Goal: Task Accomplishment & Management: Manage account settings

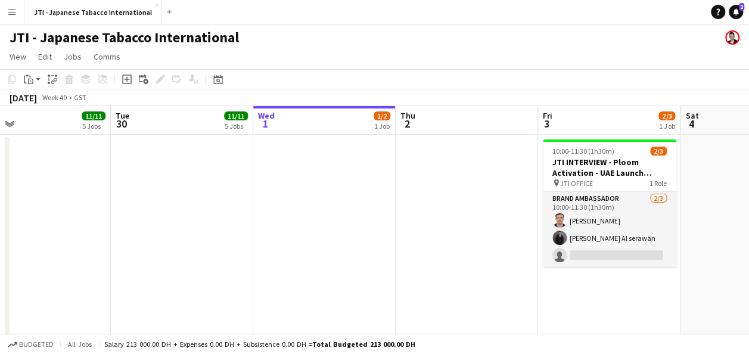
click at [461, 38] on div "JTI - Japanese Tabacco International" at bounding box center [374, 35] width 749 height 23
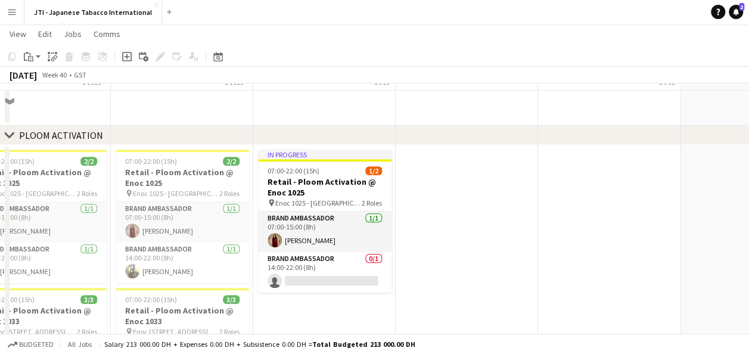
scroll to position [273, 0]
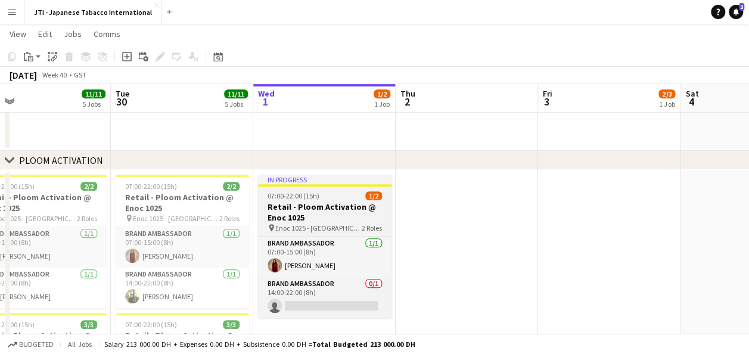
click at [340, 219] on h3 "Retail - Ploom Activation @ Enoc 1025" at bounding box center [324, 211] width 133 height 21
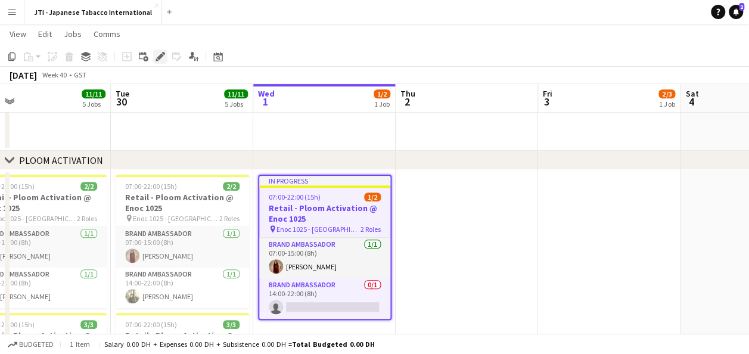
click at [154, 58] on div "Edit" at bounding box center [160, 56] width 14 height 14
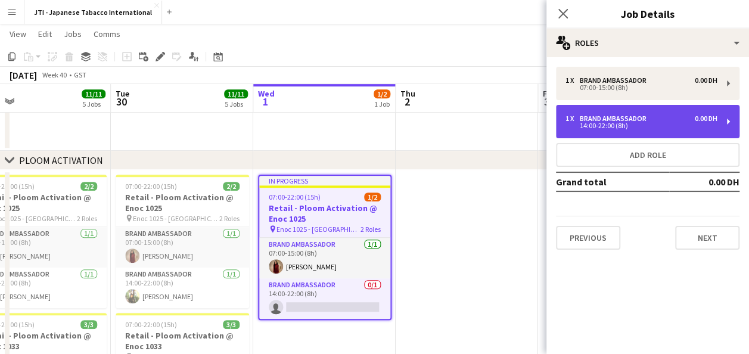
click at [606, 129] on div "14:00-22:00 (8h)" at bounding box center [641, 126] width 152 height 6
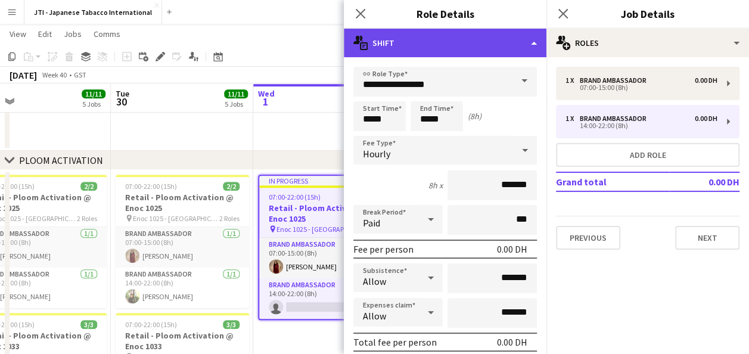
click at [514, 34] on div "multiple-actions-text Shift" at bounding box center [445, 43] width 203 height 29
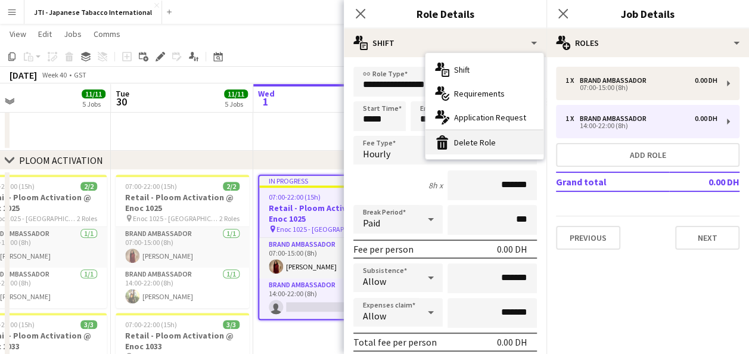
click at [462, 150] on div "bin-2 Delete Role" at bounding box center [484, 142] width 118 height 24
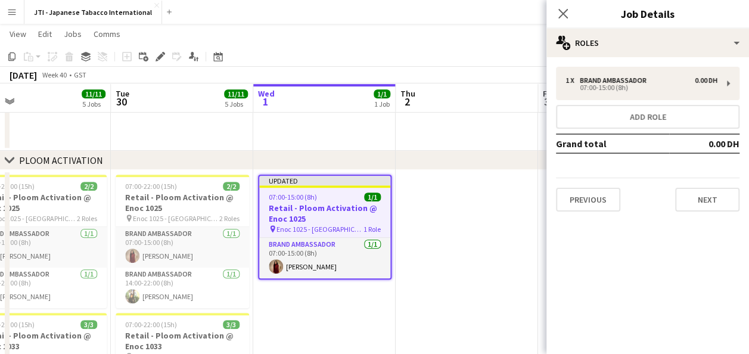
click at [314, 131] on app-date-cell at bounding box center [324, 6] width 142 height 290
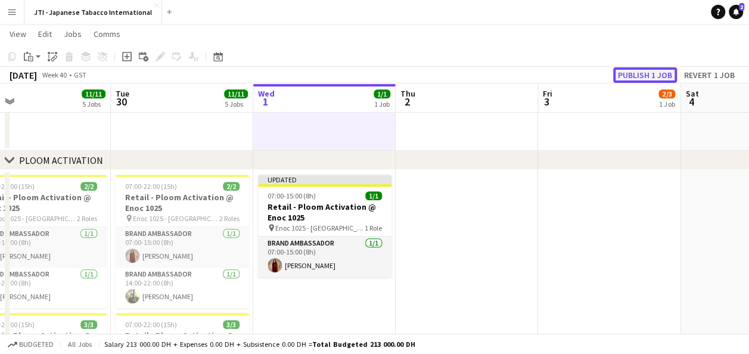
click at [649, 76] on button "Publish 1 job" at bounding box center [645, 74] width 64 height 15
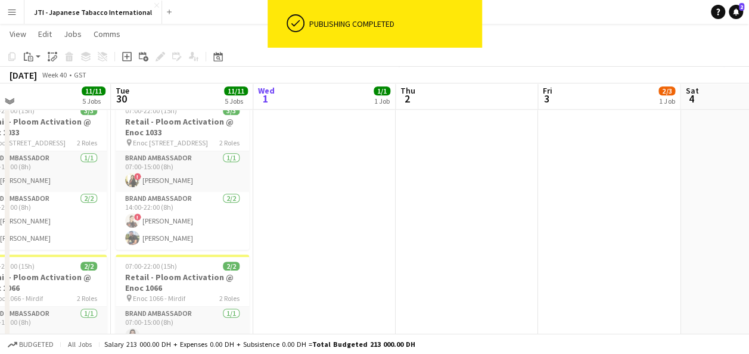
scroll to position [475, 0]
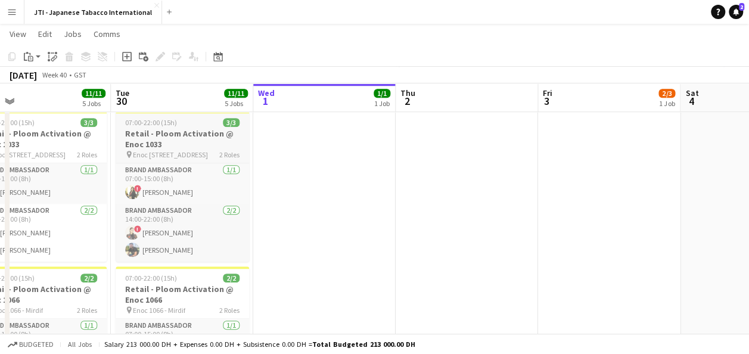
click at [187, 141] on h3 "Retail - Ploom Activation @ Enoc 1033" at bounding box center [182, 138] width 133 height 21
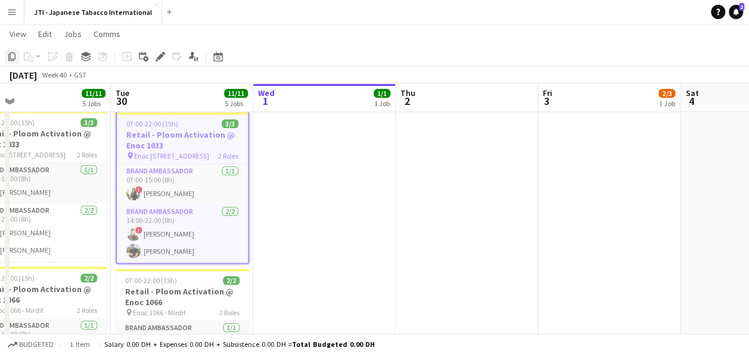
click at [14, 60] on icon "Copy" at bounding box center [12, 57] width 10 height 10
click at [316, 202] on app-date-cell "In progress 07:00-15:00 (8h) 1/1 Retail - Ploom Activation @ Enoc 1025 pin Enoc…" at bounding box center [324, 336] width 142 height 737
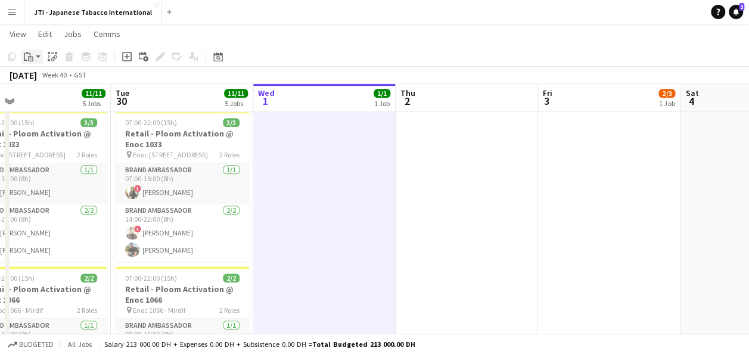
click at [37, 55] on app-action-btn "Paste" at bounding box center [31, 56] width 21 height 14
click at [40, 104] on link "Paste with crew Ctrl+Shift+V" at bounding box center [88, 99] width 112 height 11
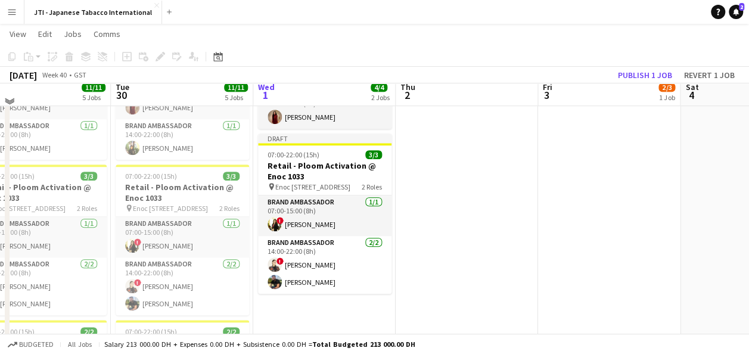
scroll to position [415, 0]
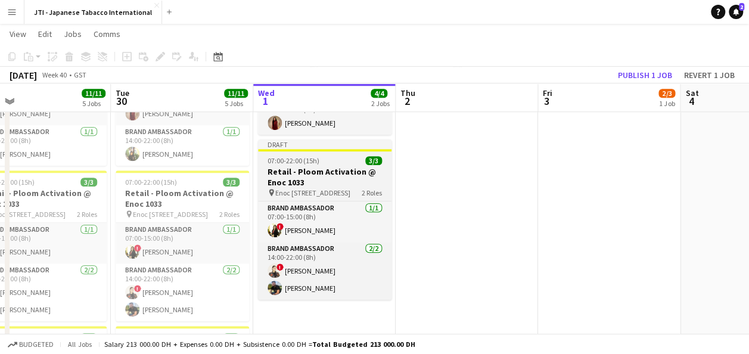
click at [322, 164] on app-job-card "Draft 07:00-22:00 (15h) 3/3 Retail - Ploom Activation @ Enoc 1033 pin Enoc 1033…" at bounding box center [324, 219] width 133 height 160
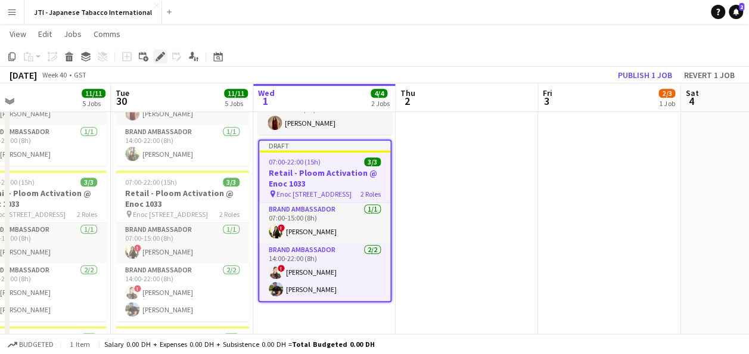
click at [155, 57] on icon "Edit" at bounding box center [160, 57] width 10 height 10
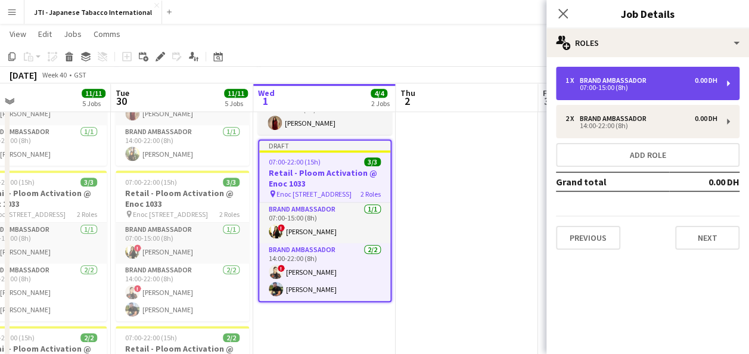
click at [610, 85] on div "07:00-15:00 (8h)" at bounding box center [641, 88] width 152 height 6
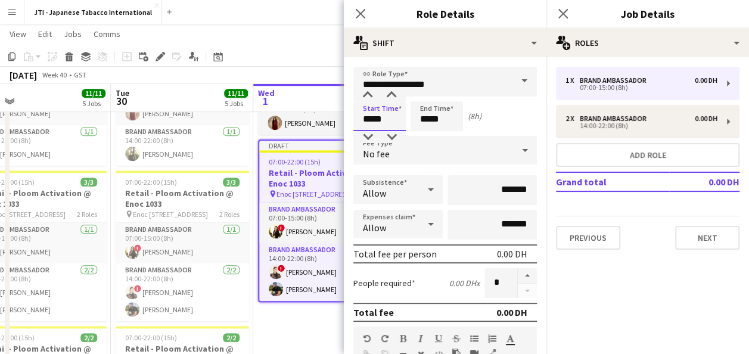
click at [380, 120] on input "*****" at bounding box center [379, 116] width 52 height 30
click at [368, 95] on div at bounding box center [368, 95] width 24 height 12
type input "*****"
click at [368, 95] on div at bounding box center [368, 95] width 24 height 12
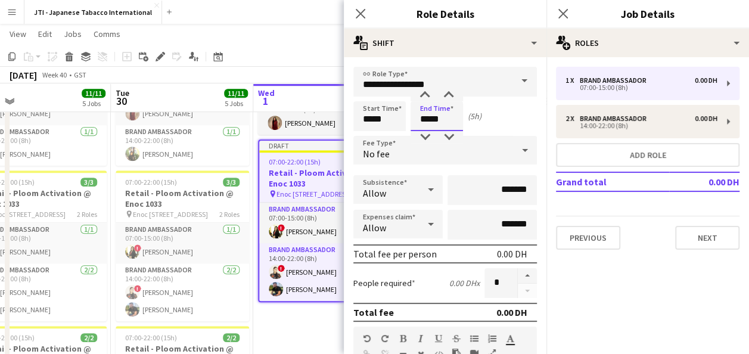
click at [423, 107] on input "*****" at bounding box center [436, 116] width 52 height 30
click at [428, 89] on div at bounding box center [425, 95] width 24 height 12
type input "*****"
click at [428, 89] on div at bounding box center [425, 95] width 24 height 12
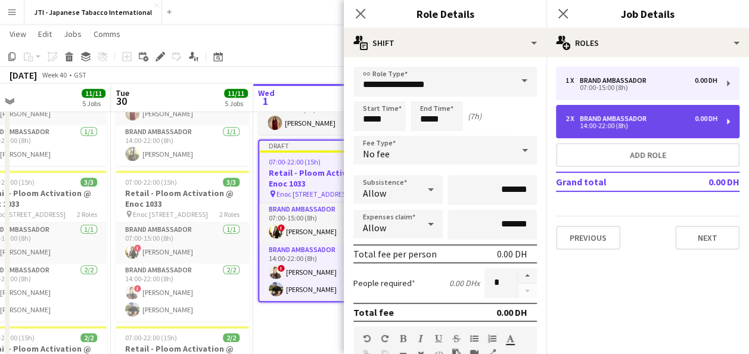
click at [585, 125] on div "14:00-22:00 (8h)" at bounding box center [641, 126] width 152 height 6
type input "*****"
type input "*"
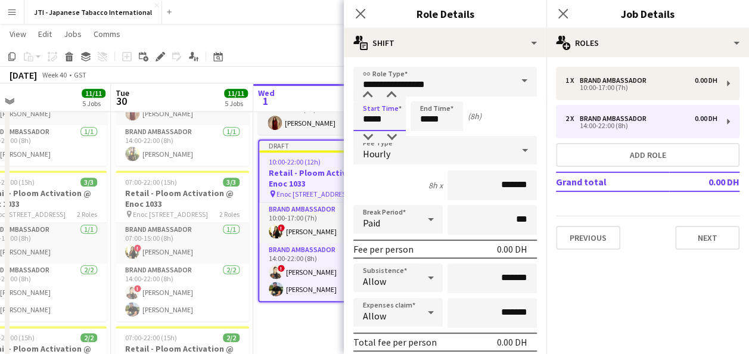
click at [375, 111] on input "*****" at bounding box center [379, 116] width 52 height 30
click at [361, 94] on div at bounding box center [368, 95] width 24 height 12
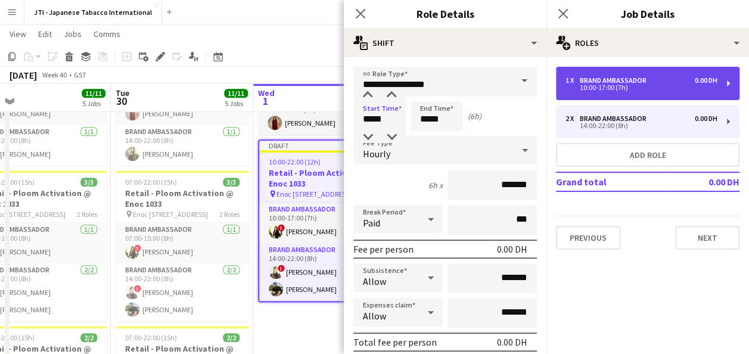
click at [593, 96] on div "1 x Brand Ambassador 0.00 DH 10:00-17:00 (7h)" at bounding box center [647, 83] width 183 height 33
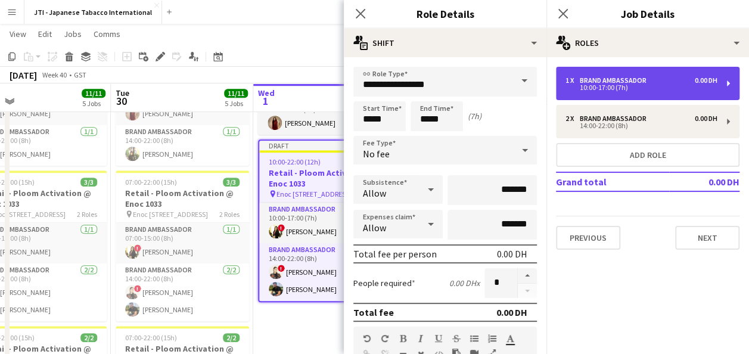
type input "*****"
type input "*"
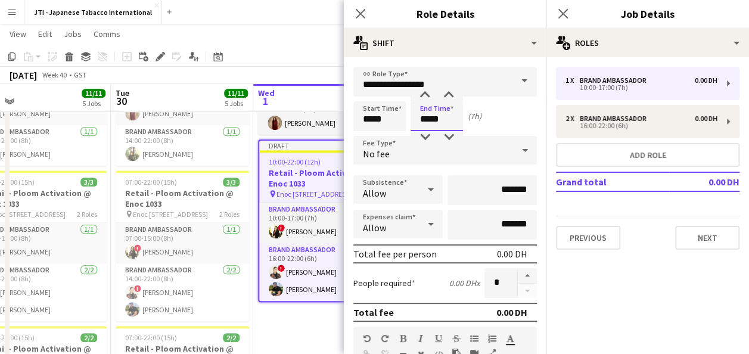
drag, startPoint x: 434, startPoint y: 112, endPoint x: 425, endPoint y: 87, distance: 26.6
type input "*****"
click at [424, 94] on div at bounding box center [425, 95] width 24 height 12
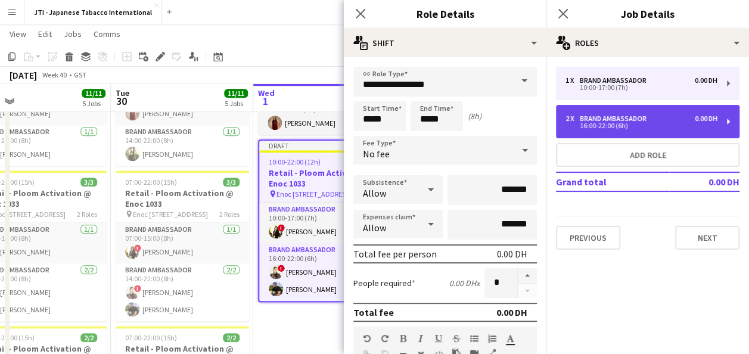
click at [602, 123] on div "16:00-22:00 (6h)" at bounding box center [641, 126] width 152 height 6
type input "*****"
type input "*"
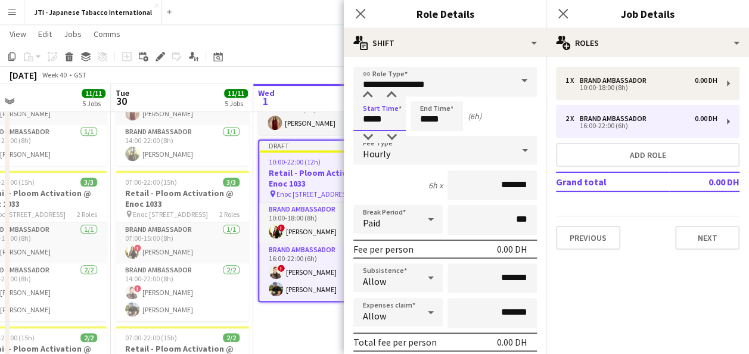
click at [385, 122] on input "*****" at bounding box center [379, 116] width 52 height 30
click at [363, 137] on div at bounding box center [368, 137] width 24 height 12
type input "*****"
click at [363, 137] on div at bounding box center [368, 137] width 24 height 12
click at [306, 155] on app-job-card "Draft 10:00-22:00 (12h) 3/3 Retail - Ploom Activation @ Enoc 1033 pin Enoc 1033…" at bounding box center [324, 220] width 133 height 163
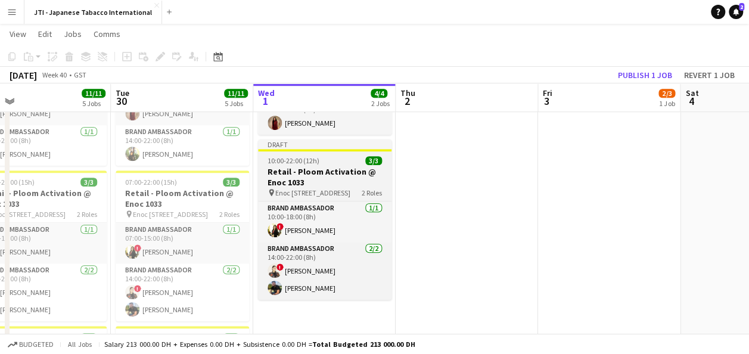
click at [305, 174] on h3 "Retail - Ploom Activation @ Enoc 1033" at bounding box center [324, 176] width 133 height 21
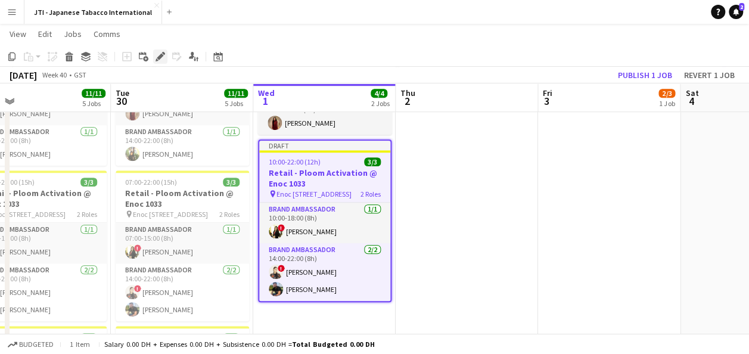
click at [156, 54] on icon "Edit" at bounding box center [160, 57] width 10 height 10
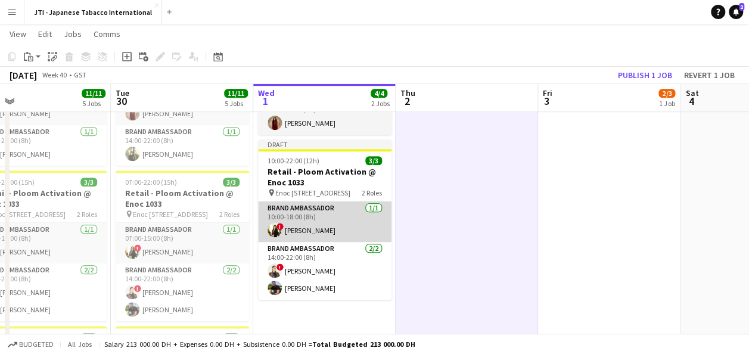
click at [300, 222] on app-card-role "Brand Ambassador [DATE] 10:00-18:00 (8h) ! [PERSON_NAME]" at bounding box center [324, 221] width 133 height 41
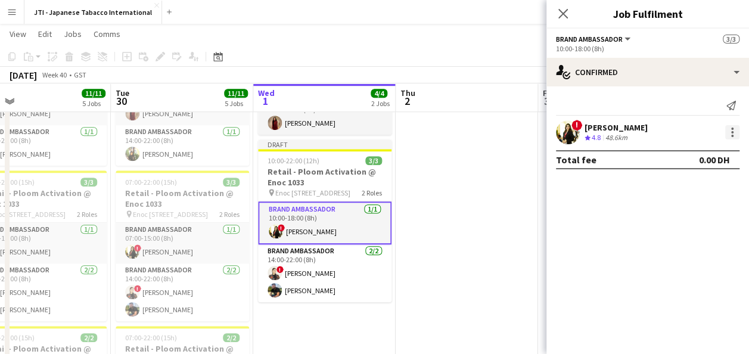
click at [732, 133] on div at bounding box center [732, 132] width 2 height 2
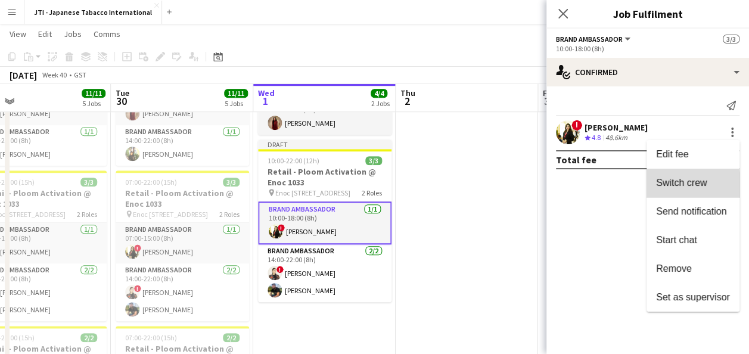
click at [673, 185] on span "Switch crew" at bounding box center [681, 183] width 51 height 10
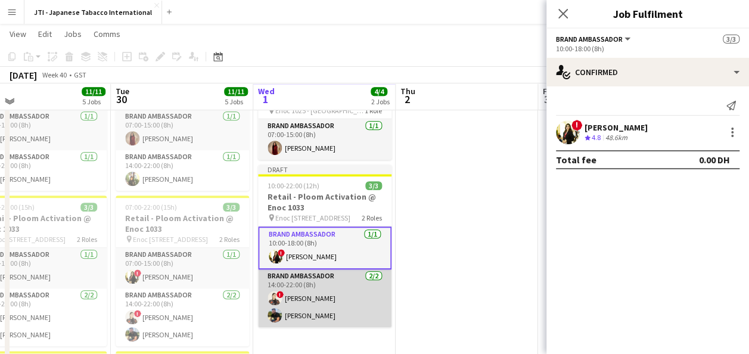
click at [333, 299] on app-card-role "Brand Ambassador [DATE] 14:00-22:00 (8h) ! [PERSON_NAME] [PERSON_NAME]" at bounding box center [324, 298] width 133 height 58
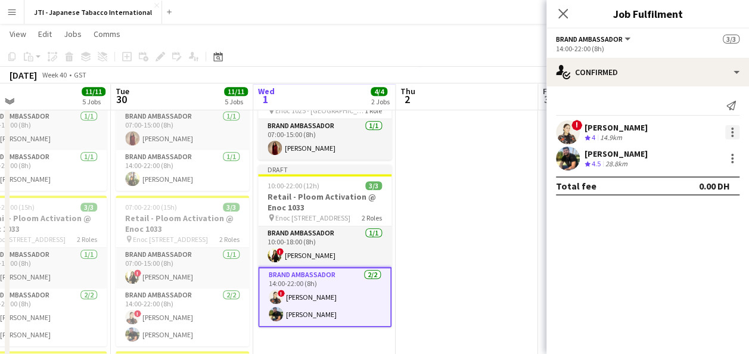
click at [724, 131] on div at bounding box center [731, 132] width 17 height 14
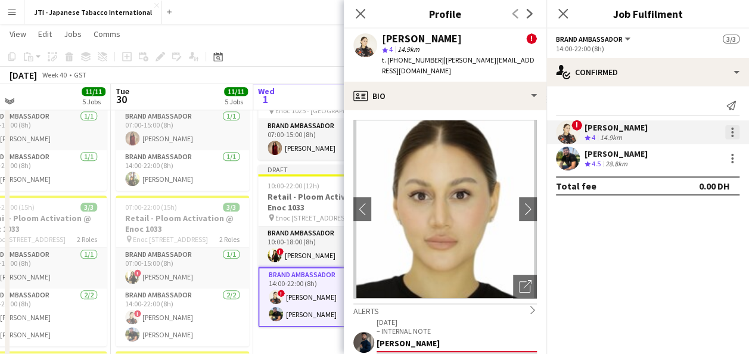
click at [735, 133] on div at bounding box center [732, 132] width 14 height 14
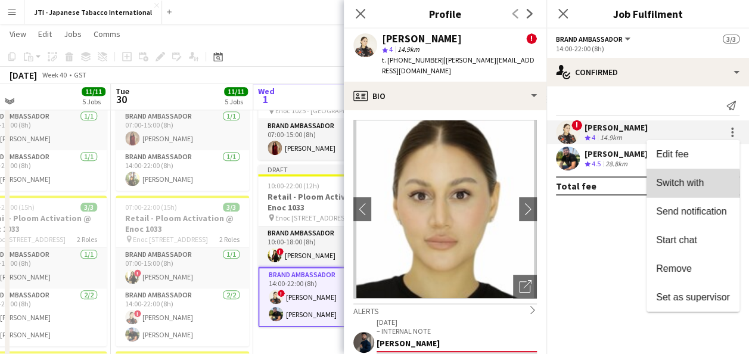
click at [664, 185] on span "Switch with" at bounding box center [680, 183] width 48 height 10
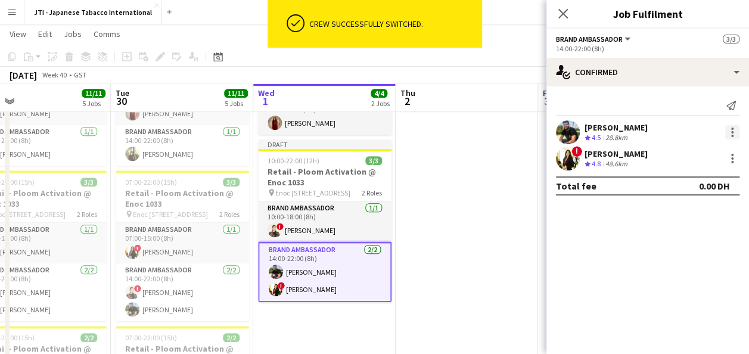
click at [727, 130] on div at bounding box center [732, 132] width 14 height 14
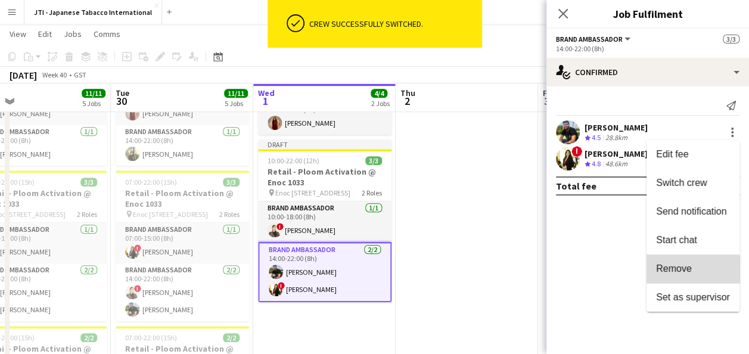
click at [661, 273] on span "Remove" at bounding box center [674, 268] width 36 height 10
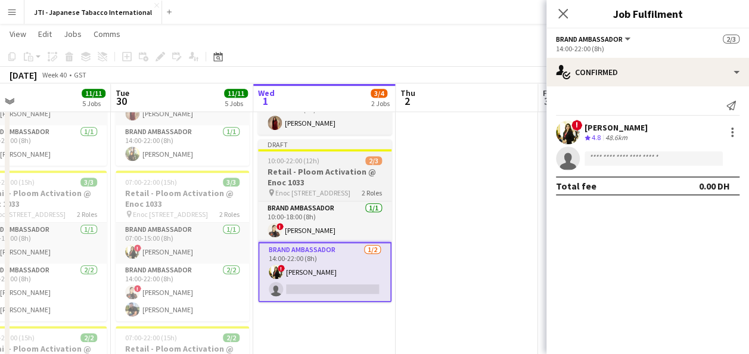
click at [293, 166] on h3 "Retail - Ploom Activation @ Enoc 1033" at bounding box center [324, 176] width 133 height 21
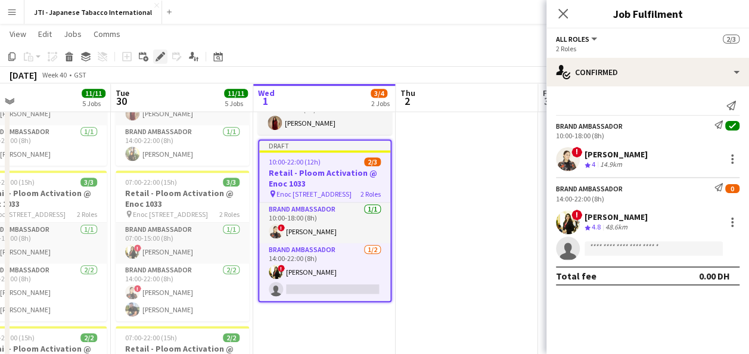
click at [155, 60] on div "Edit" at bounding box center [160, 56] width 14 height 14
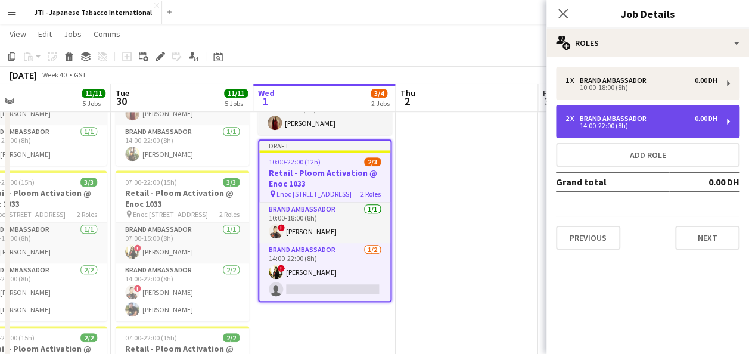
click at [580, 137] on div "2 x Brand Ambassador 0.00 DH 14:00-22:00 (8h)" at bounding box center [647, 121] width 183 height 33
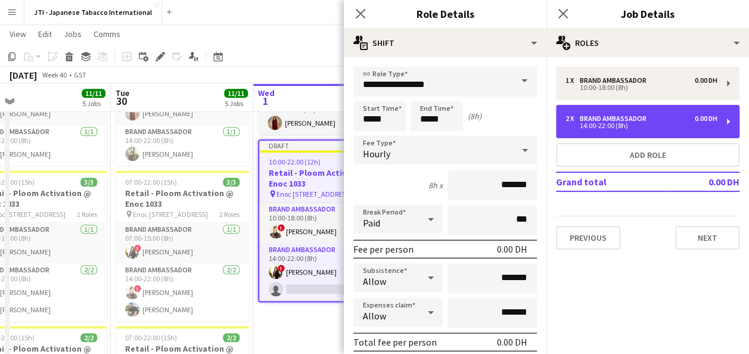
scroll to position [260, 0]
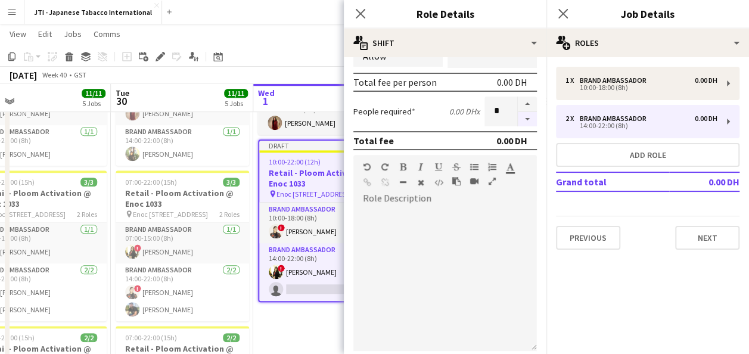
click at [522, 117] on button "button" at bounding box center [527, 119] width 19 height 15
type input "*"
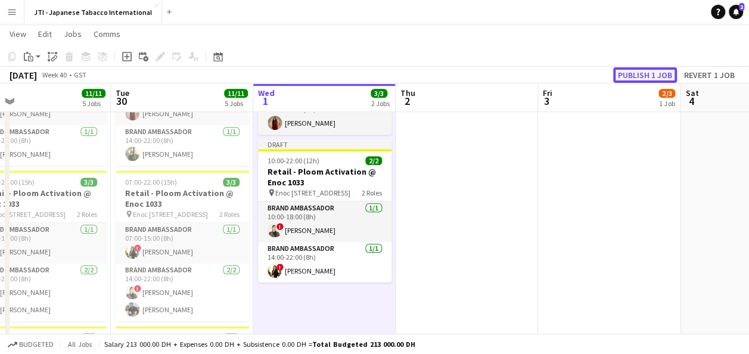
click at [646, 70] on button "Publish 1 job" at bounding box center [645, 74] width 64 height 15
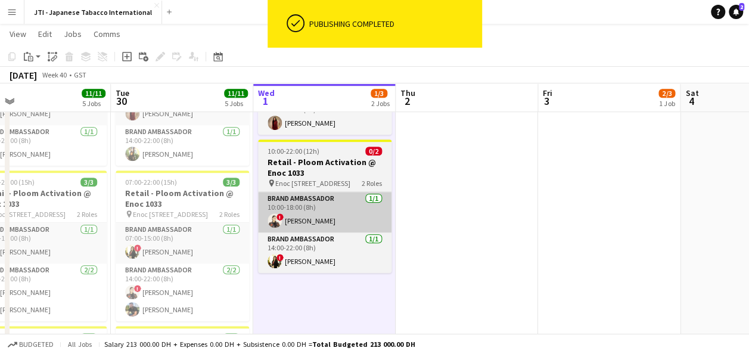
click at [299, 217] on app-card-role "Brand Ambassador [DATE] 10:00-18:00 (8h) ! [PERSON_NAME]" at bounding box center [324, 212] width 133 height 41
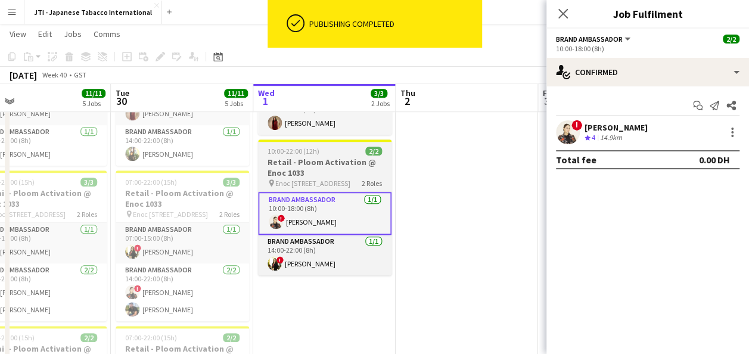
click at [309, 166] on h3 "Retail - Ploom Activation @ Enoc 1033" at bounding box center [324, 167] width 133 height 21
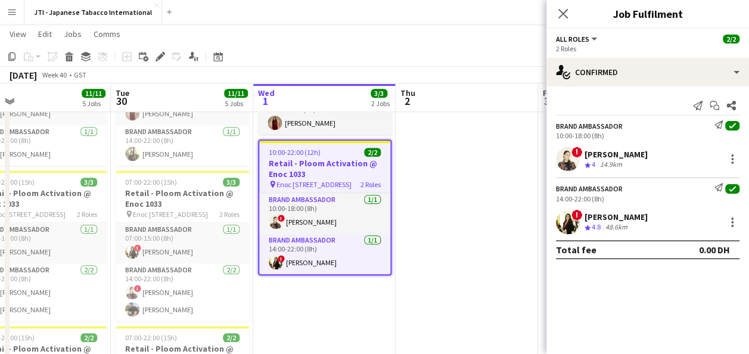
click at [170, 50] on div "Add job Add linked Job Edit Edit linked Job Applicants" at bounding box center [155, 56] width 91 height 14
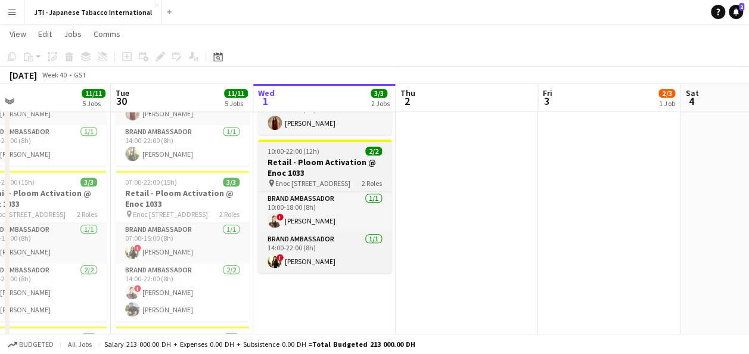
click at [284, 163] on h3 "Retail - Ploom Activation @ Enoc 1033" at bounding box center [324, 167] width 133 height 21
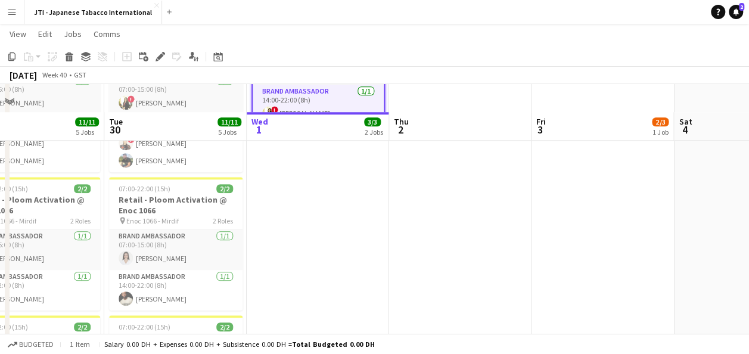
scroll to position [596, 0]
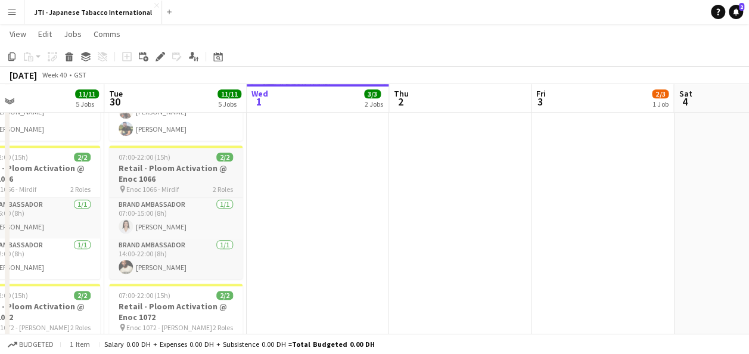
drag, startPoint x: 156, startPoint y: 170, endPoint x: 145, endPoint y: 170, distance: 11.3
click at [145, 170] on h3 "Retail - Ploom Activation @ Enoc 1066" at bounding box center [175, 173] width 133 height 21
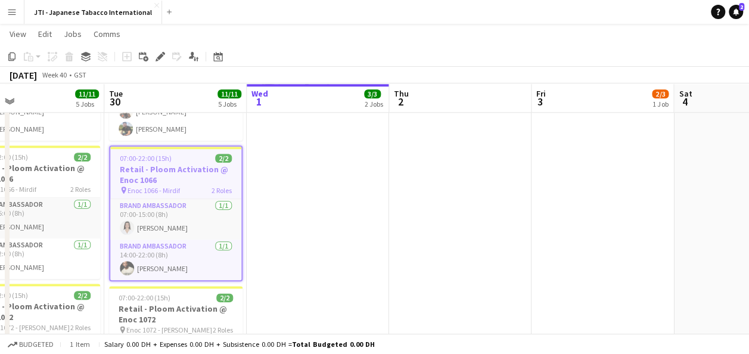
scroll to position [0, 465]
click at [12, 58] on icon at bounding box center [11, 56] width 7 height 8
click at [298, 184] on app-date-cell "In progress 07:00-15:00 (8h) 1/1 Retail - Ploom Activation @ Enoc 1025 pin Enoc…" at bounding box center [318, 215] width 142 height 737
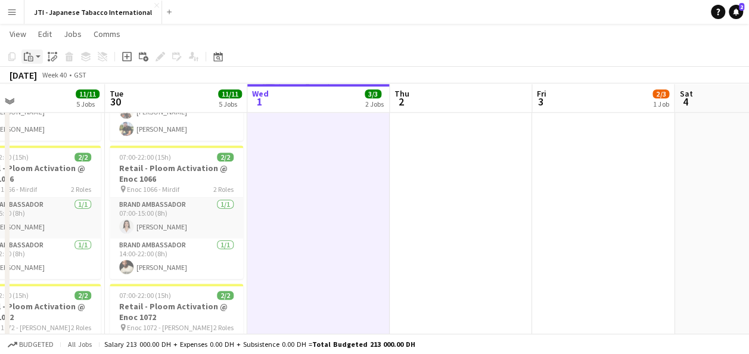
click at [34, 57] on div "Paste" at bounding box center [28, 56] width 14 height 14
click at [57, 101] on link "Paste with crew Ctrl+Shift+V" at bounding box center [88, 99] width 112 height 11
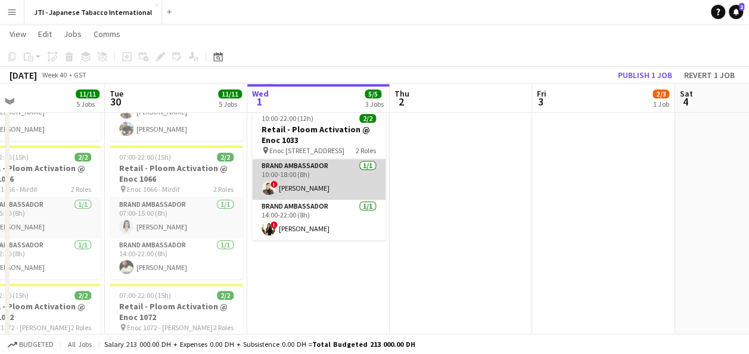
drag, startPoint x: 306, startPoint y: 185, endPoint x: 300, endPoint y: 184, distance: 6.0
click at [300, 184] on app-card-role "Brand Ambassador [DATE] 10:00-18:00 (8h) ! [PERSON_NAME]" at bounding box center [318, 179] width 133 height 41
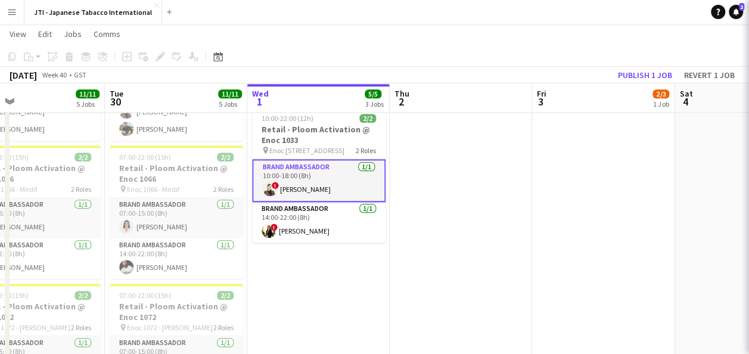
scroll to position [0, 463]
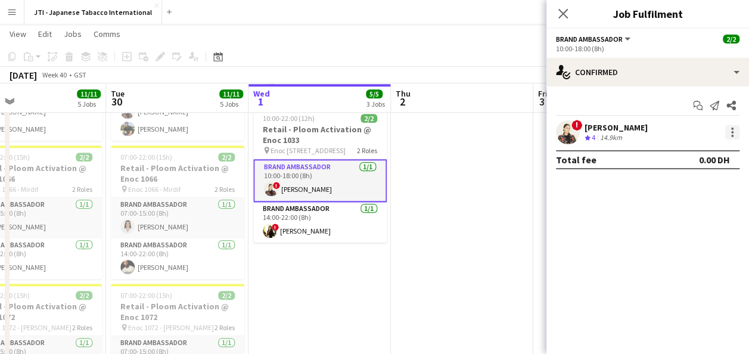
click at [732, 133] on div at bounding box center [732, 132] width 2 height 2
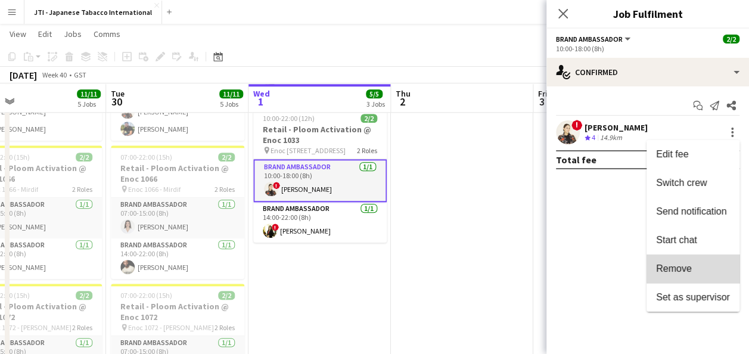
click at [697, 266] on span "Remove" at bounding box center [693, 268] width 74 height 11
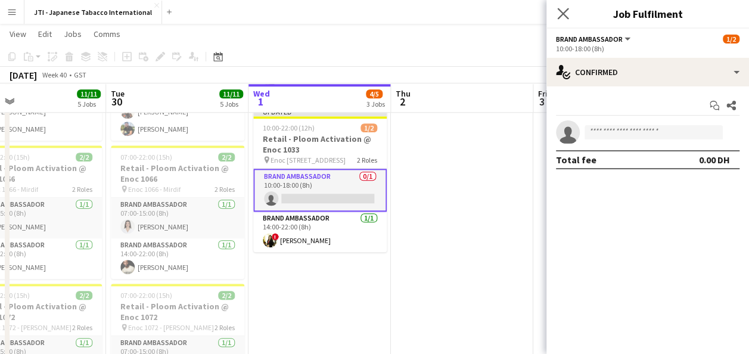
click at [568, 13] on app-icon "Close pop-in" at bounding box center [563, 13] width 17 height 17
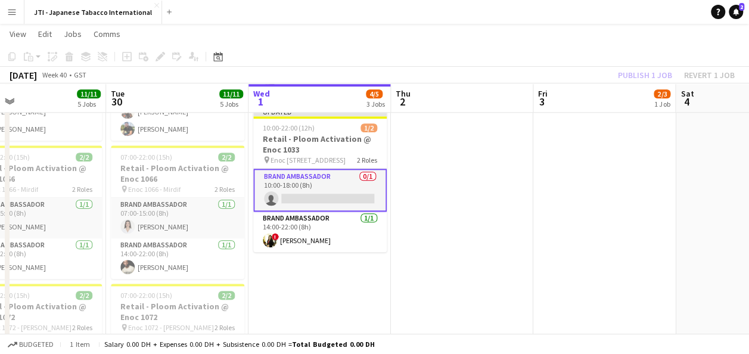
click at [500, 178] on app-date-cell at bounding box center [462, 215] width 142 height 737
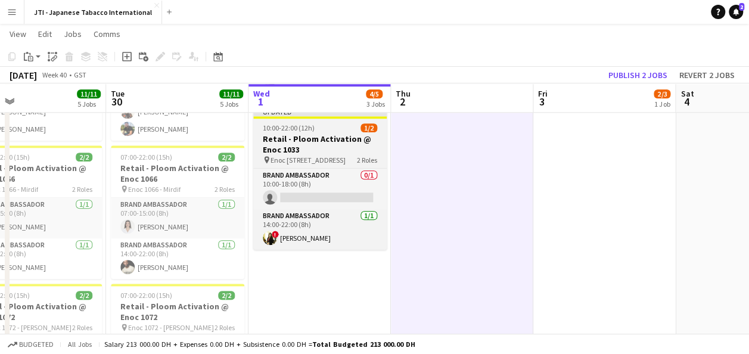
click at [291, 149] on h3 "Retail - Ploom Activation @ Enoc 1033" at bounding box center [319, 143] width 133 height 21
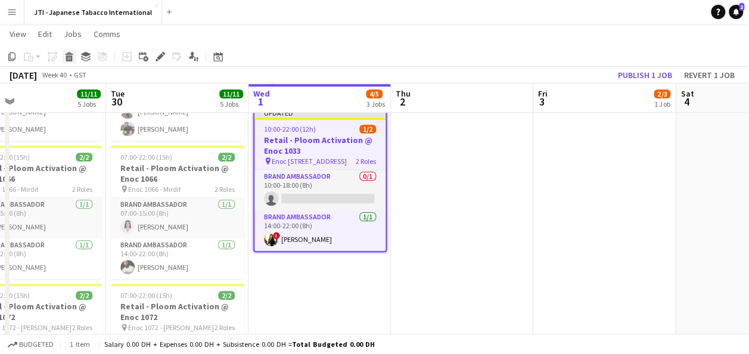
click at [69, 58] on icon at bounding box center [69, 58] width 7 height 6
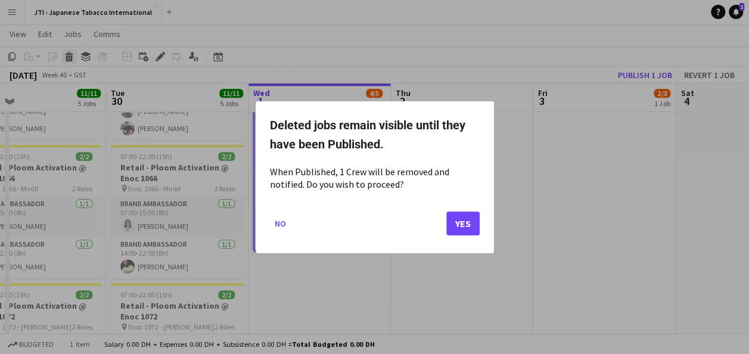
scroll to position [0, 0]
click at [463, 220] on button "Yes" at bounding box center [462, 223] width 33 height 24
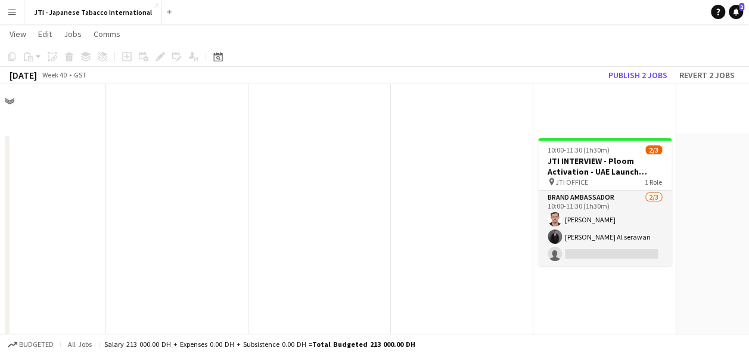
scroll to position [596, 0]
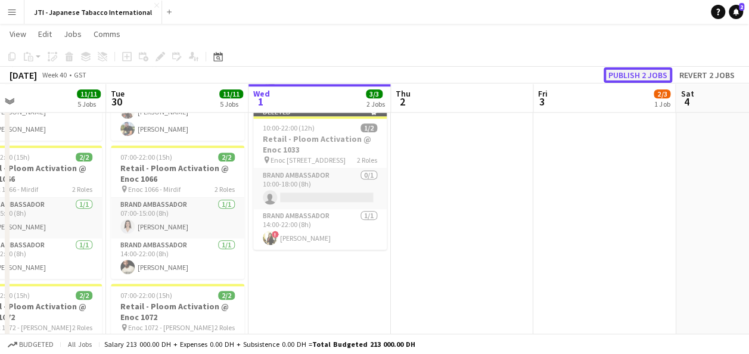
click at [643, 69] on button "Publish 2 jobs" at bounding box center [637, 74] width 69 height 15
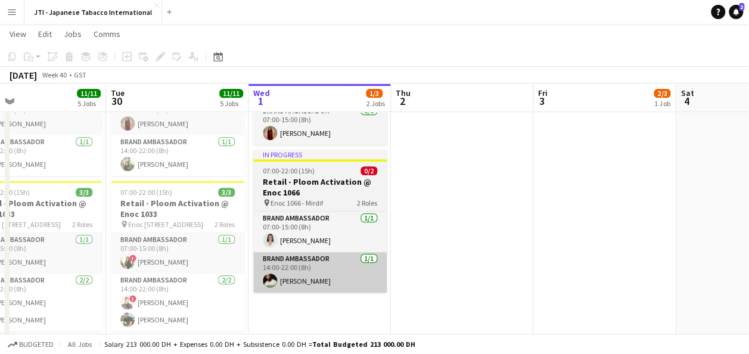
scroll to position [404, 0]
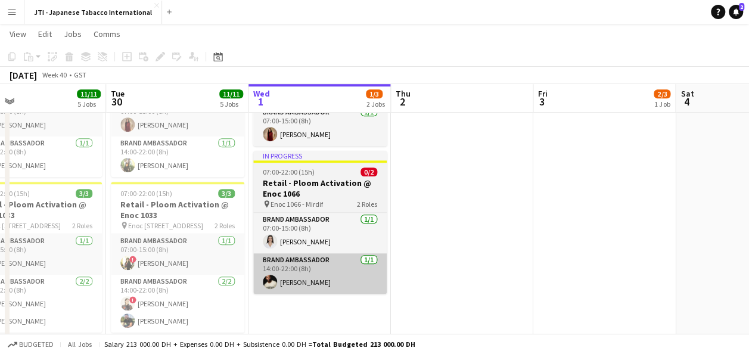
click at [310, 189] on h3 "Retail - Ploom Activation @ Enoc 1066" at bounding box center [319, 188] width 133 height 21
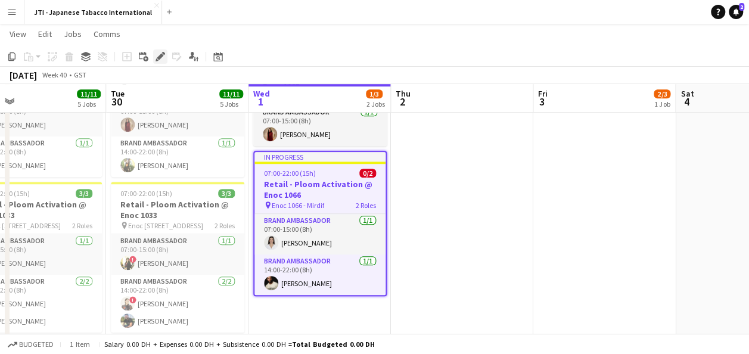
click at [158, 60] on icon "Edit" at bounding box center [160, 57] width 10 height 10
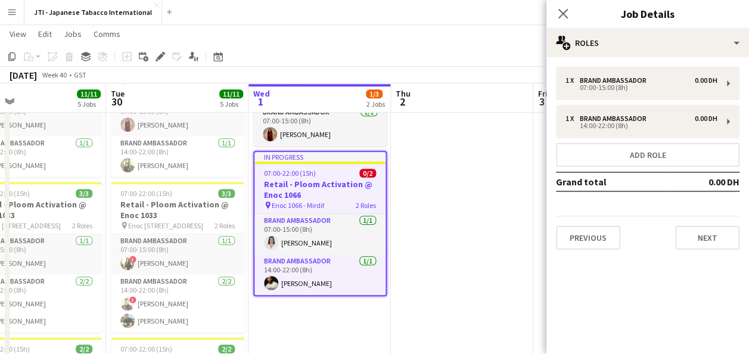
click at [297, 195] on h3 "Retail - Ploom Activation @ Enoc 1066" at bounding box center [319, 189] width 131 height 21
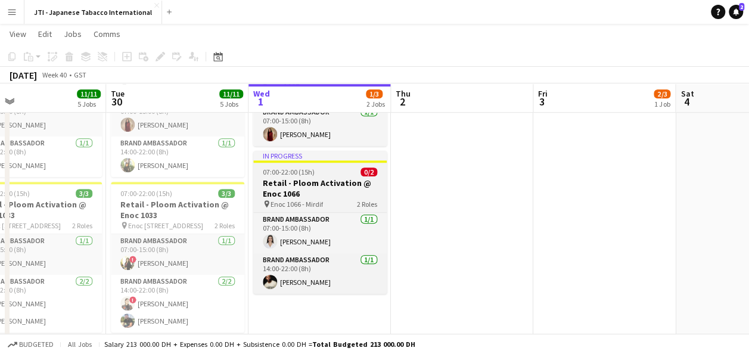
click at [297, 195] on h3 "Retail - Ploom Activation @ Enoc 1066" at bounding box center [319, 188] width 133 height 21
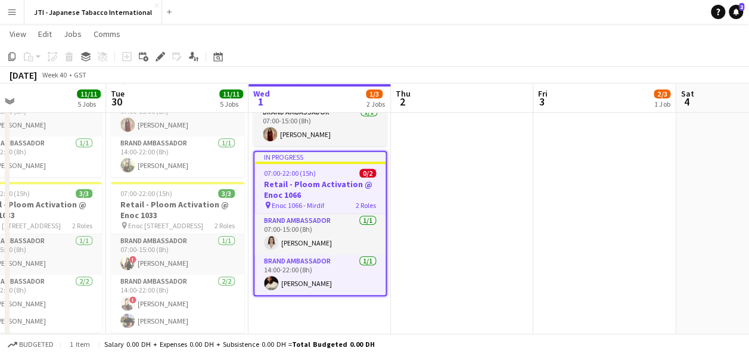
click at [297, 195] on h3 "Retail - Ploom Activation @ Enoc 1066" at bounding box center [319, 189] width 131 height 21
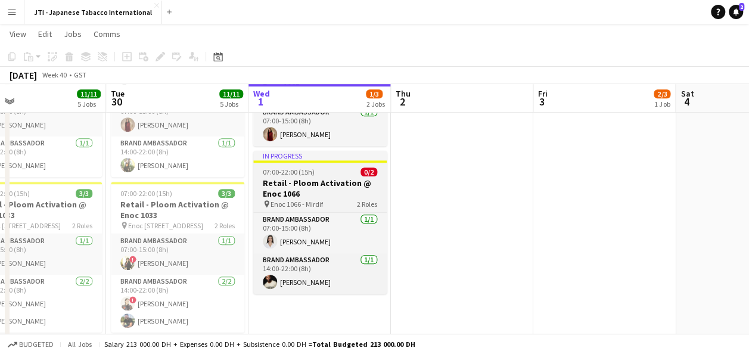
click at [297, 195] on h3 "Retail - Ploom Activation @ Enoc 1066" at bounding box center [319, 188] width 133 height 21
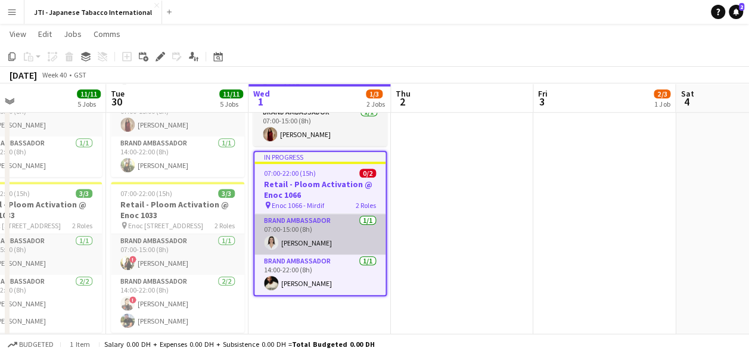
click at [315, 241] on app-card-role "Brand Ambassador [DATE] 07:00-15:00 (8h) [PERSON_NAME]" at bounding box center [319, 234] width 131 height 41
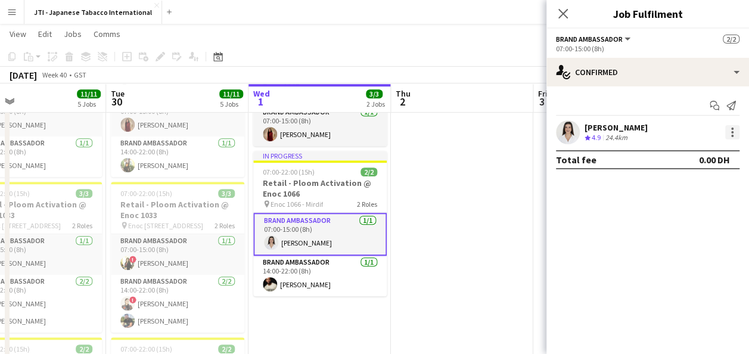
click at [732, 132] on div at bounding box center [732, 132] width 2 height 2
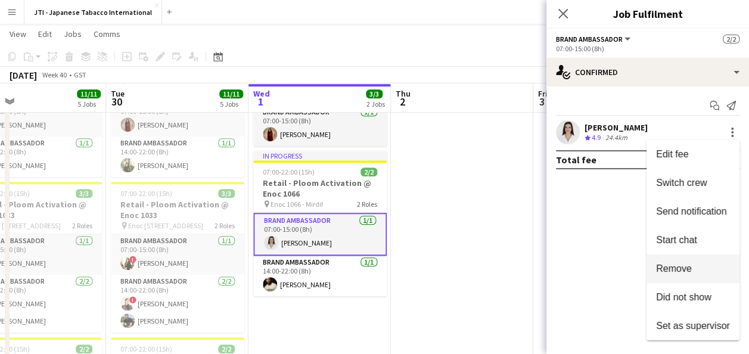
click at [690, 267] on span "Remove" at bounding box center [674, 268] width 36 height 10
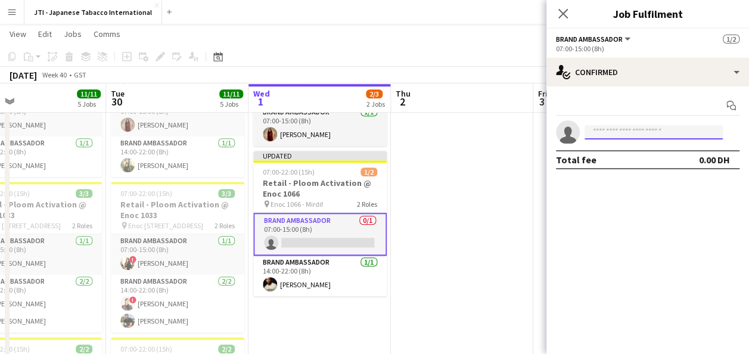
click at [615, 132] on input at bounding box center [653, 132] width 138 height 14
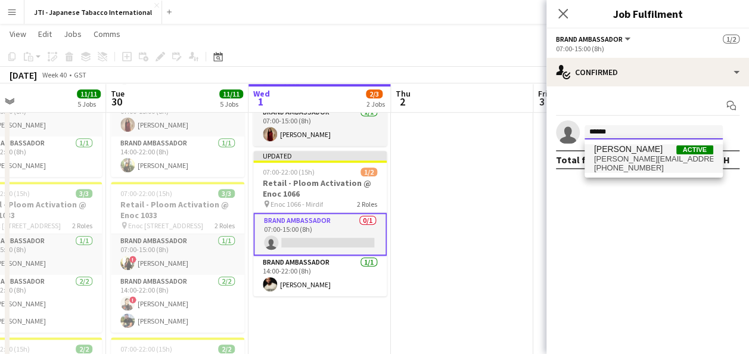
type input "******"
click at [615, 155] on span "[PERSON_NAME][EMAIL_ADDRESS][DOMAIN_NAME]" at bounding box center [653, 159] width 119 height 10
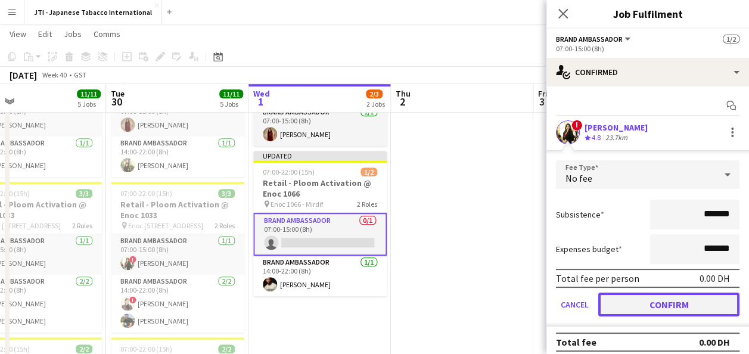
click at [661, 304] on button "Confirm" at bounding box center [668, 304] width 141 height 24
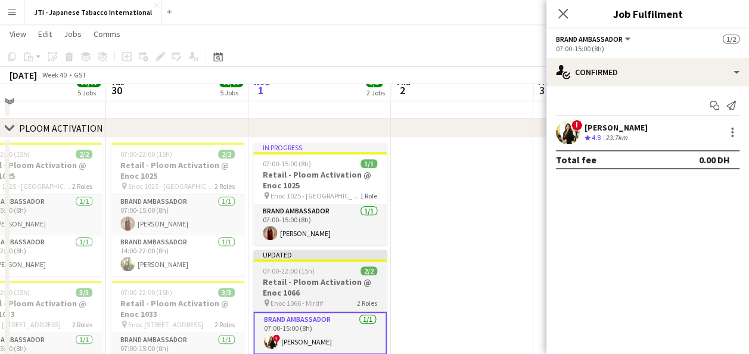
scroll to position [294, 0]
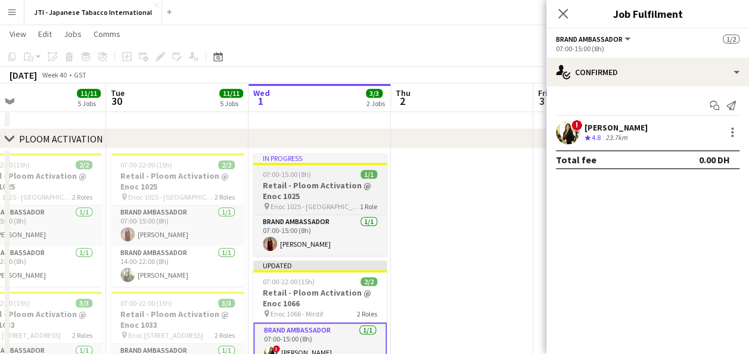
click at [303, 206] on span "Enoc 1025 - [GEOGRAPHIC_DATA]" at bounding box center [314, 206] width 89 height 9
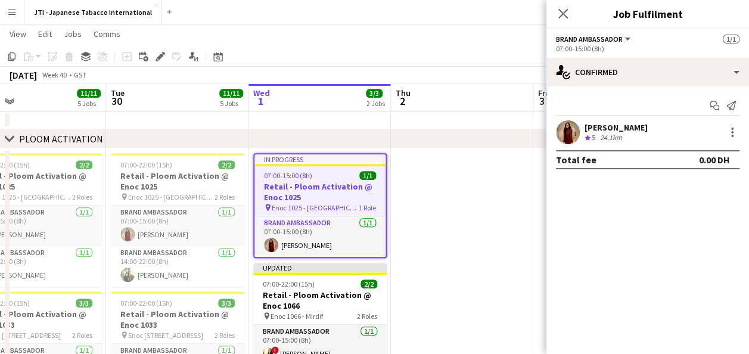
click at [634, 135] on div "Crew rating 5 24.1km" at bounding box center [615, 138] width 63 height 10
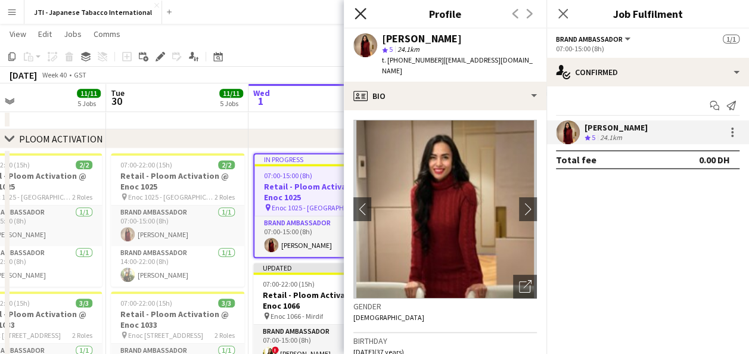
click at [360, 11] on icon "Close pop-in" at bounding box center [359, 13] width 11 height 11
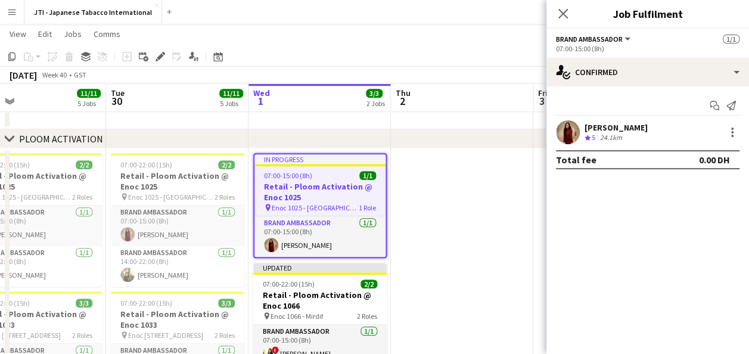
click at [694, 127] on div "[PERSON_NAME] Crew rating 5 24.1km" at bounding box center [647, 132] width 203 height 24
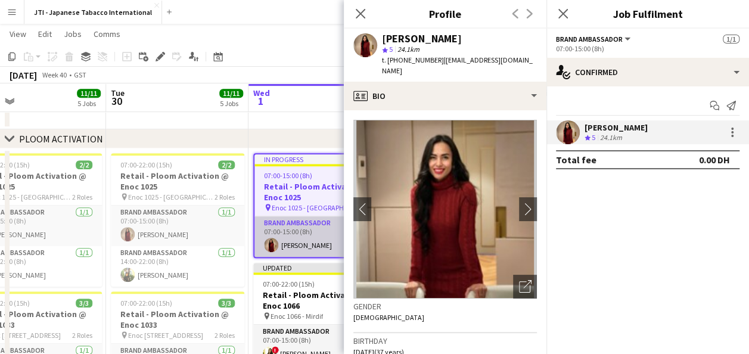
click at [287, 236] on app-card-role "Brand Ambassador [DATE] 07:00-15:00 (8h) [PERSON_NAME]" at bounding box center [319, 236] width 131 height 41
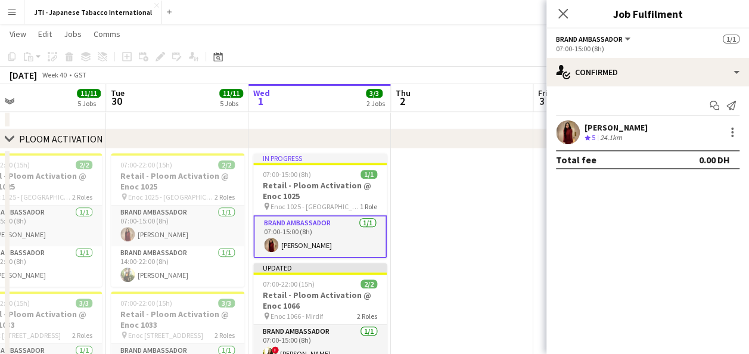
click at [317, 189] on h3 "Retail - Ploom Activation @ Enoc 1025" at bounding box center [319, 190] width 133 height 21
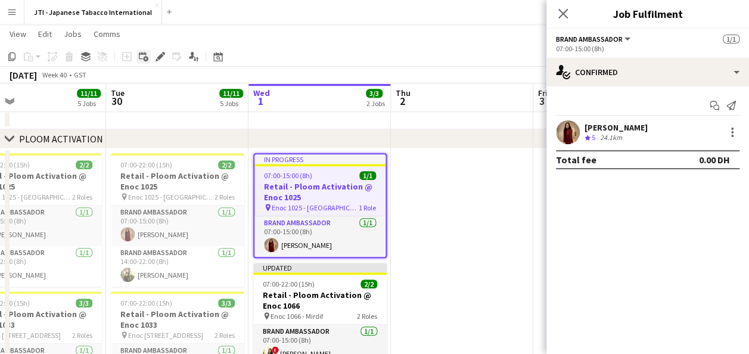
click at [144, 57] on icon at bounding box center [145, 58] width 5 height 5
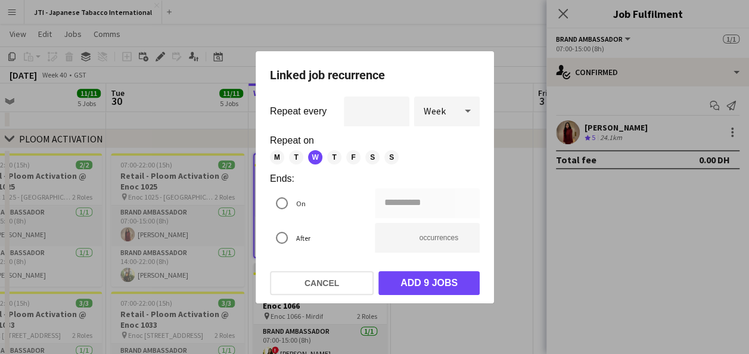
click at [212, 129] on div at bounding box center [374, 177] width 749 height 354
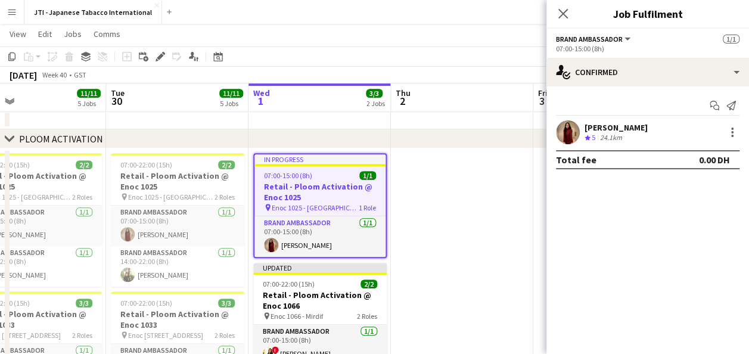
scroll to position [294, 0]
click at [160, 54] on icon "Edit" at bounding box center [160, 57] width 10 height 10
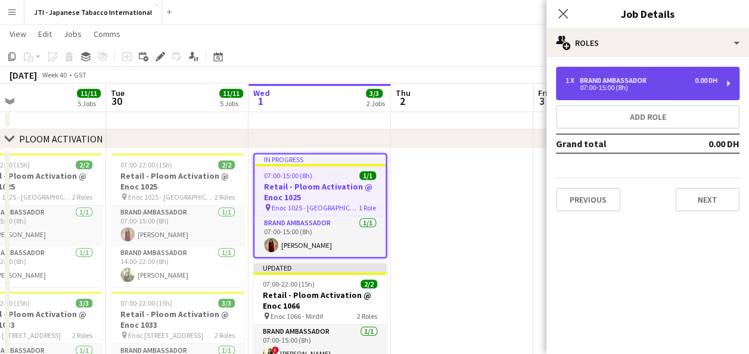
click at [596, 85] on div "07:00-15:00 (8h)" at bounding box center [641, 88] width 152 height 6
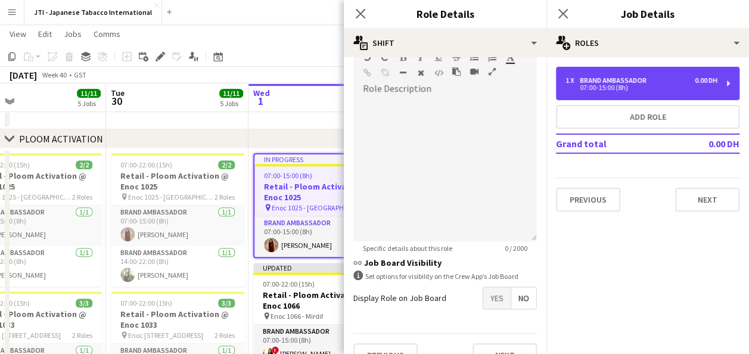
scroll to position [281, 0]
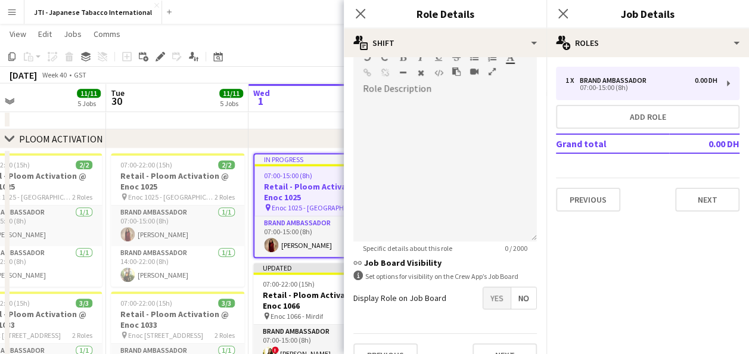
click at [622, 244] on mat-expansion-panel "pencil3 General details 1 x Brand Ambassador 0.00 DH 07:00-15:00 (8h) Add role …" at bounding box center [647, 205] width 203 height 297
click at [360, 8] on icon "Close pop-in" at bounding box center [359, 13] width 11 height 11
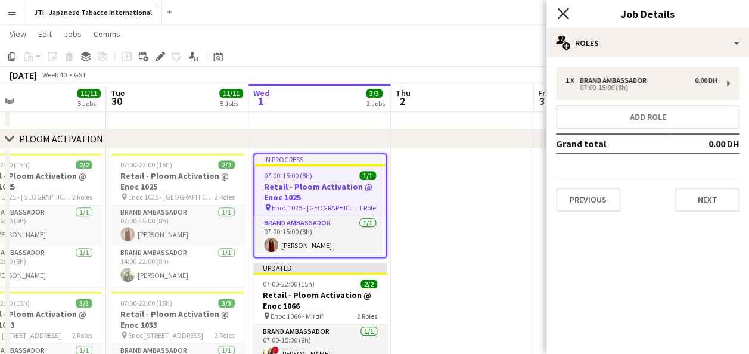
click at [561, 12] on icon at bounding box center [562, 13] width 11 height 11
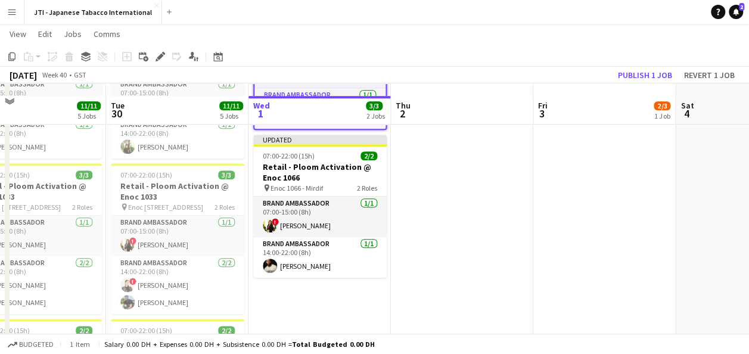
scroll to position [435, 0]
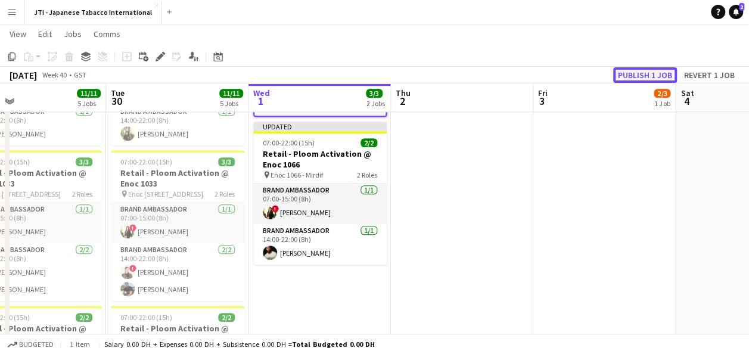
click at [663, 73] on button "Publish 1 job" at bounding box center [645, 74] width 64 height 15
click at [173, 175] on h3 "Retail - Ploom Activation @ Enoc 1033" at bounding box center [177, 177] width 133 height 21
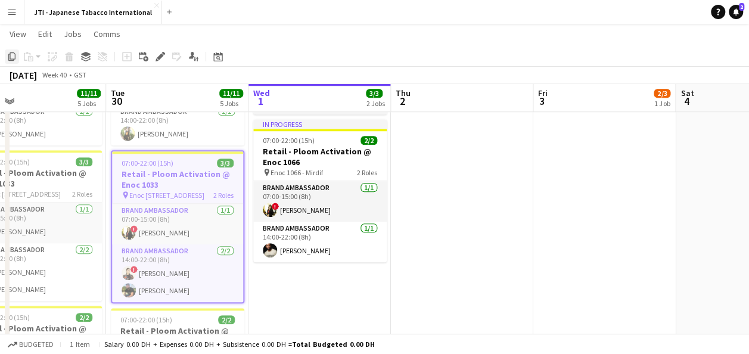
click at [13, 56] on icon "Copy" at bounding box center [12, 57] width 10 height 10
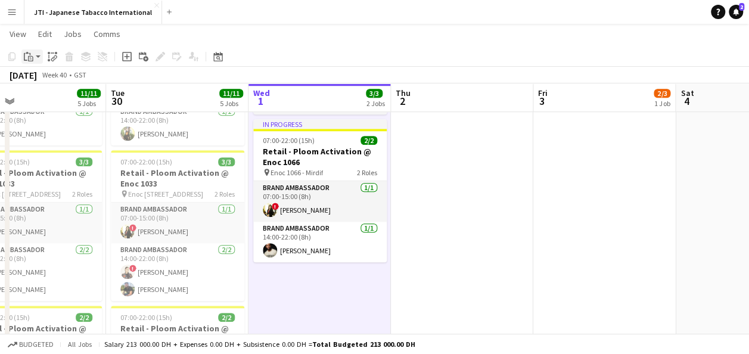
click at [36, 55] on app-action-btn "Paste" at bounding box center [31, 56] width 21 height 14
click at [69, 101] on link "Paste with crew Ctrl+Shift+V" at bounding box center [88, 99] width 112 height 11
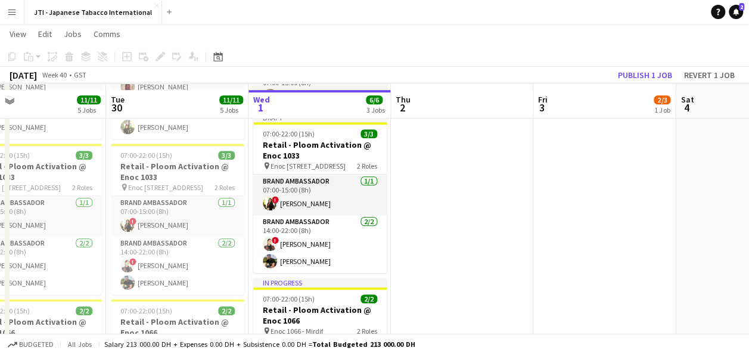
scroll to position [441, 0]
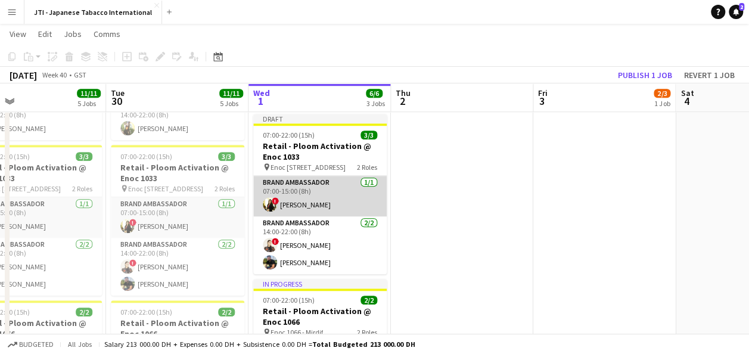
click at [341, 192] on app-card-role "Brand Ambassador [DATE] 07:00-15:00 (8h) ! [PERSON_NAME]" at bounding box center [319, 196] width 133 height 41
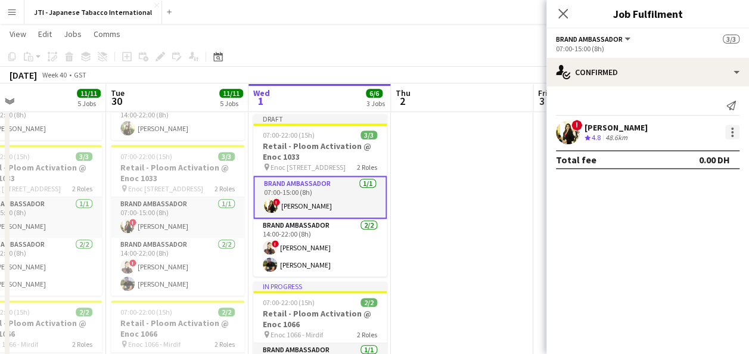
click at [734, 134] on div at bounding box center [732, 132] width 14 height 14
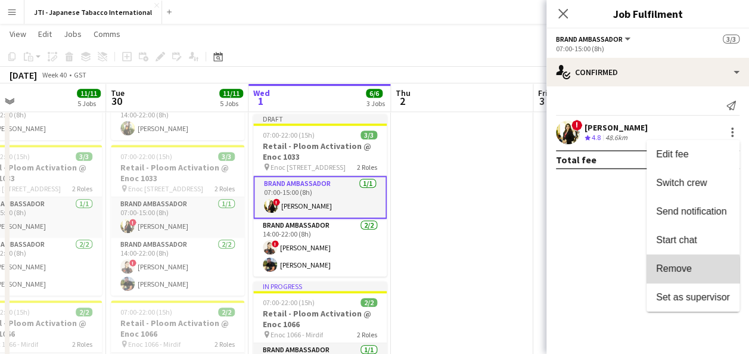
click at [686, 272] on span "Remove" at bounding box center [674, 268] width 36 height 10
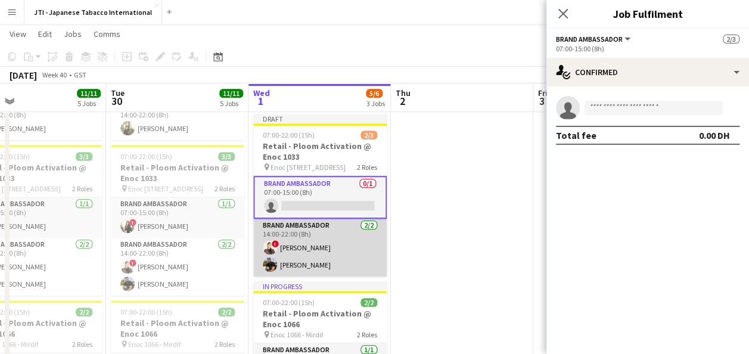
click at [321, 250] on app-card-role "Brand Ambassador [DATE] 14:00-22:00 (8h) ! [PERSON_NAME] [PERSON_NAME]" at bounding box center [319, 248] width 133 height 58
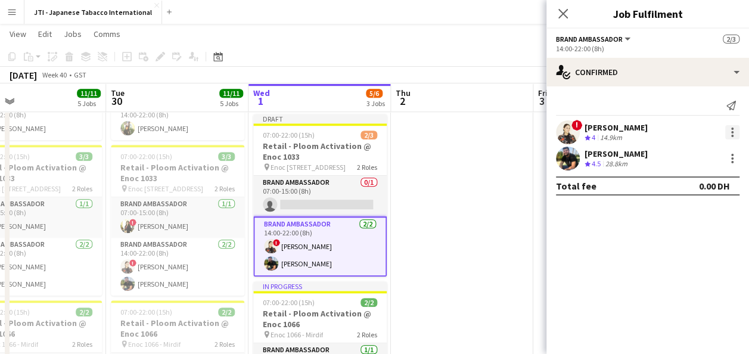
click at [728, 135] on div at bounding box center [732, 132] width 14 height 14
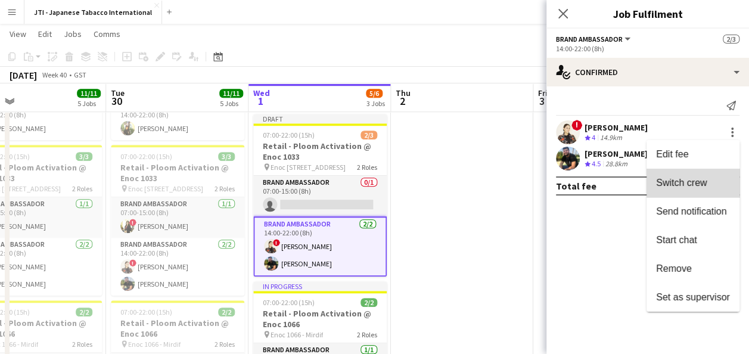
click at [704, 179] on span "Switch crew" at bounding box center [681, 183] width 51 height 10
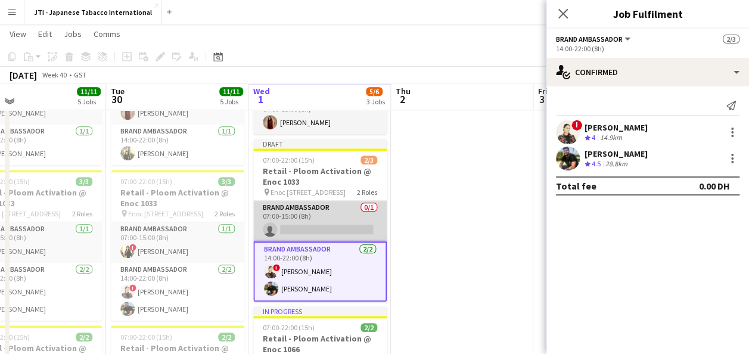
click at [347, 223] on app-card-role "Brand Ambassador 0/1 07:00-15:00 (8h) single-neutral-actions" at bounding box center [319, 221] width 133 height 41
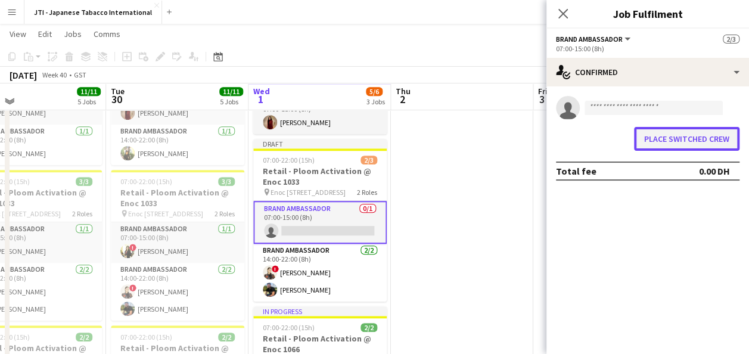
click at [689, 135] on button "Place switched crew" at bounding box center [686, 139] width 105 height 24
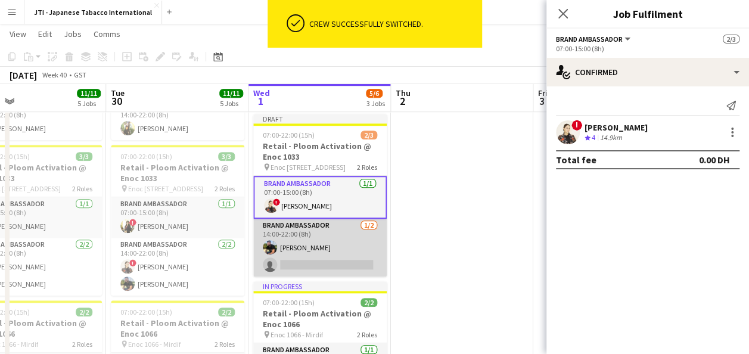
click at [330, 238] on app-card-role "Brand Ambassador [DATE] 14:00-22:00 (8h) [PERSON_NAME] single-neutral-actions" at bounding box center [319, 248] width 133 height 58
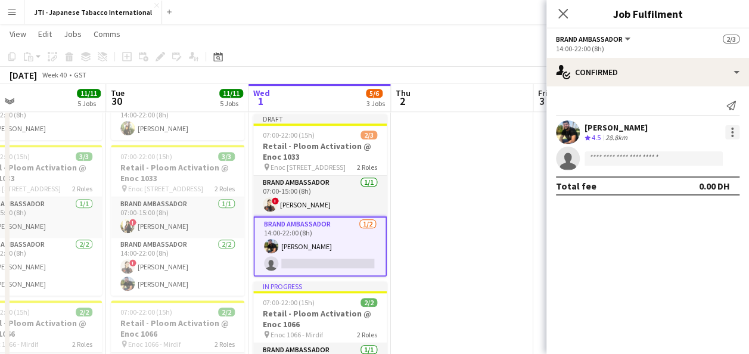
click at [735, 133] on div at bounding box center [732, 132] width 14 height 14
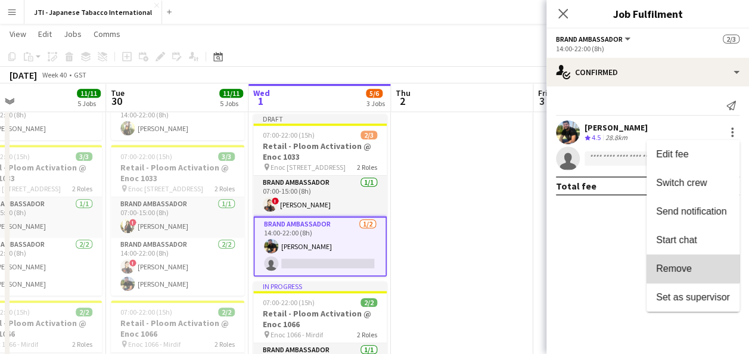
click at [692, 263] on span "Remove" at bounding box center [693, 268] width 74 height 11
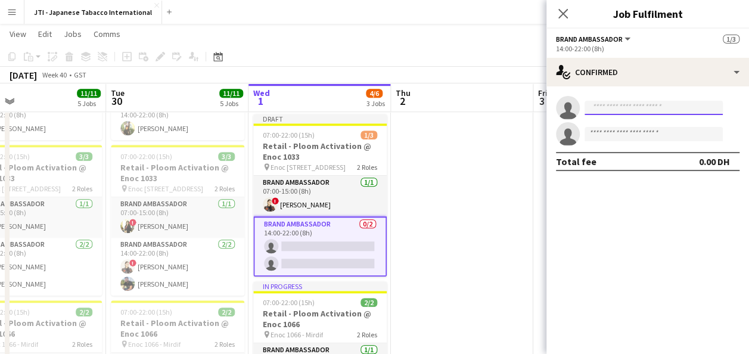
click at [661, 109] on input at bounding box center [653, 108] width 138 height 14
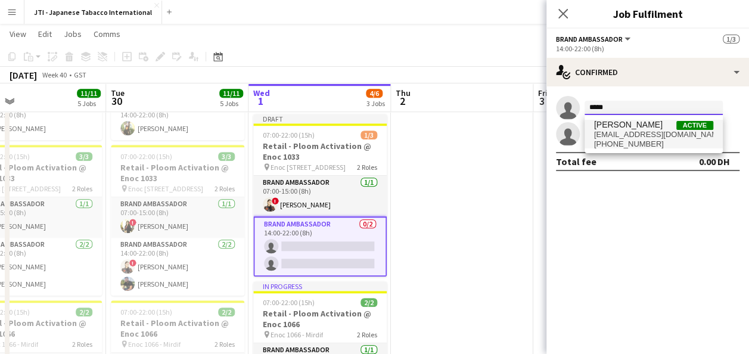
type input "*****"
click at [643, 132] on span "[EMAIL_ADDRESS][DOMAIN_NAME]" at bounding box center [653, 135] width 119 height 10
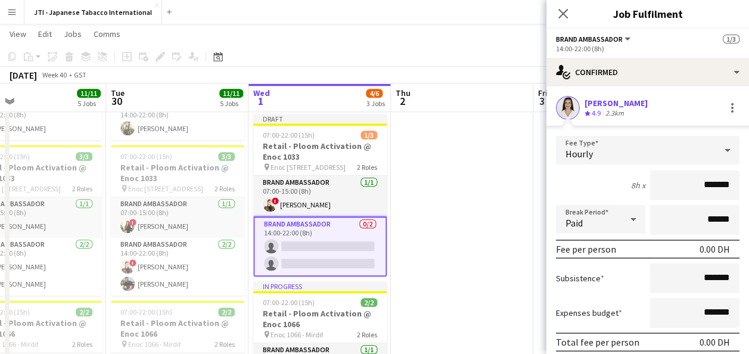
scroll to position [97, 0]
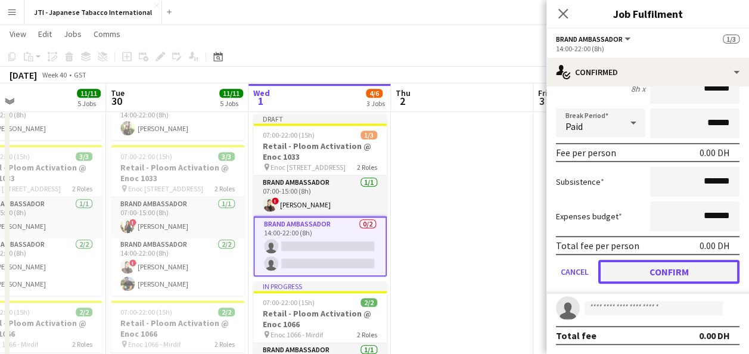
click at [657, 273] on button "Confirm" at bounding box center [668, 272] width 141 height 24
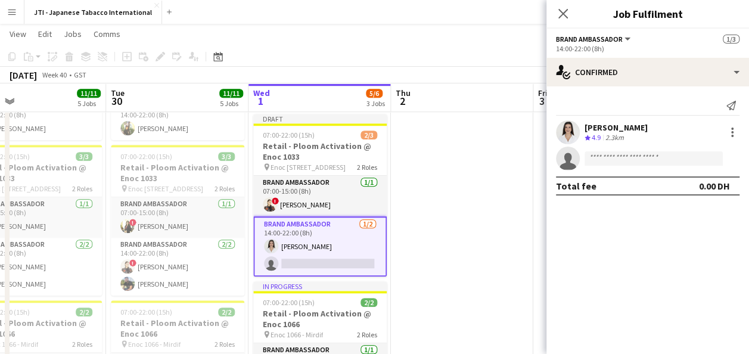
scroll to position [0, 0]
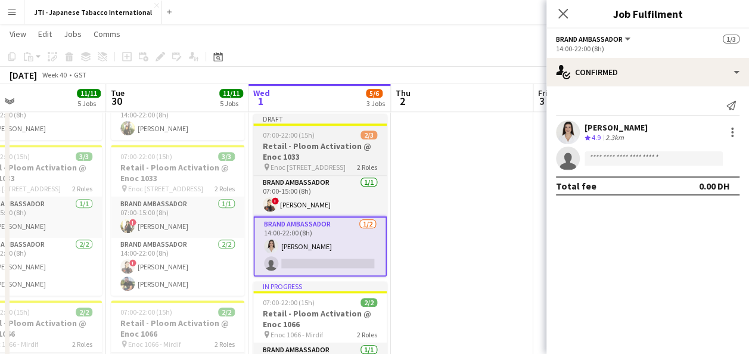
click at [309, 158] on h3 "Retail - Ploom Activation @ Enoc 1033" at bounding box center [319, 151] width 133 height 21
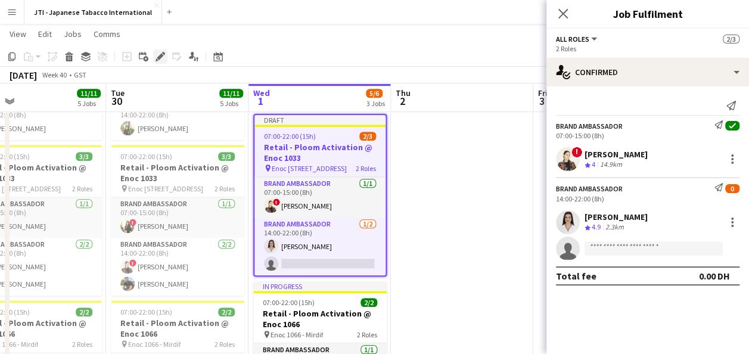
click at [157, 58] on icon "Edit" at bounding box center [160, 57] width 10 height 10
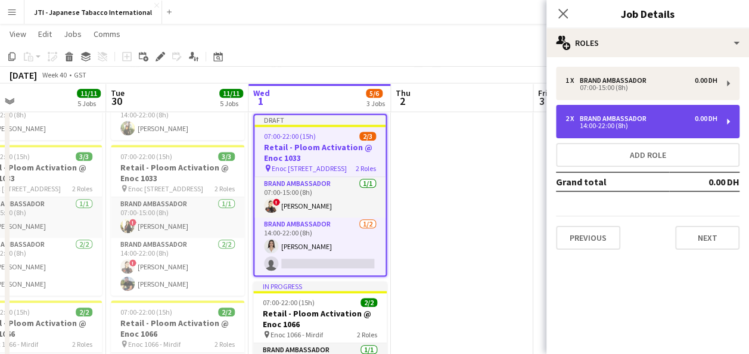
click at [569, 120] on div "2 x" at bounding box center [572, 118] width 14 height 8
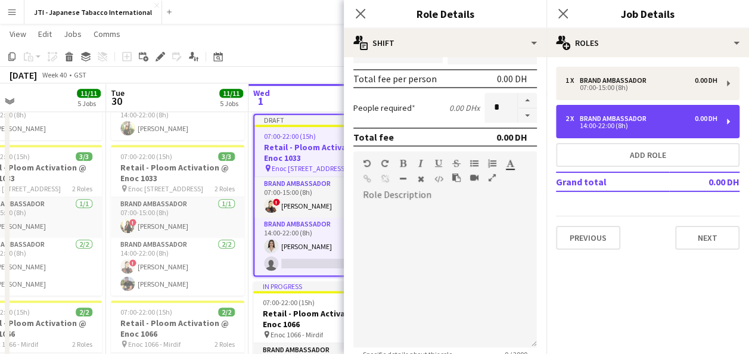
scroll to position [267, 0]
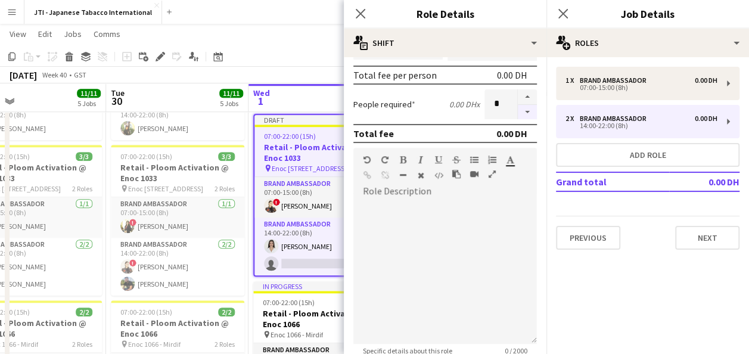
click at [518, 111] on button "button" at bounding box center [527, 112] width 19 height 15
type input "*"
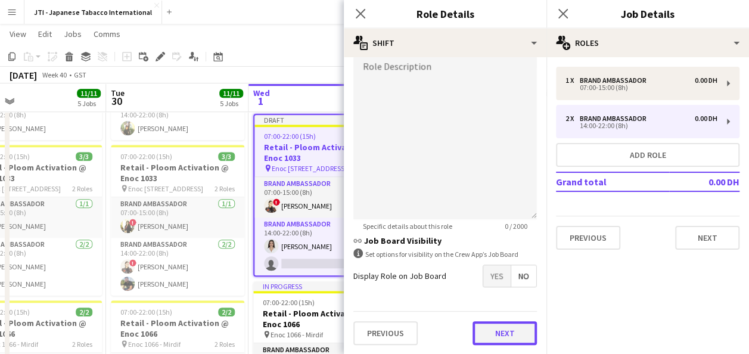
click at [496, 337] on button "Next" at bounding box center [504, 333] width 64 height 24
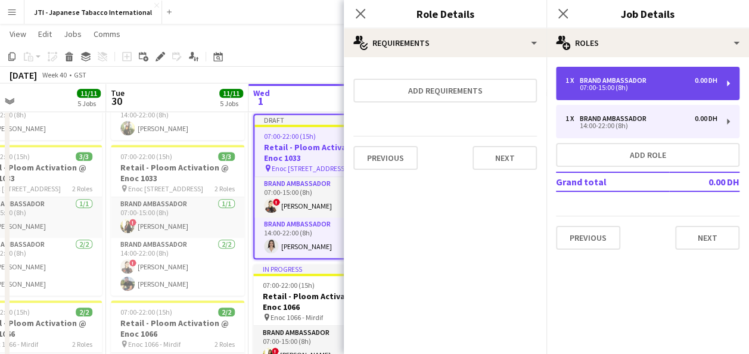
click at [624, 85] on div "07:00-15:00 (8h)" at bounding box center [641, 88] width 152 height 6
type input "*****"
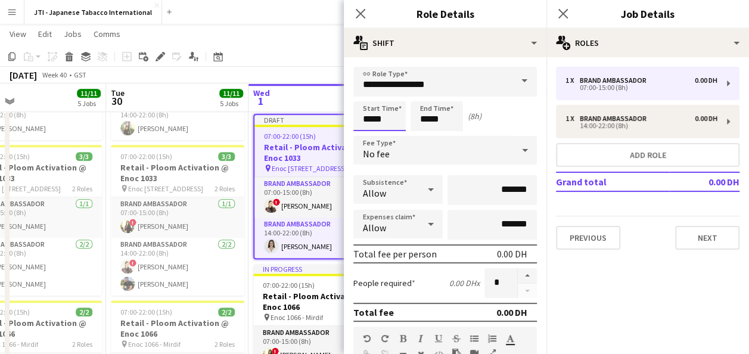
click at [374, 122] on input "*****" at bounding box center [379, 116] width 52 height 30
click at [367, 136] on div at bounding box center [368, 137] width 24 height 12
click at [396, 136] on div at bounding box center [391, 137] width 24 height 12
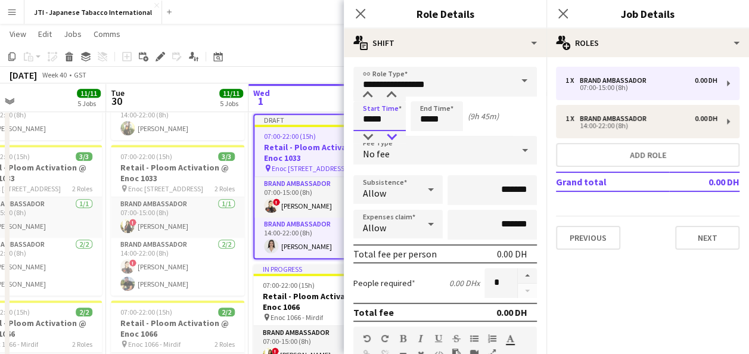
click at [396, 136] on div at bounding box center [391, 137] width 24 height 12
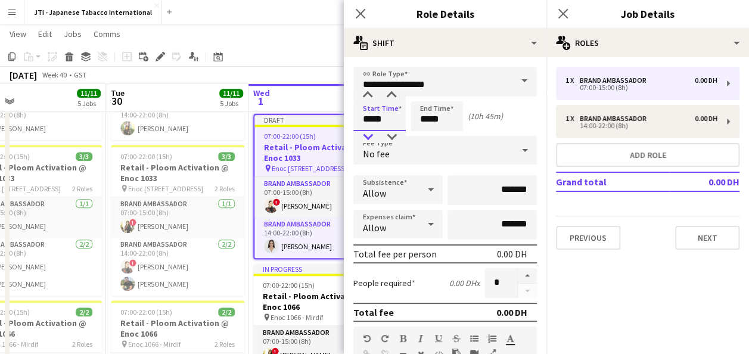
click at [369, 137] on div at bounding box center [368, 137] width 24 height 12
click at [366, 94] on div at bounding box center [368, 95] width 24 height 12
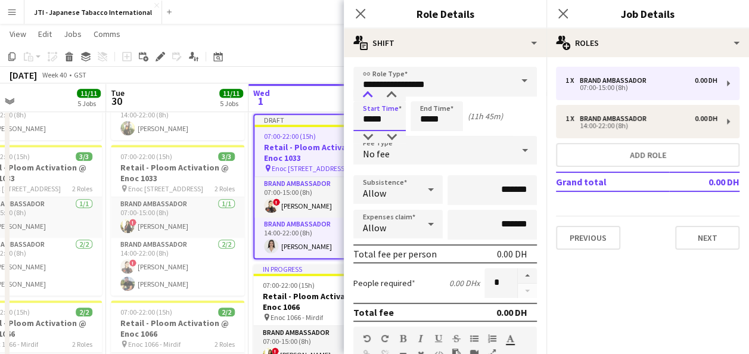
click at [366, 94] on div at bounding box center [368, 95] width 24 height 12
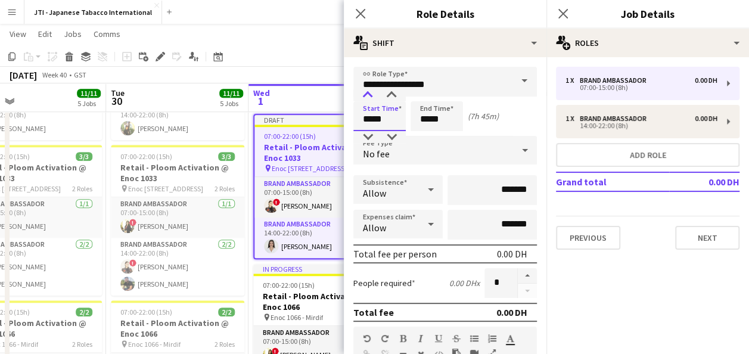
click at [366, 94] on div at bounding box center [368, 95] width 24 height 12
click at [393, 95] on div at bounding box center [391, 95] width 24 height 12
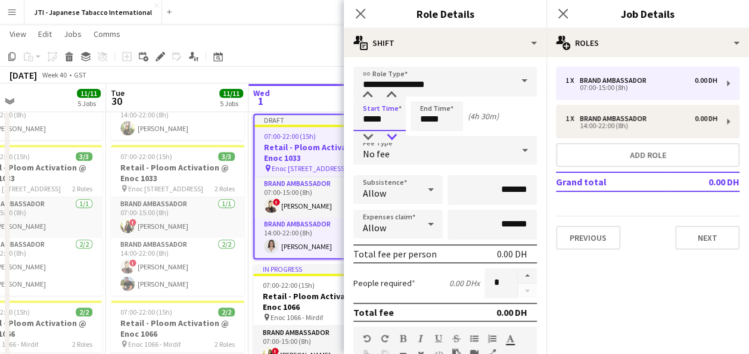
click at [394, 131] on div at bounding box center [391, 137] width 24 height 12
type input "*****"
click at [394, 131] on div at bounding box center [391, 137] width 24 height 12
click at [434, 126] on input "*****" at bounding box center [436, 116] width 52 height 30
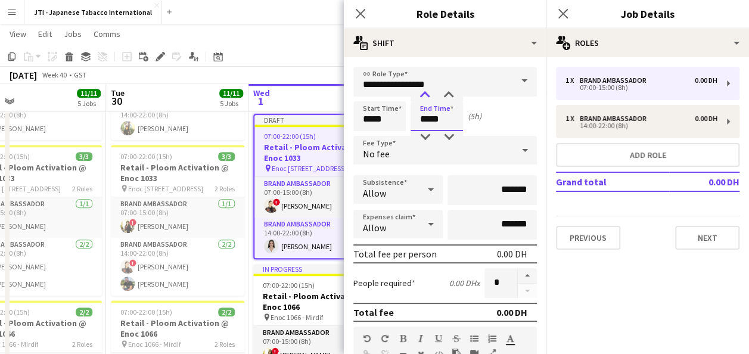
click at [427, 91] on div at bounding box center [425, 95] width 24 height 12
type input "*****"
click at [427, 91] on div at bounding box center [425, 95] width 24 height 12
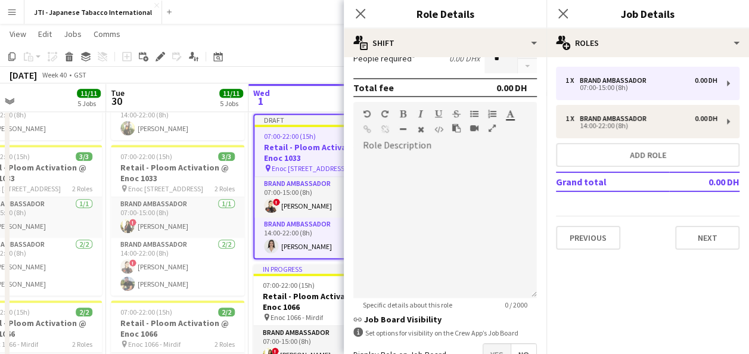
scroll to position [297, 0]
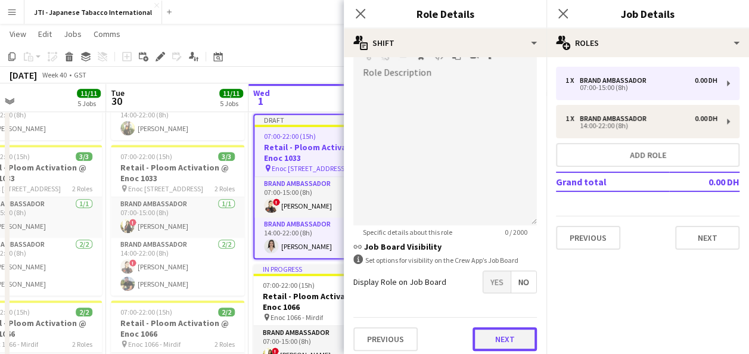
click at [496, 336] on button "Next" at bounding box center [504, 339] width 64 height 24
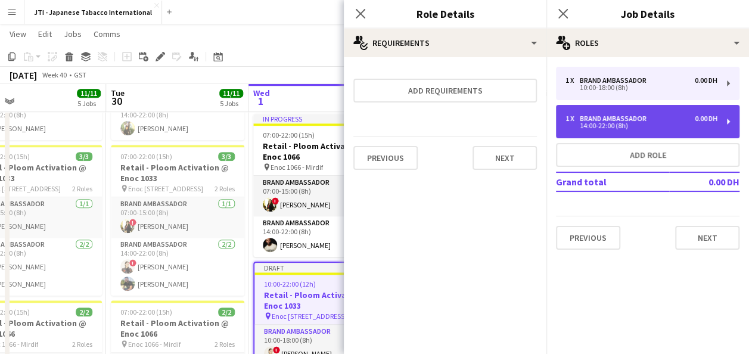
click at [617, 123] on div "14:00-22:00 (8h)" at bounding box center [641, 126] width 152 height 6
type input "*****"
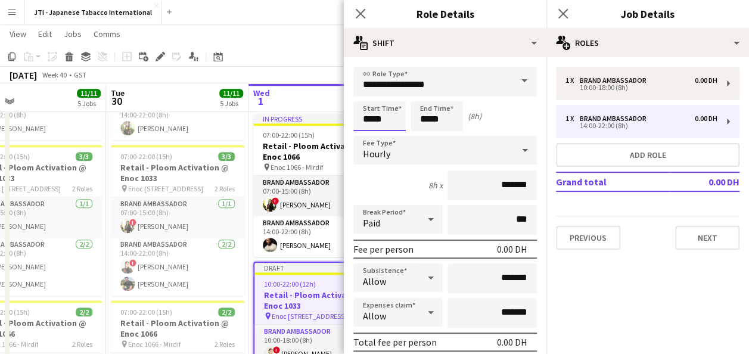
click at [372, 118] on input "*****" at bounding box center [379, 116] width 52 height 30
click at [366, 95] on div at bounding box center [368, 95] width 24 height 12
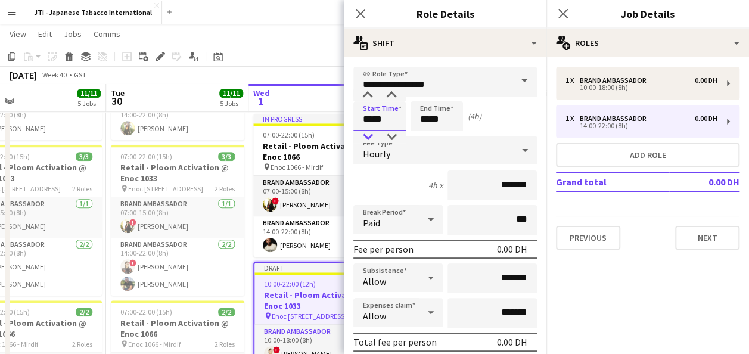
click at [368, 138] on div at bounding box center [368, 137] width 24 height 12
type input "*****"
click at [368, 138] on div at bounding box center [368, 137] width 24 height 12
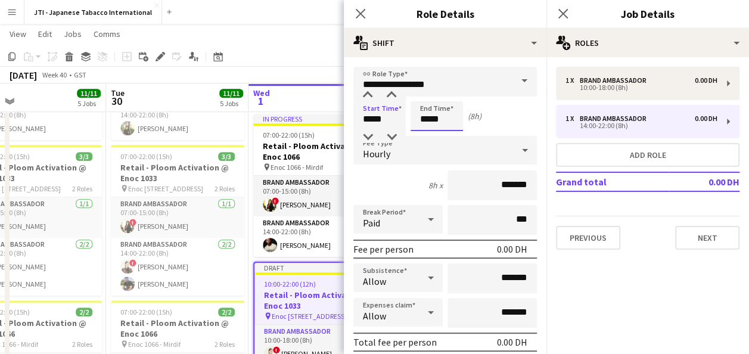
click at [435, 122] on input "*****" at bounding box center [436, 116] width 52 height 30
drag, startPoint x: 628, startPoint y: 253, endPoint x: 633, endPoint y: 323, distance: 69.9
click at [633, 323] on mat-expansion-panel "pencil3 General details 1 x Brand Ambassador 0.00 DH 10:00-18:00 (8h) 1 x Brand…" at bounding box center [647, 205] width 203 height 297
click at [701, 241] on button "Next" at bounding box center [707, 238] width 64 height 24
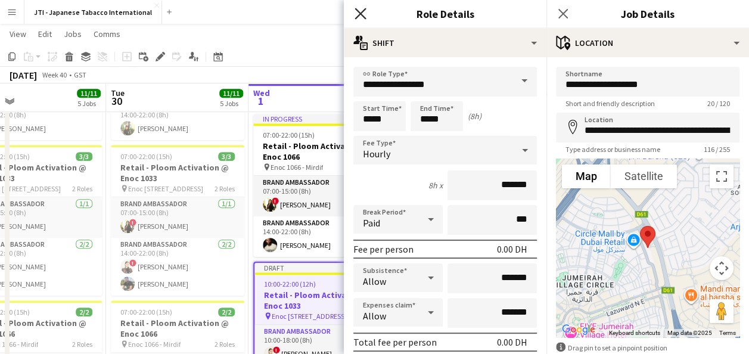
click at [365, 10] on icon "Close pop-in" at bounding box center [359, 13] width 11 height 11
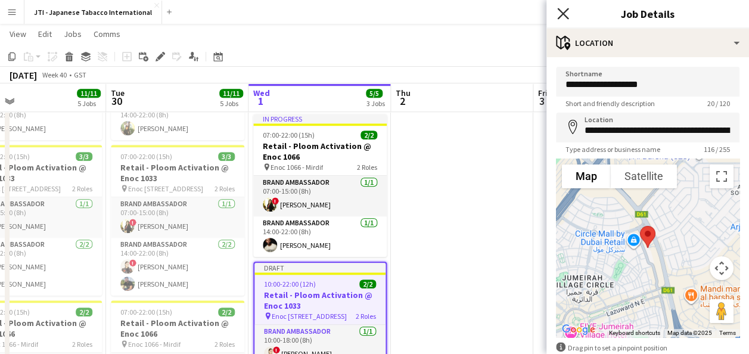
click at [564, 15] on icon at bounding box center [562, 13] width 11 height 11
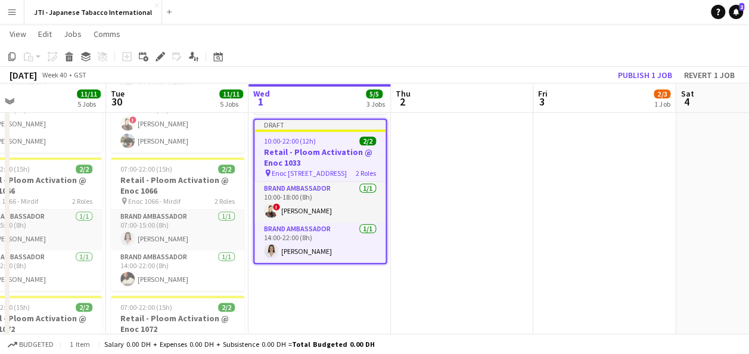
scroll to position [584, 0]
click at [651, 72] on button "Publish 1 job" at bounding box center [645, 74] width 64 height 15
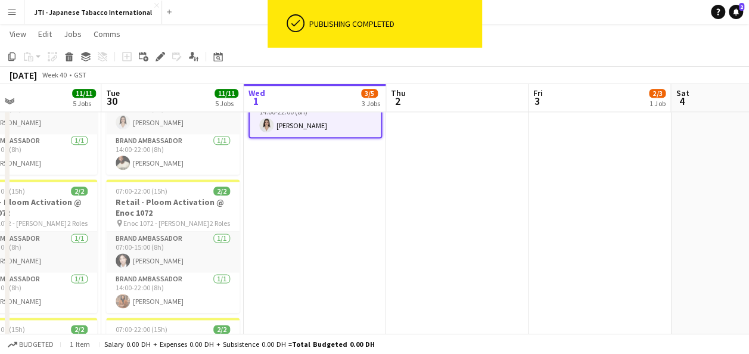
scroll to position [701, 0]
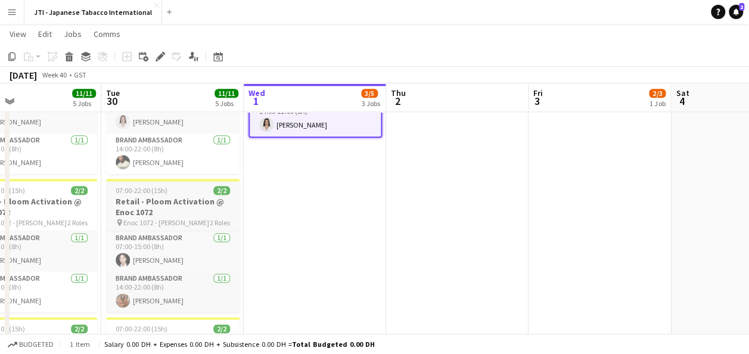
click at [150, 210] on h3 "Retail - Ploom Activation @ Enoc 1072" at bounding box center [172, 206] width 133 height 21
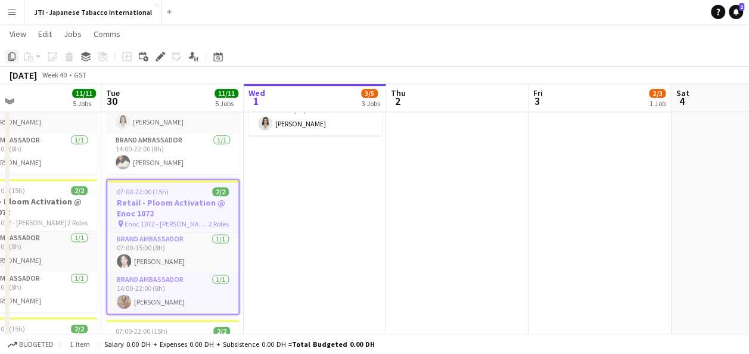
click at [11, 55] on icon "Copy" at bounding box center [12, 57] width 10 height 10
drag, startPoint x: 344, startPoint y: 194, endPoint x: 307, endPoint y: 191, distance: 36.4
click at [307, 191] on app-date-cell "In progress 07:00-15:00 (8h) 1/1 Retail - Ploom Activation @ Enoc 1025 pin Enoc…" at bounding box center [315, 110] width 142 height 737
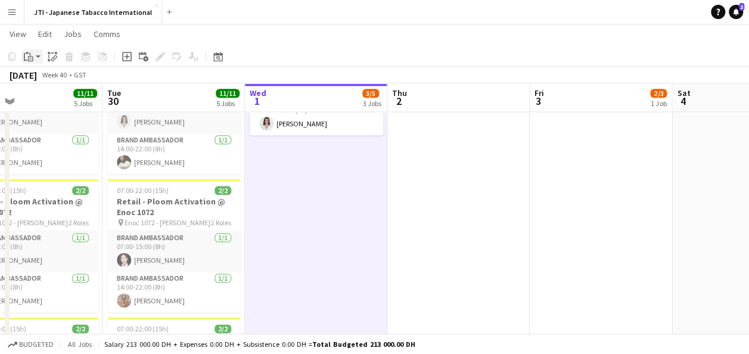
click at [36, 57] on app-action-btn "Paste" at bounding box center [31, 56] width 21 height 14
click at [57, 101] on link "Paste with crew Ctrl+Shift+V" at bounding box center [88, 99] width 112 height 11
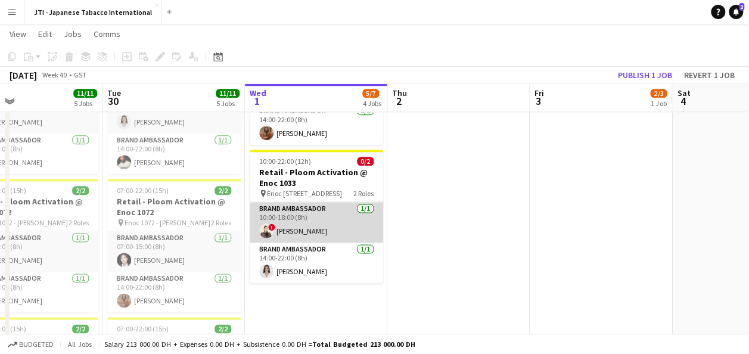
click at [304, 221] on app-card-role "Brand Ambassador [DATE] 10:00-18:00 (8h) ! [PERSON_NAME]" at bounding box center [316, 222] width 133 height 41
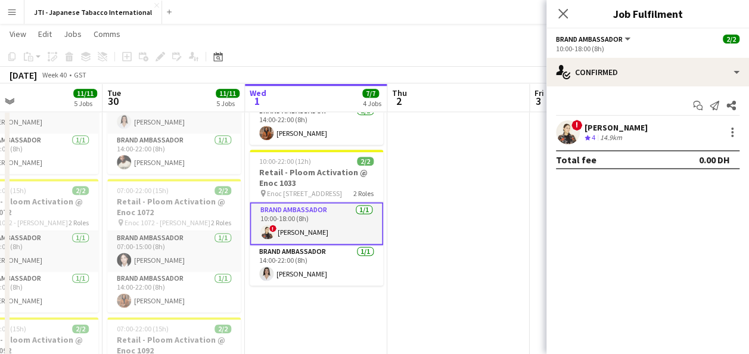
drag, startPoint x: 645, startPoint y: 127, endPoint x: 673, endPoint y: 135, distance: 28.9
click at [673, 135] on div "! [PERSON_NAME] Crew rating 4 14.9km" at bounding box center [647, 132] width 203 height 24
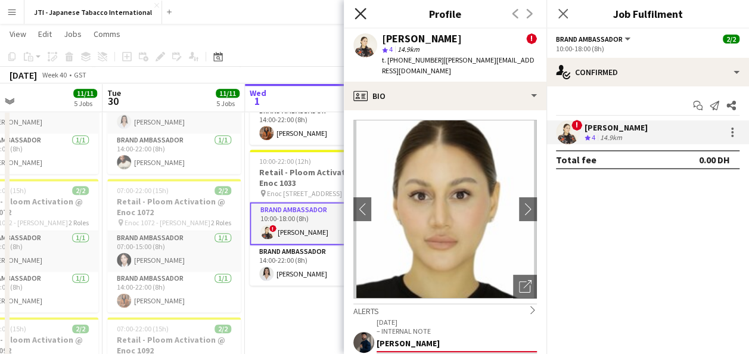
click at [356, 16] on icon "Close pop-in" at bounding box center [359, 13] width 11 height 11
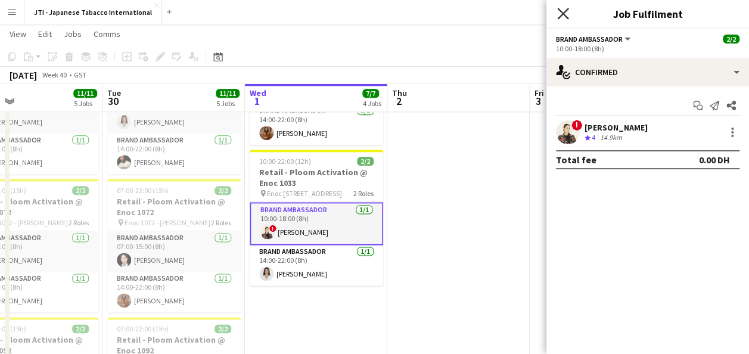
click at [564, 14] on icon at bounding box center [562, 13] width 11 height 11
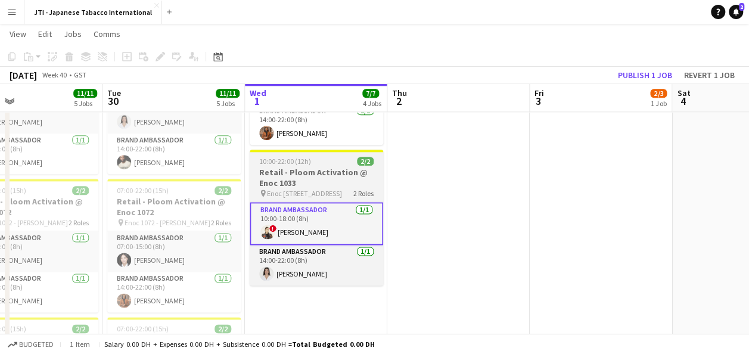
click at [303, 167] on h3 "Retail - Ploom Activation @ Enoc 1033" at bounding box center [316, 177] width 133 height 21
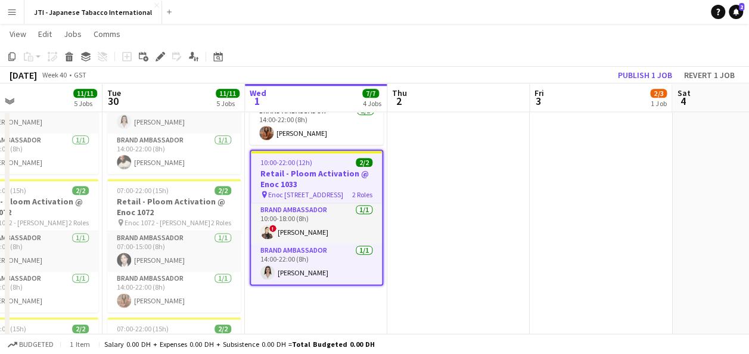
click at [316, 174] on h3 "Retail - Ploom Activation @ Enoc 1033" at bounding box center [316, 178] width 131 height 21
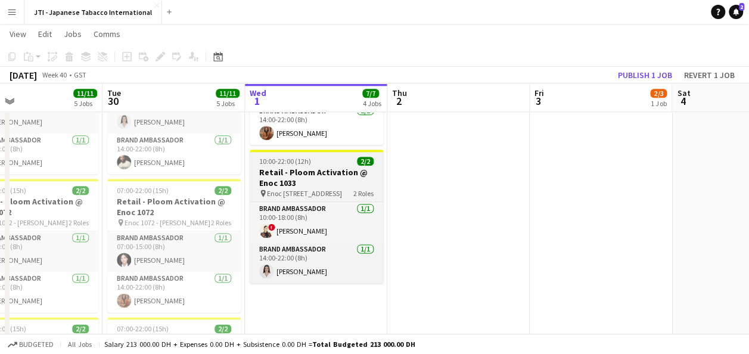
click at [316, 174] on h3 "Retail - Ploom Activation @ Enoc 1033" at bounding box center [316, 177] width 133 height 21
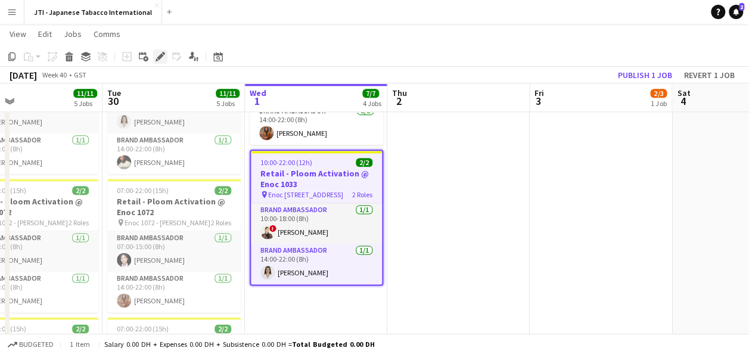
click at [157, 57] on icon "Edit" at bounding box center [160, 57] width 10 height 10
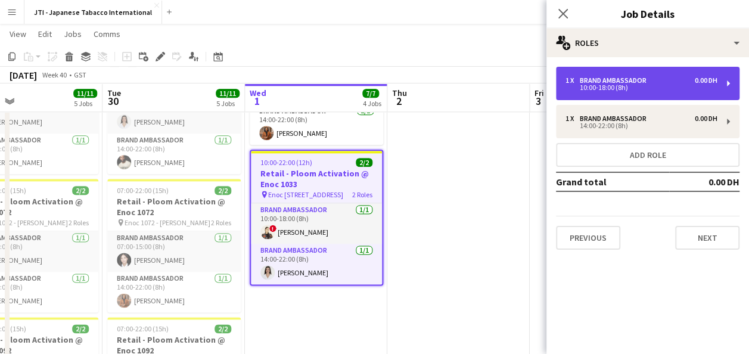
click at [730, 83] on div "1 x Brand Ambassador 0.00 DH 10:00-18:00 (8h)" at bounding box center [647, 83] width 183 height 33
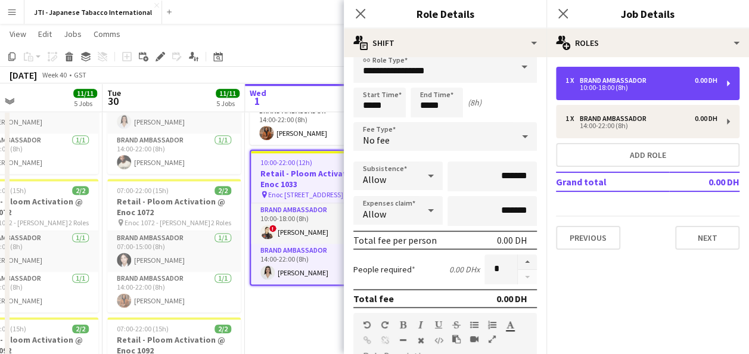
scroll to position [0, 0]
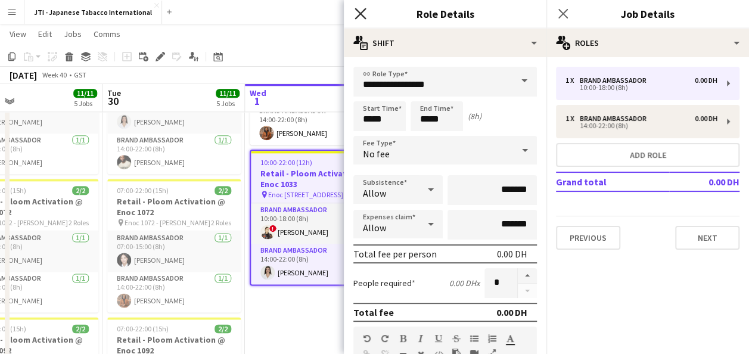
click at [360, 9] on icon "Close pop-in" at bounding box center [359, 13] width 11 height 11
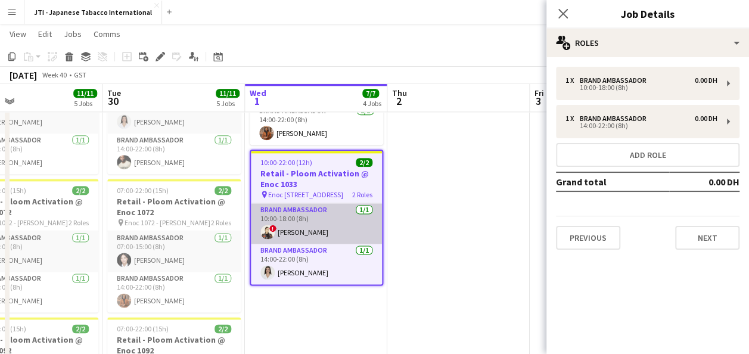
click at [295, 234] on app-card-role "Brand Ambassador [DATE] 10:00-18:00 (8h) ! [PERSON_NAME]" at bounding box center [316, 223] width 131 height 41
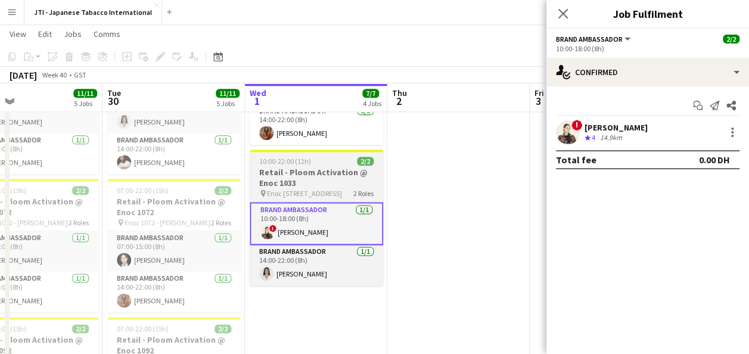
click at [303, 176] on h3 "Retail - Ploom Activation @ Enoc 1033" at bounding box center [316, 177] width 133 height 21
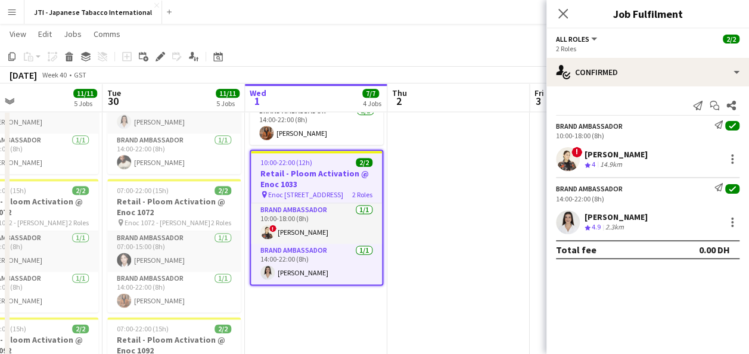
scroll to position [0, 468]
click at [608, 157] on div "[PERSON_NAME]" at bounding box center [615, 154] width 63 height 11
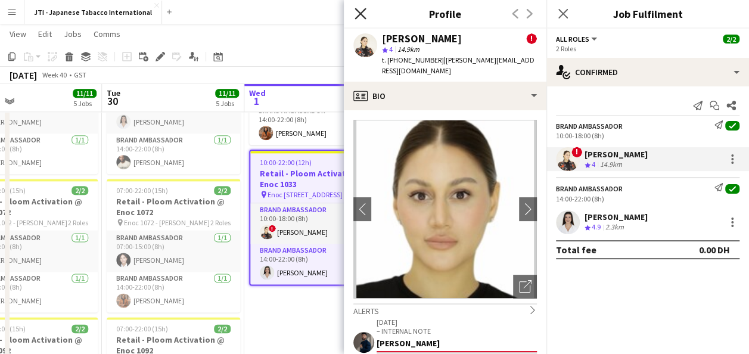
click at [359, 11] on icon "Close pop-in" at bounding box center [359, 13] width 11 height 11
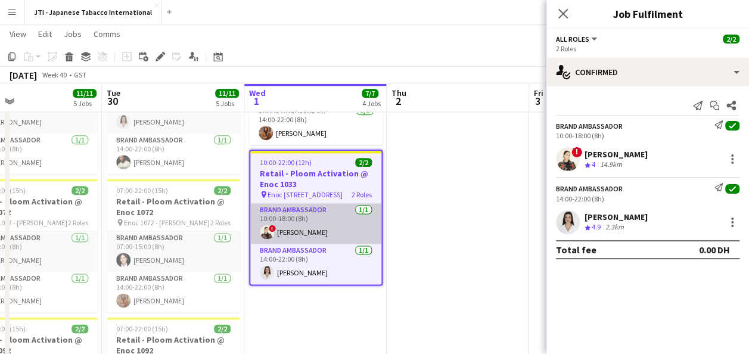
click at [306, 223] on app-card-role "Brand Ambassador [DATE] 10:00-18:00 (8h) ! [PERSON_NAME]" at bounding box center [315, 223] width 131 height 41
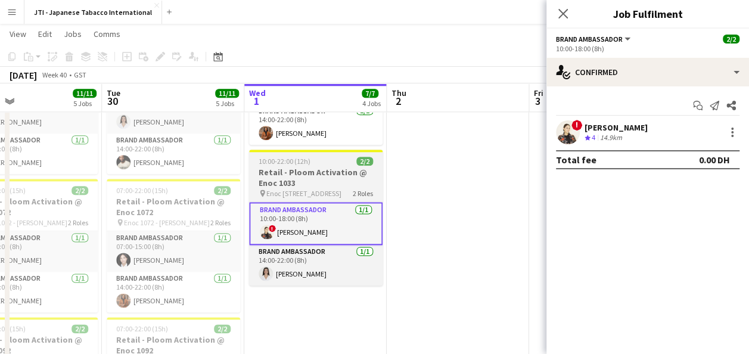
click at [309, 179] on h3 "Retail - Ploom Activation @ Enoc 1033" at bounding box center [315, 177] width 133 height 21
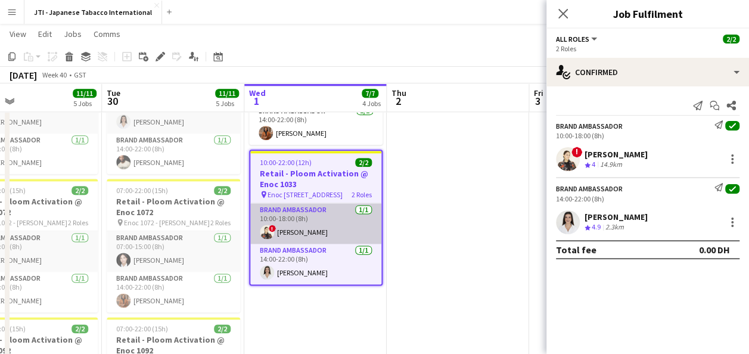
click at [326, 231] on app-card-role "Brand Ambassador [DATE] 10:00-18:00 (8h) ! [PERSON_NAME]" at bounding box center [315, 223] width 131 height 41
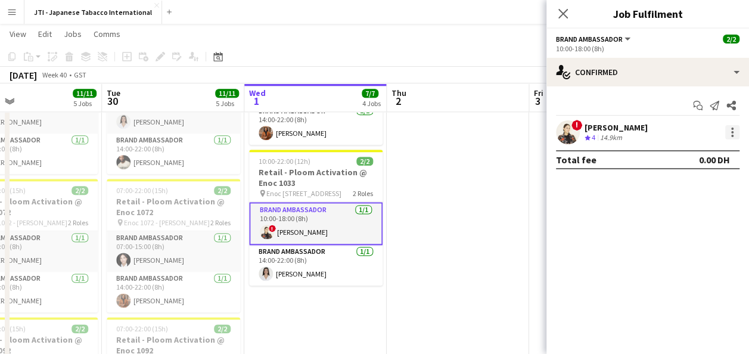
click at [733, 130] on div at bounding box center [732, 132] width 14 height 14
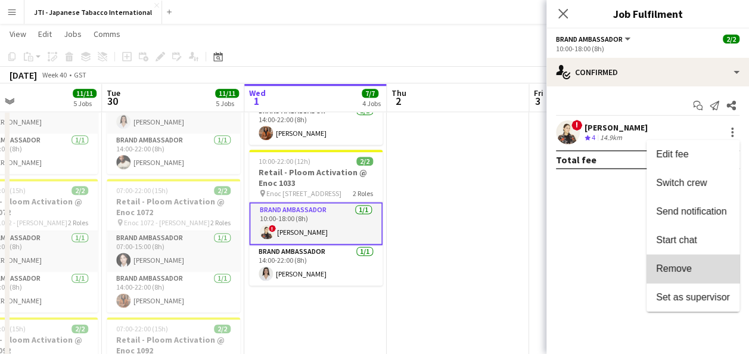
click at [695, 269] on span "Remove" at bounding box center [693, 268] width 74 height 11
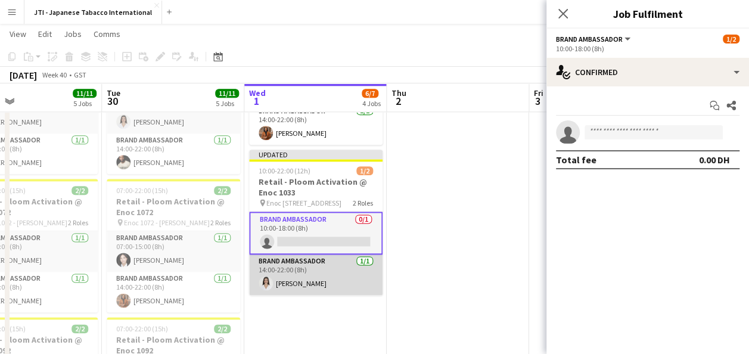
click at [324, 269] on app-card-role "Brand Ambassador [DATE] 14:00-22:00 (8h) [PERSON_NAME]" at bounding box center [315, 274] width 133 height 41
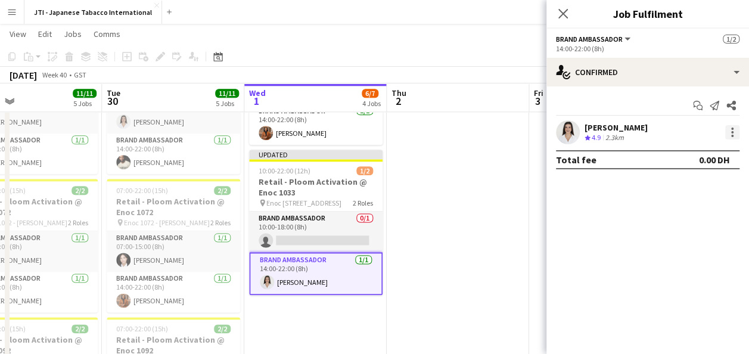
click at [732, 133] on div at bounding box center [732, 132] width 2 height 2
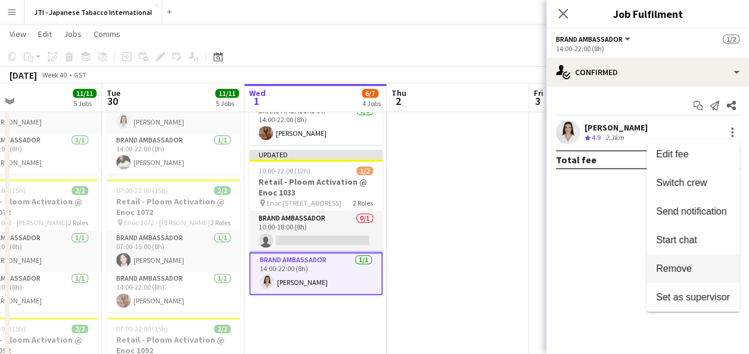
click at [695, 263] on span "Remove" at bounding box center [693, 268] width 74 height 11
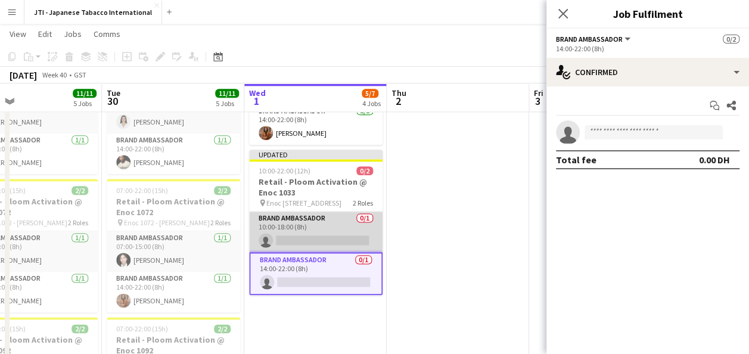
click at [332, 228] on app-card-role "Brand Ambassador 0/1 10:00-18:00 (8h) single-neutral-actions" at bounding box center [315, 231] width 133 height 41
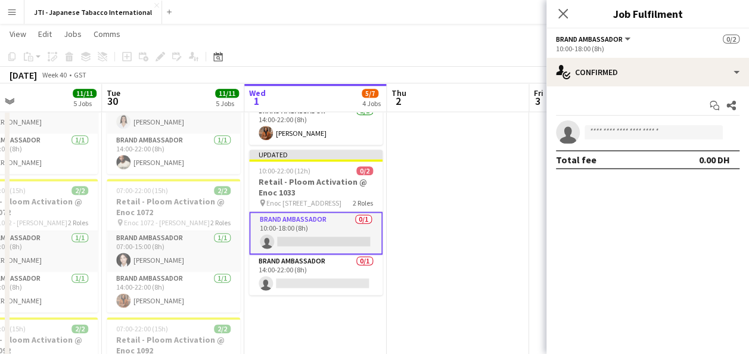
click at [309, 186] on h3 "Retail - Ploom Activation @ Enoc 1033" at bounding box center [315, 186] width 133 height 21
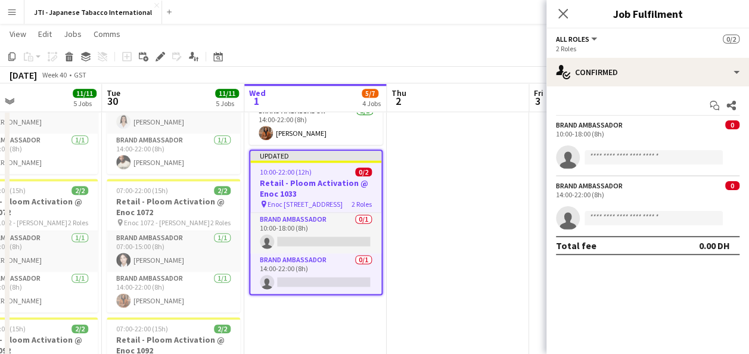
click at [452, 224] on app-date-cell at bounding box center [458, 110] width 142 height 737
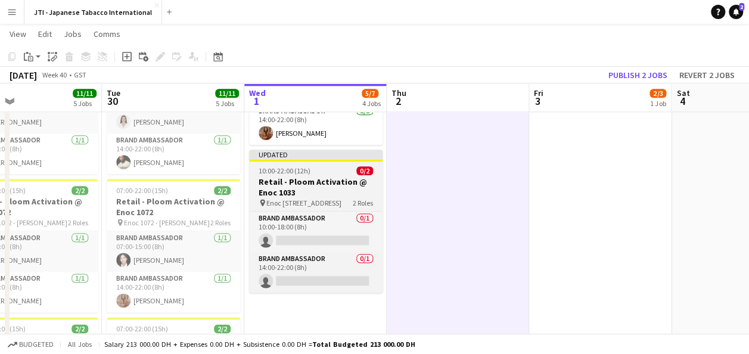
click at [322, 186] on h3 "Retail - Ploom Activation @ Enoc 1033" at bounding box center [315, 186] width 133 height 21
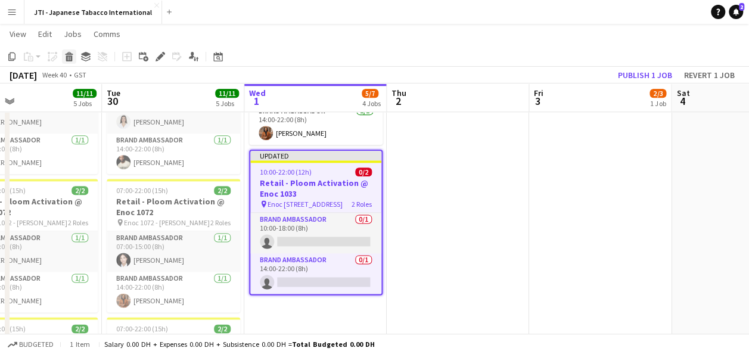
click at [71, 58] on icon at bounding box center [69, 58] width 7 height 6
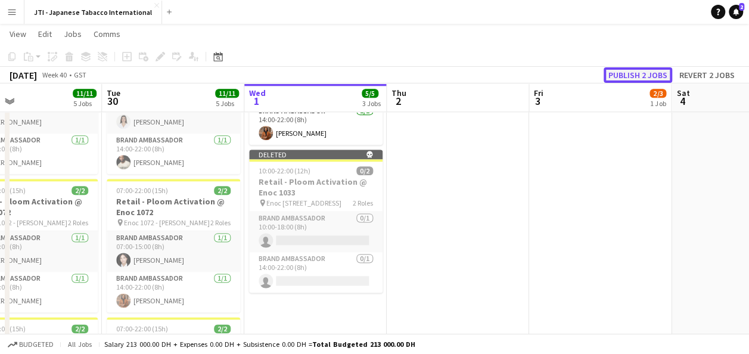
click at [634, 73] on button "Publish 2 jobs" at bounding box center [637, 74] width 69 height 15
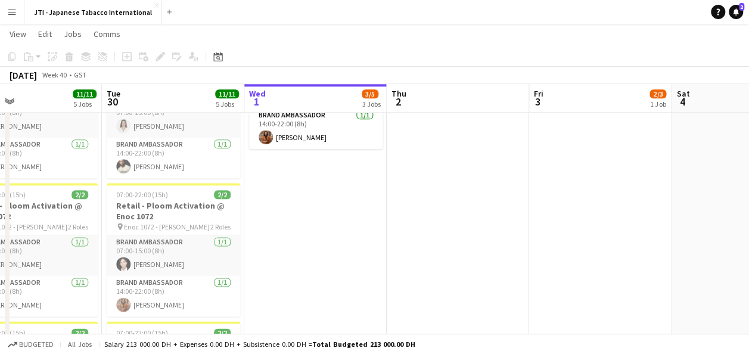
scroll to position [697, 0]
click at [319, 217] on app-date-cell "In progress 07:00-15:00 (8h) 1/1 Retail - Ploom Activation @ Enoc 1025 pin Enoc…" at bounding box center [315, 114] width 142 height 737
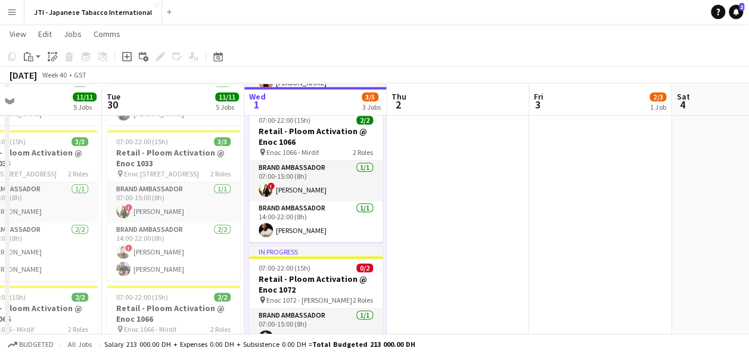
scroll to position [438, 0]
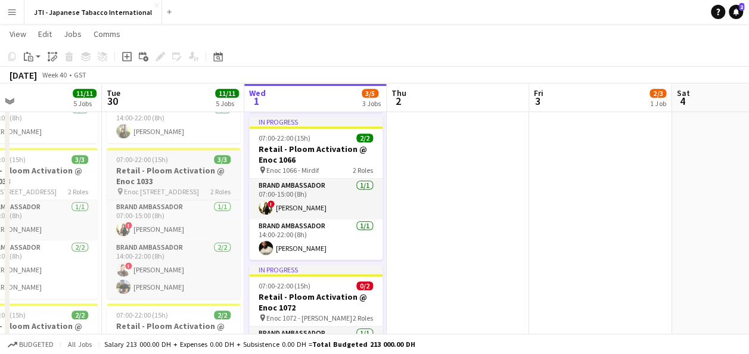
click at [176, 176] on h3 "Retail - Ploom Activation @ Enoc 1033" at bounding box center [173, 175] width 133 height 21
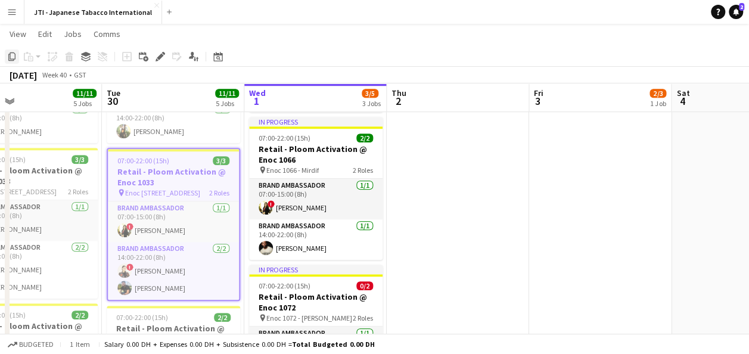
click at [10, 55] on icon at bounding box center [11, 56] width 7 height 8
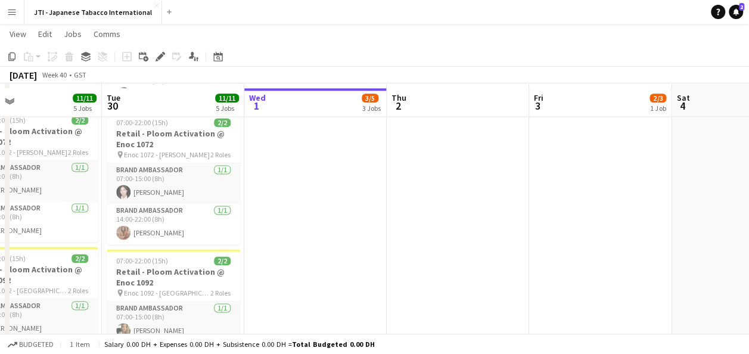
scroll to position [776, 0]
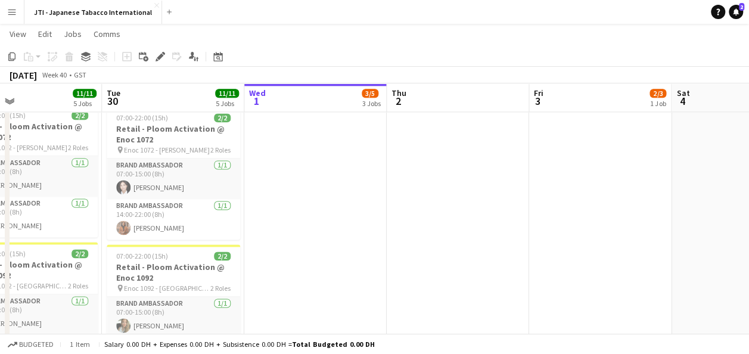
click at [316, 187] on app-date-cell "In progress 07:00-15:00 (8h) 1/1 Retail - Ploom Activation @ Enoc 1025 pin Enoc…" at bounding box center [315, 35] width 142 height 737
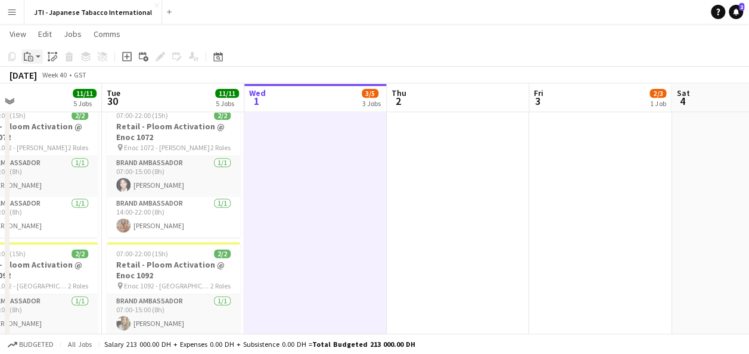
click at [30, 54] on icon "Paste" at bounding box center [29, 57] width 10 height 10
click at [45, 78] on link "Paste Ctrl+V" at bounding box center [88, 79] width 112 height 11
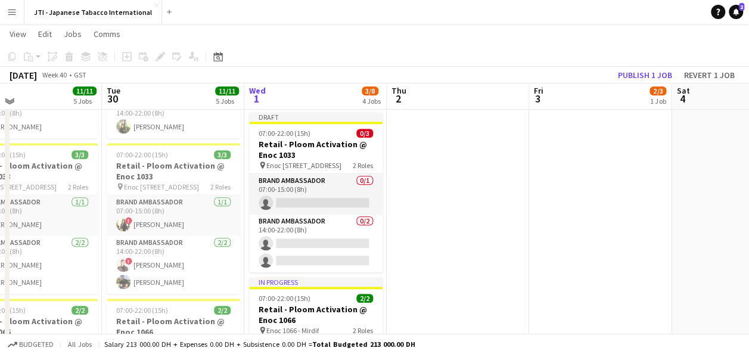
scroll to position [443, 0]
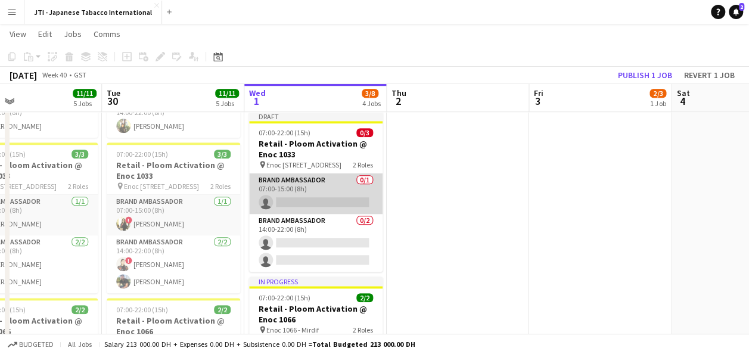
drag, startPoint x: 321, startPoint y: 197, endPoint x: 306, endPoint y: 194, distance: 15.2
click at [306, 194] on app-card-role "Brand Ambassador 0/1 07:00-15:00 (8h) single-neutral-actions" at bounding box center [315, 193] width 133 height 41
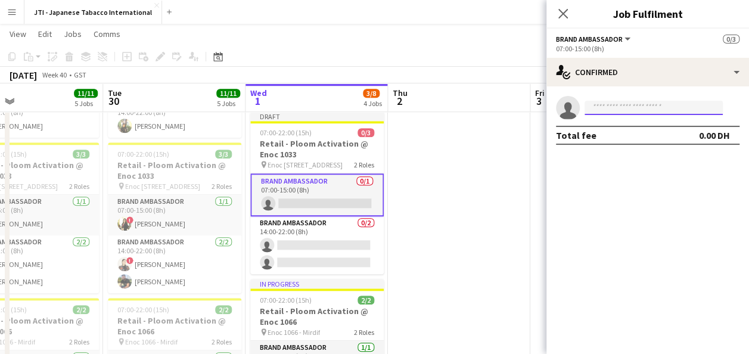
click at [616, 111] on input at bounding box center [653, 108] width 138 height 14
type input "*"
click at [566, 13] on icon "Close pop-in" at bounding box center [562, 13] width 11 height 11
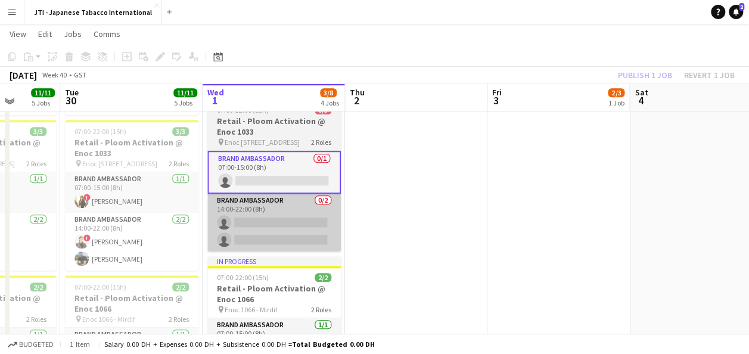
scroll to position [467, 0]
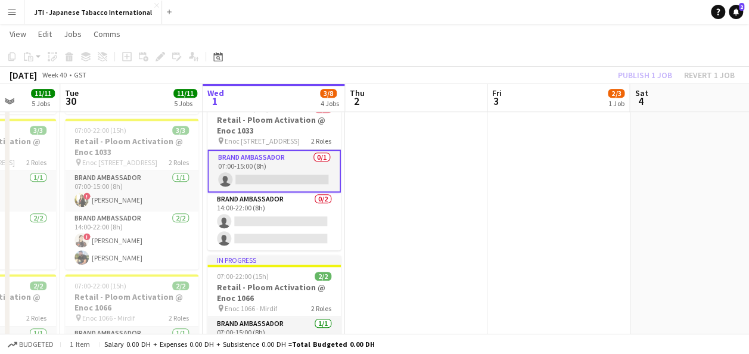
click at [296, 182] on app-card-role "Brand Ambassador 0/1 07:00-15:00 (8h) single-neutral-actions" at bounding box center [273, 171] width 133 height 43
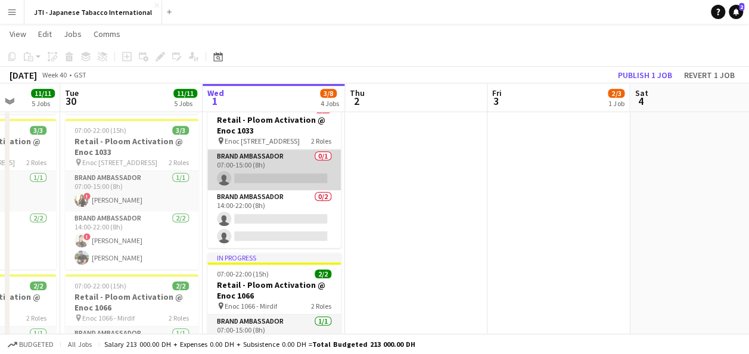
click at [290, 173] on app-card-role "Brand Ambassador 0/1 07:00-15:00 (8h) single-neutral-actions" at bounding box center [273, 170] width 133 height 41
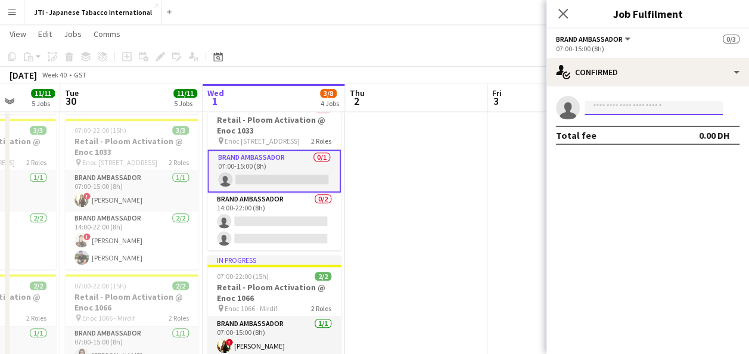
click at [651, 111] on input at bounding box center [653, 108] width 138 height 14
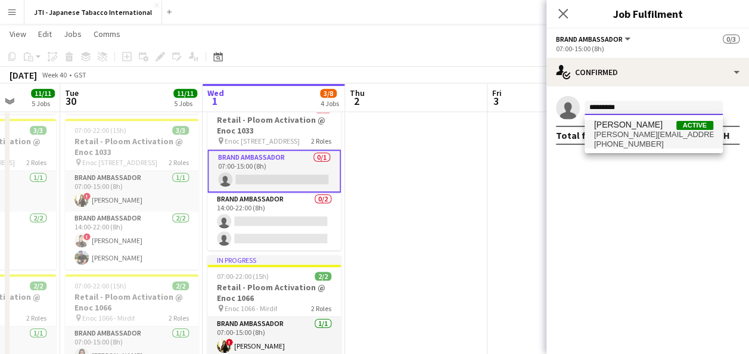
type input "*********"
click at [633, 133] on span "[PERSON_NAME][EMAIL_ADDRESS][DOMAIN_NAME]" at bounding box center [653, 135] width 119 height 10
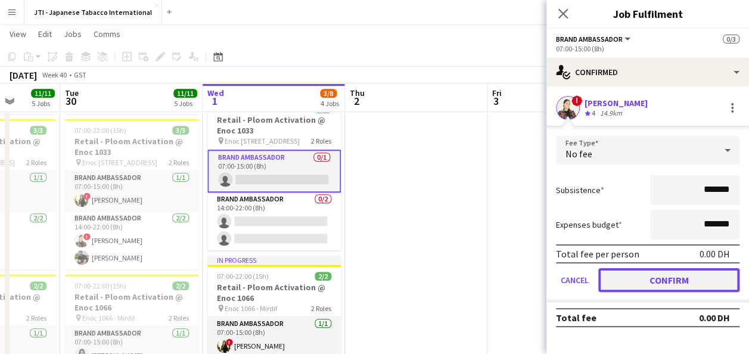
click at [649, 275] on button "Confirm" at bounding box center [668, 280] width 141 height 24
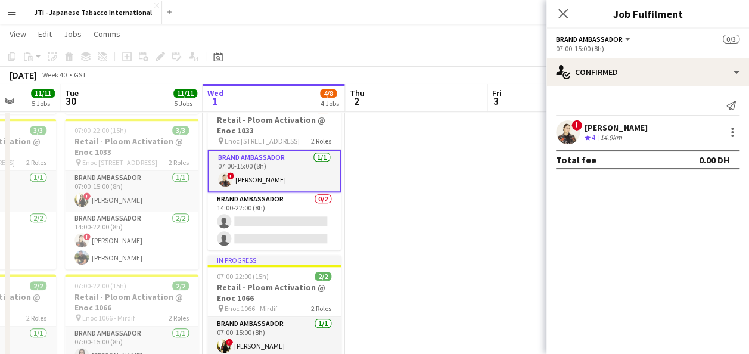
click at [516, 224] on app-date-cell at bounding box center [558, 344] width 142 height 737
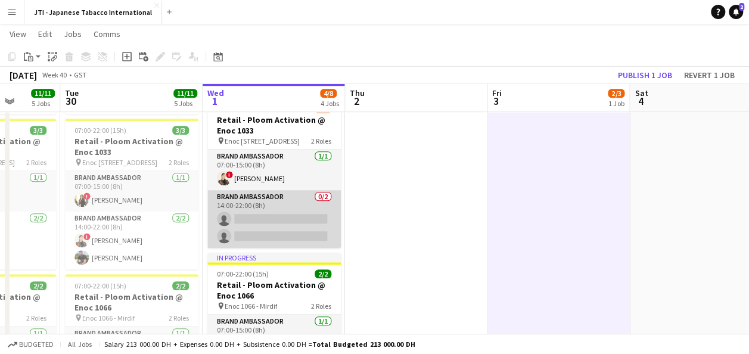
click at [265, 213] on app-card-role "Brand Ambassador 0/2 14:00-22:00 (8h) single-neutral-actions single-neutral-act…" at bounding box center [273, 219] width 133 height 58
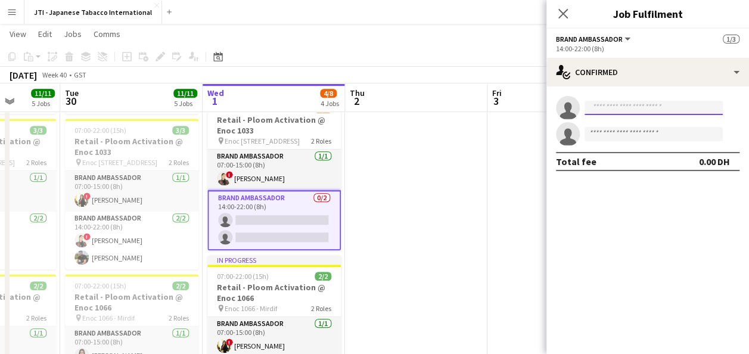
click at [629, 105] on input at bounding box center [653, 108] width 138 height 14
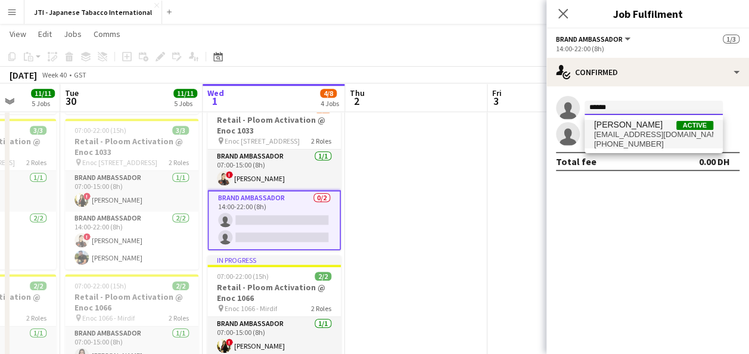
type input "******"
click at [634, 135] on span "[EMAIL_ADDRESS][DOMAIN_NAME]" at bounding box center [653, 135] width 119 height 10
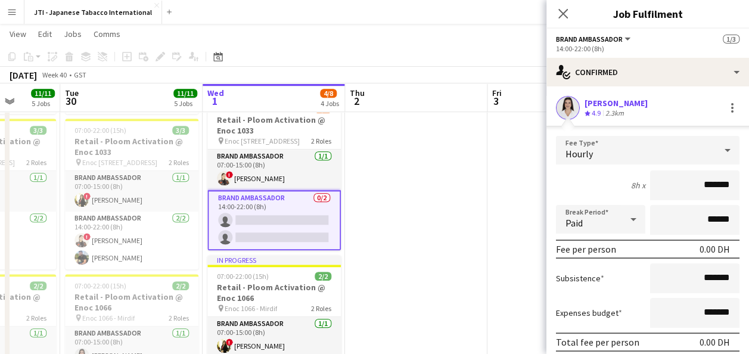
scroll to position [97, 0]
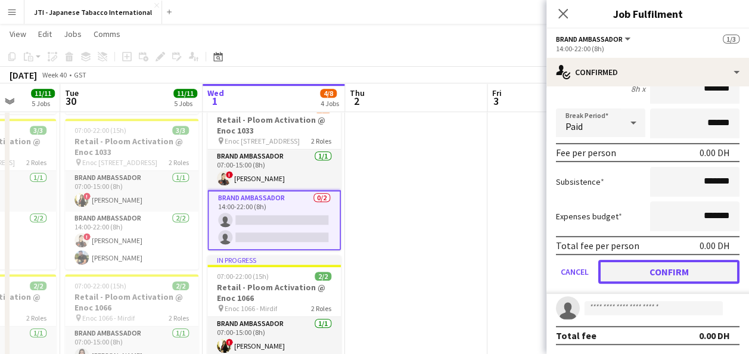
click at [666, 275] on button "Confirm" at bounding box center [668, 272] width 141 height 24
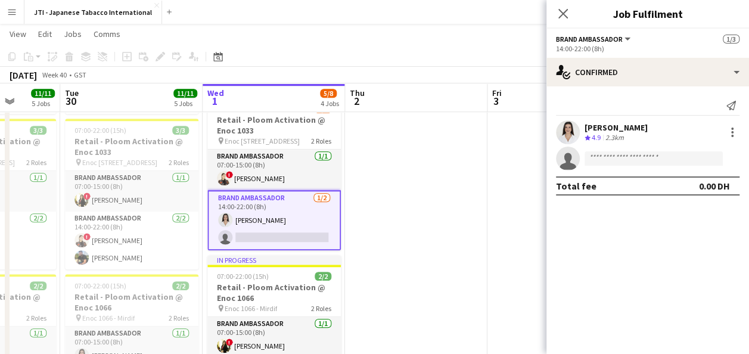
scroll to position [0, 0]
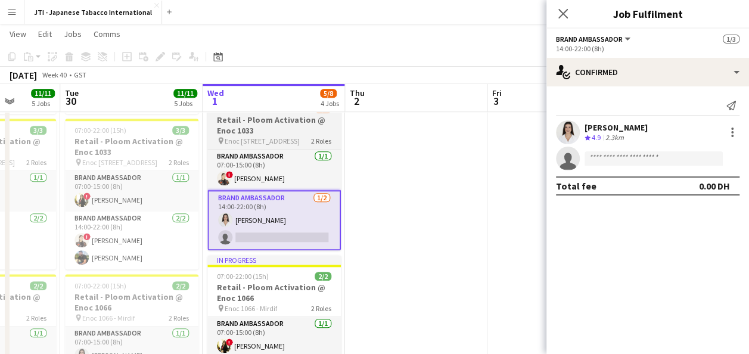
click at [304, 125] on h3 "Retail - Ploom Activation @ Enoc 1033" at bounding box center [273, 124] width 133 height 21
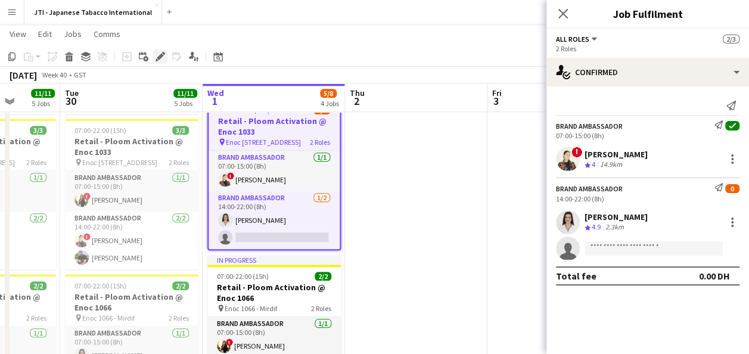
click at [161, 55] on icon at bounding box center [160, 57] width 7 height 7
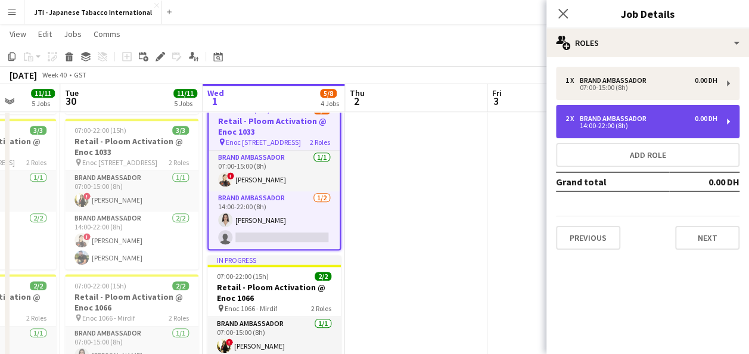
drag, startPoint x: 602, startPoint y: 126, endPoint x: 633, endPoint y: 125, distance: 31.6
click at [633, 125] on div "14:00-22:00 (8h)" at bounding box center [641, 126] width 152 height 6
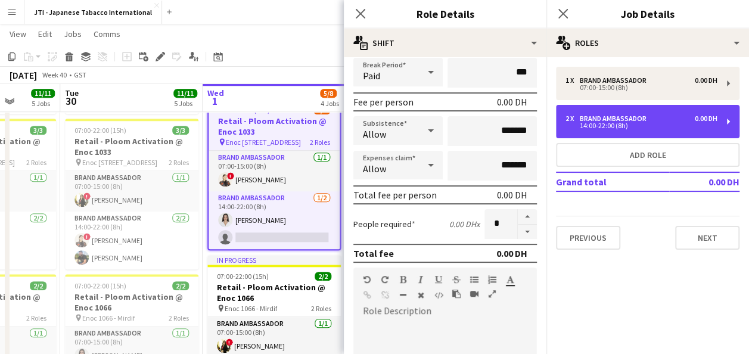
scroll to position [150, 0]
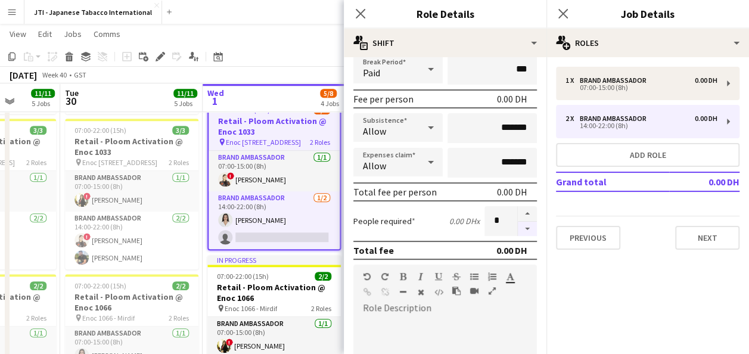
click at [518, 227] on button "button" at bounding box center [527, 229] width 19 height 15
type input "*"
click at [617, 292] on mat-expansion-panel "pencil3 General details 1 x Brand Ambassador 0.00 DH 07:00-15:00 (8h) 2 x Brand…" at bounding box center [647, 205] width 203 height 297
click at [359, 6] on app-icon "Close pop-in" at bounding box center [360, 13] width 17 height 17
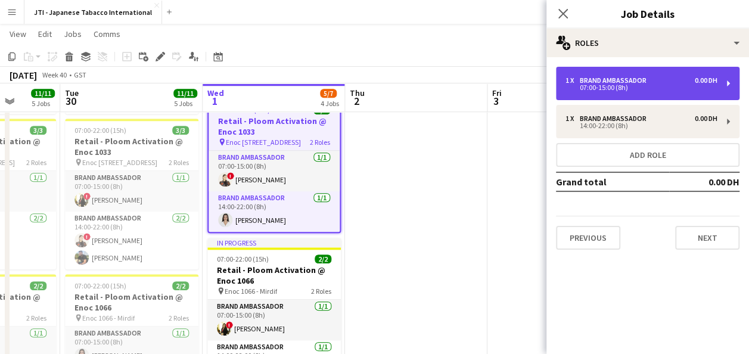
drag, startPoint x: 609, startPoint y: 84, endPoint x: 584, endPoint y: 70, distance: 28.5
click at [584, 70] on div "1 x Brand Ambassador 0.00 DH 07:00-15:00 (8h)" at bounding box center [647, 83] width 183 height 33
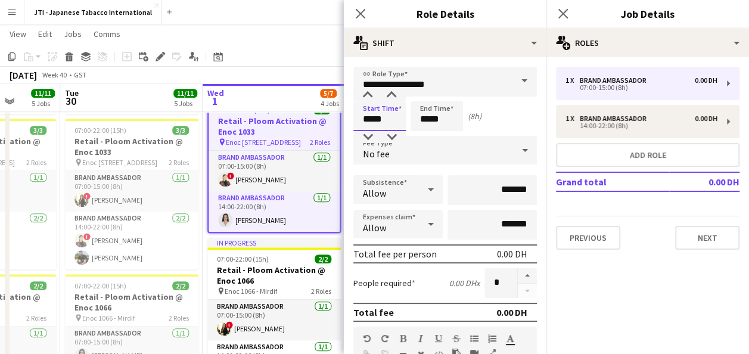
click at [386, 114] on input "*****" at bounding box center [379, 116] width 52 height 30
click at [368, 91] on div at bounding box center [368, 95] width 24 height 12
type input "*****"
click at [368, 91] on div at bounding box center [368, 95] width 24 height 12
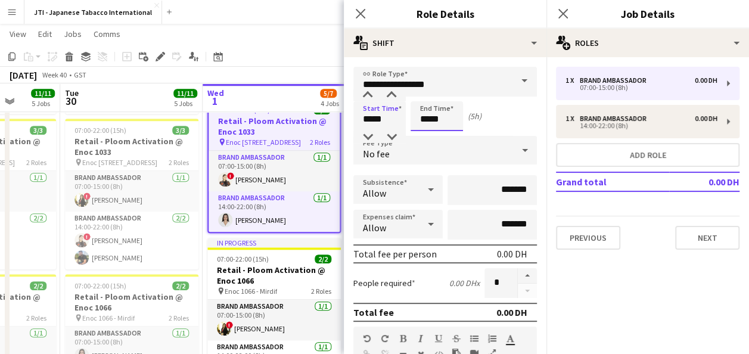
click at [435, 119] on input "*****" at bounding box center [436, 116] width 52 height 30
click at [425, 90] on div at bounding box center [425, 95] width 24 height 12
type input "*****"
click at [425, 90] on div at bounding box center [425, 95] width 24 height 12
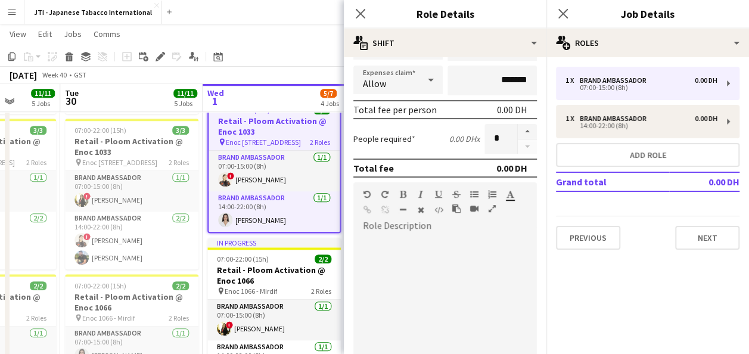
scroll to position [138, 0]
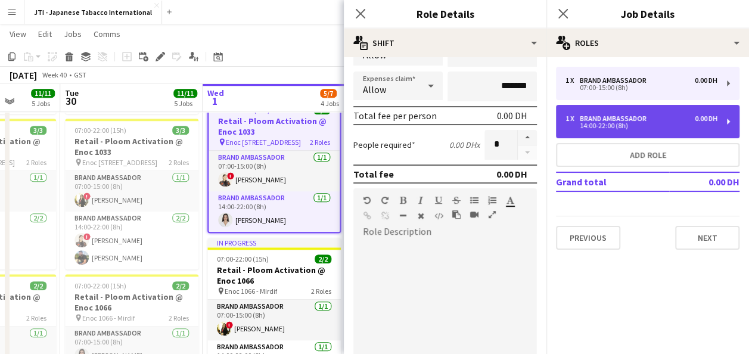
click at [600, 120] on div "Brand Ambassador" at bounding box center [615, 118] width 71 height 8
type input "*****"
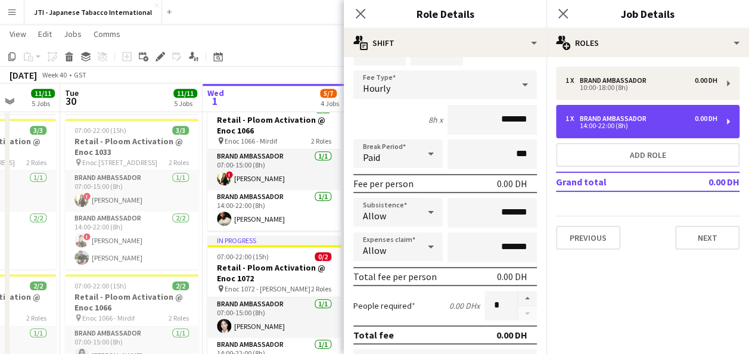
scroll to position [0, 0]
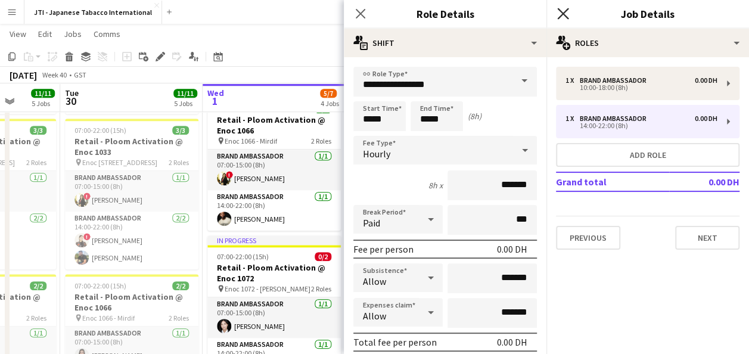
click at [562, 12] on icon "Close pop-in" at bounding box center [562, 13] width 11 height 11
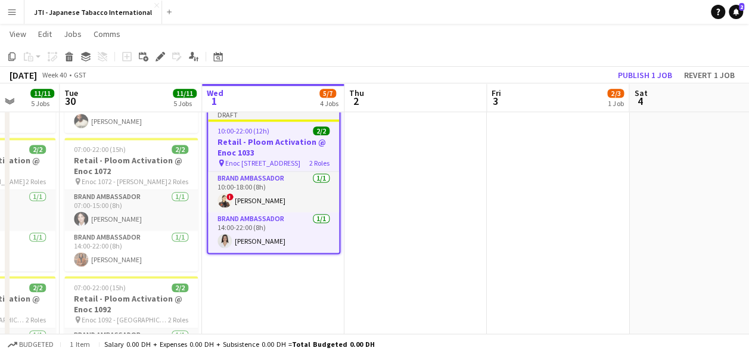
scroll to position [742, 0]
click at [659, 76] on button "Publish 1 job" at bounding box center [645, 74] width 64 height 15
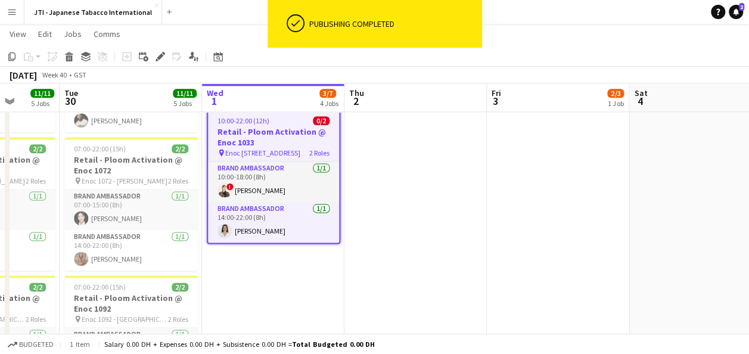
click at [270, 295] on app-date-cell "In progress 07:00-15:00 (8h) 1/1 Retail - Ploom Activation @ Enoc 1025 pin Enoc…" at bounding box center [273, 68] width 142 height 737
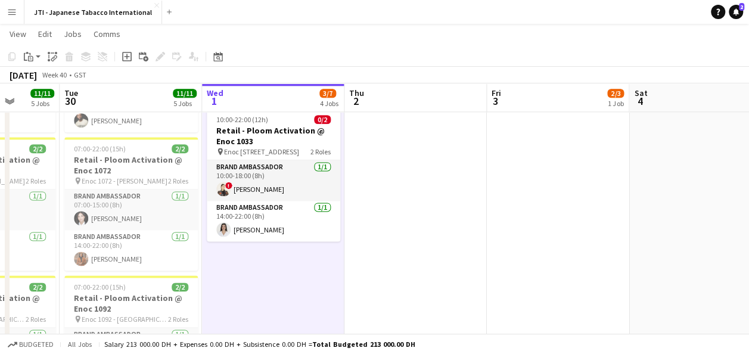
click at [312, 278] on app-date-cell "In progress 07:00-15:00 (8h) 1/1 Retail - Ploom Activation @ Enoc 1025 pin Enoc…" at bounding box center [273, 68] width 142 height 737
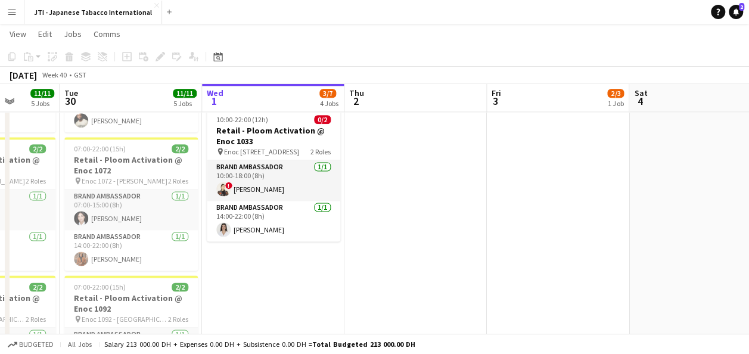
click at [312, 278] on app-date-cell "In progress 07:00-15:00 (8h) 1/1 Retail - Ploom Activation @ Enoc 1025 pin Enoc…" at bounding box center [273, 68] width 142 height 737
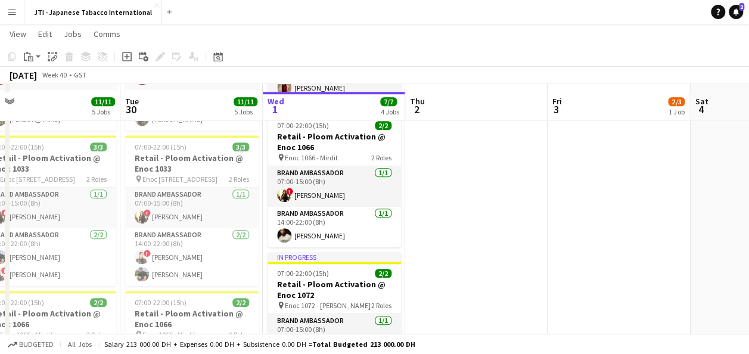
scroll to position [459, 0]
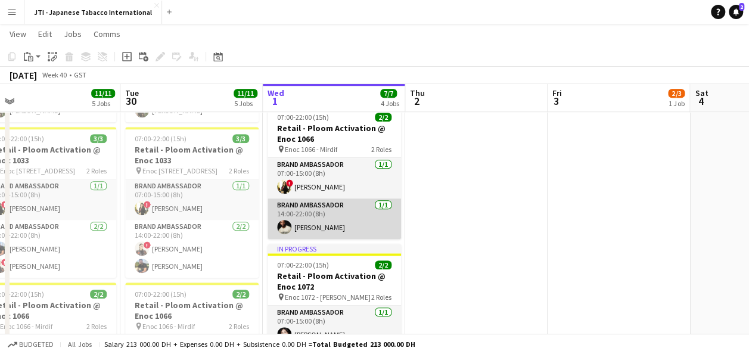
click at [307, 215] on app-card-role "Brand Ambassador [DATE] 14:00-22:00 (8h) [PERSON_NAME]" at bounding box center [333, 218] width 133 height 41
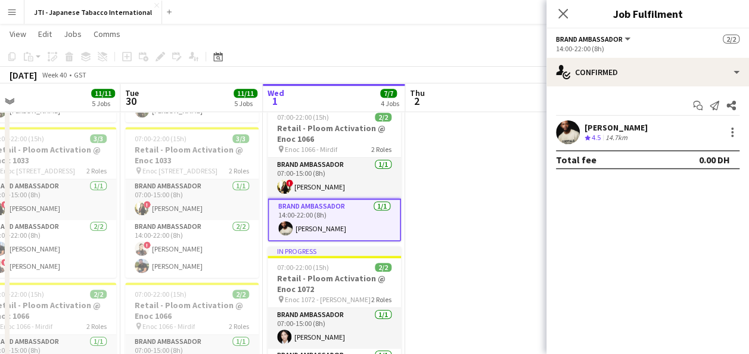
click at [624, 136] on div "14.7km" at bounding box center [616, 138] width 27 height 10
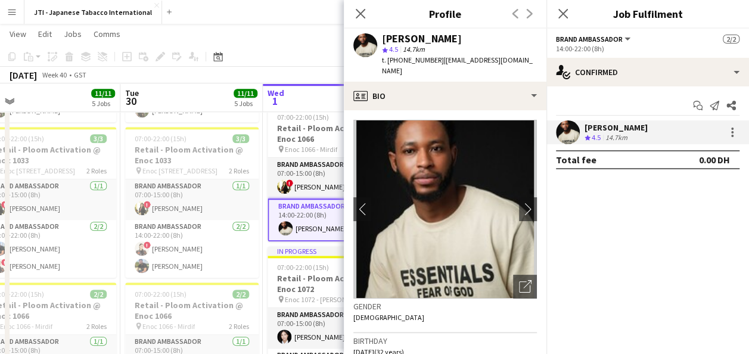
click at [653, 130] on div "[PERSON_NAME] Crew rating 4.5 14.7km" at bounding box center [647, 132] width 203 height 24
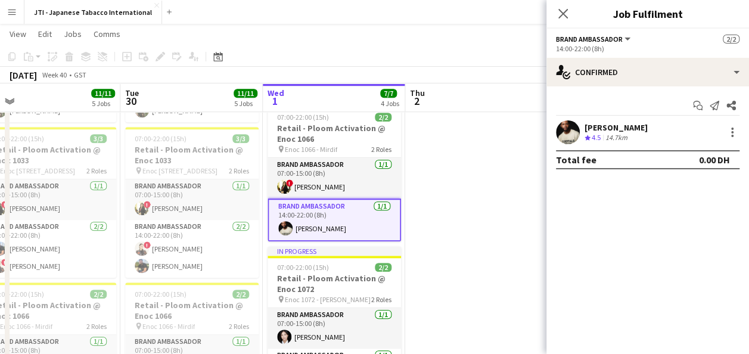
click at [653, 130] on div "[PERSON_NAME] Crew rating 4.5 14.7km" at bounding box center [647, 132] width 203 height 24
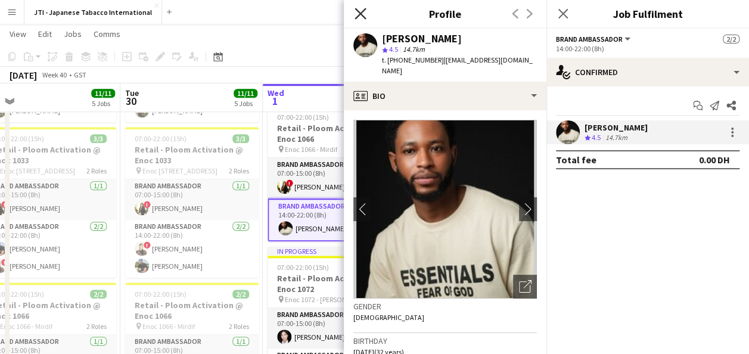
click at [365, 13] on icon "Close pop-in" at bounding box center [359, 13] width 11 height 11
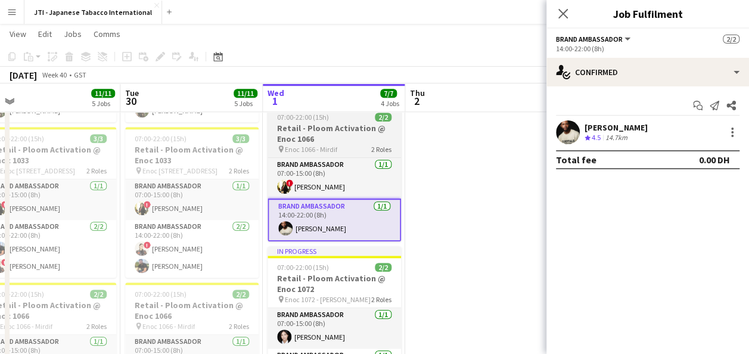
click at [307, 126] on h3 "Retail - Ploom Activation @ Enoc 1066" at bounding box center [333, 133] width 133 height 21
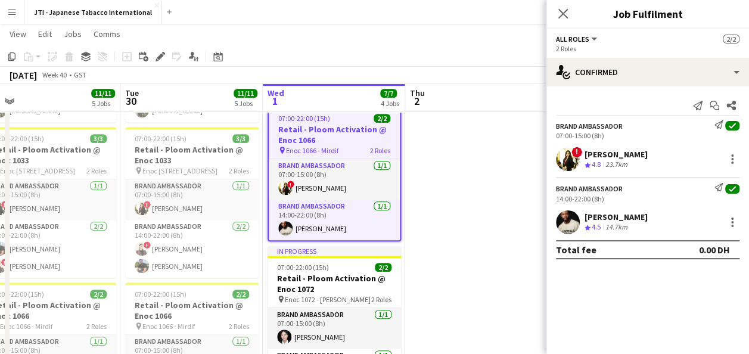
click at [625, 218] on div "[PERSON_NAME]" at bounding box center [615, 216] width 63 height 11
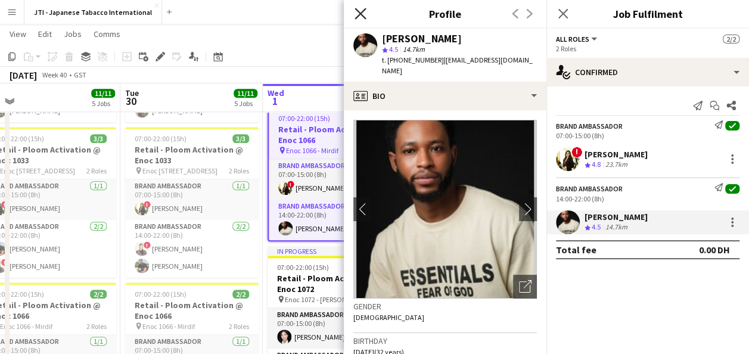
click at [360, 17] on icon "Close pop-in" at bounding box center [359, 13] width 11 height 11
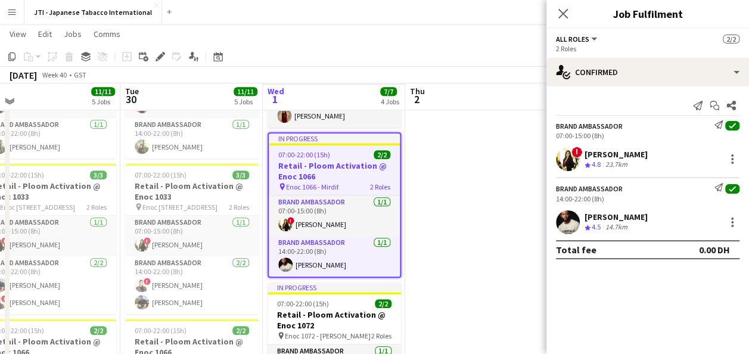
scroll to position [418, 0]
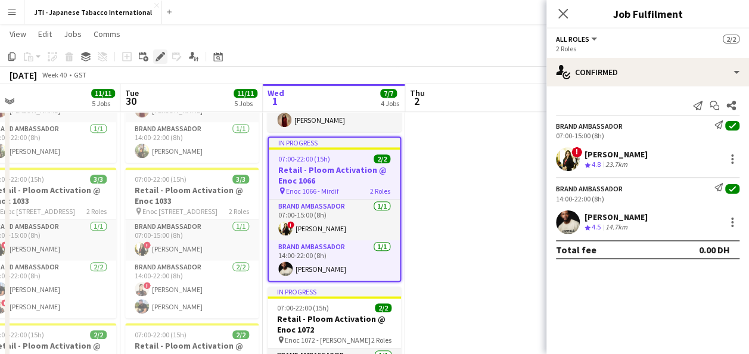
click at [160, 55] on icon at bounding box center [160, 57] width 7 height 7
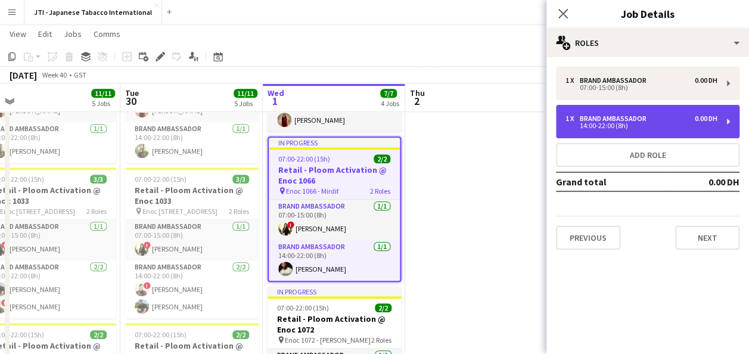
click at [600, 123] on div "14:00-22:00 (8h)" at bounding box center [641, 126] width 152 height 6
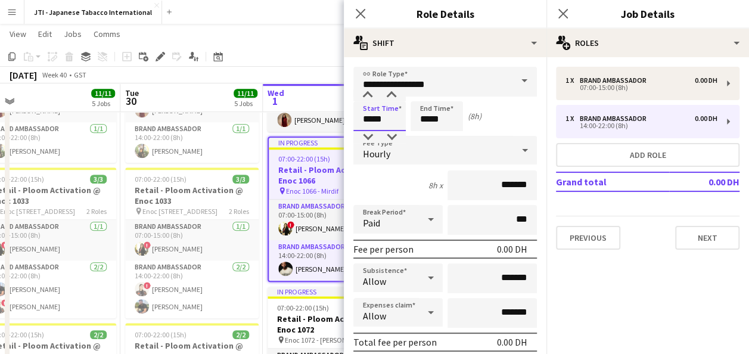
click at [369, 114] on input "*****" at bounding box center [379, 116] width 52 height 30
type input "*****"
click at [368, 93] on div at bounding box center [368, 95] width 24 height 12
click at [429, 110] on input "*****" at bounding box center [436, 116] width 52 height 30
type input "*****"
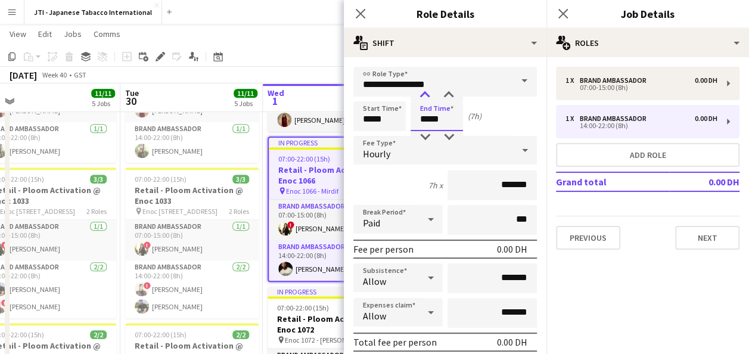
click at [425, 91] on div at bounding box center [425, 95] width 24 height 12
click at [652, 294] on mat-expansion-panel "pencil3 General details 1 x Brand Ambassador 0.00 DH 07:00-15:00 (8h) 1 x Brand…" at bounding box center [647, 205] width 203 height 297
click at [559, 14] on icon "Close pop-in" at bounding box center [562, 13] width 11 height 11
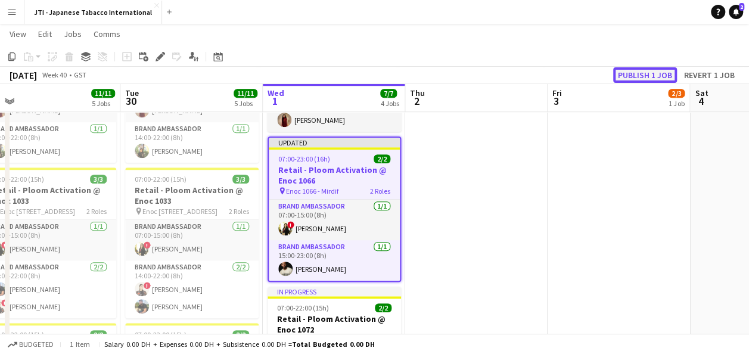
click at [645, 71] on button "Publish 1 job" at bounding box center [645, 74] width 64 height 15
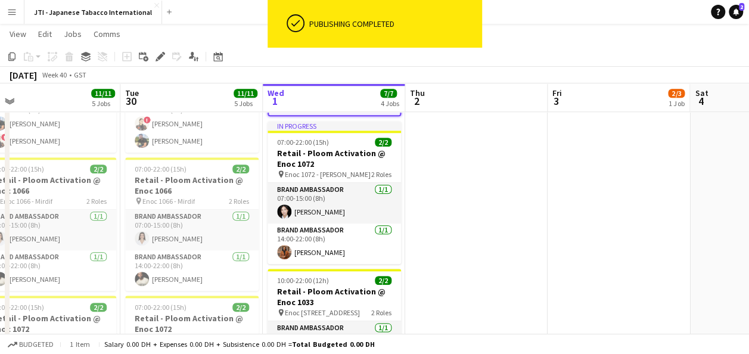
scroll to position [586, 0]
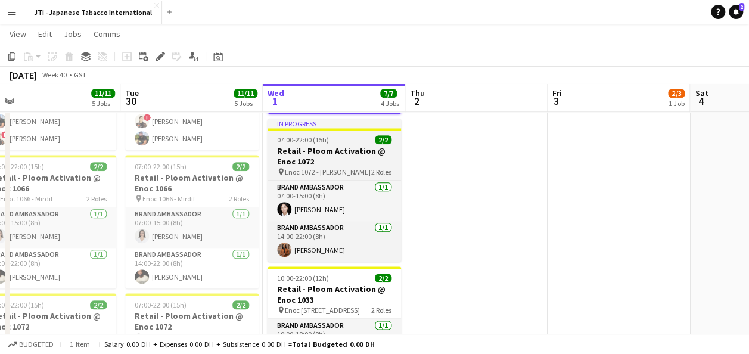
click at [315, 152] on h3 "Retail - Ploom Activation @ Enoc 1072" at bounding box center [333, 155] width 133 height 21
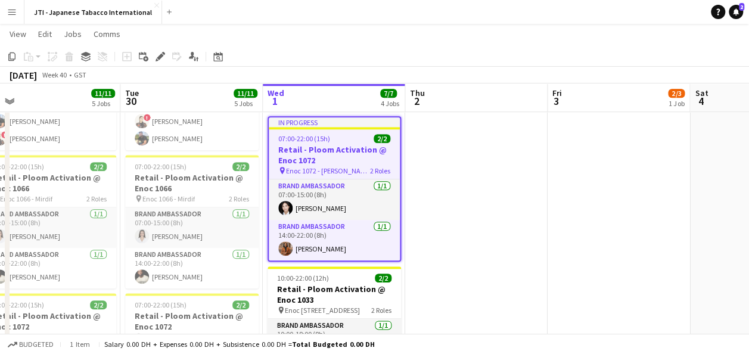
click at [315, 152] on h3 "Retail - Ploom Activation @ Enoc 1072" at bounding box center [334, 154] width 131 height 21
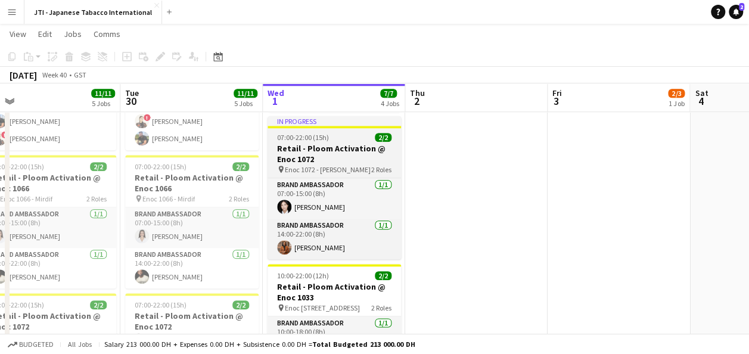
click at [315, 152] on h3 "Retail - Ploom Activation @ Enoc 1072" at bounding box center [333, 153] width 133 height 21
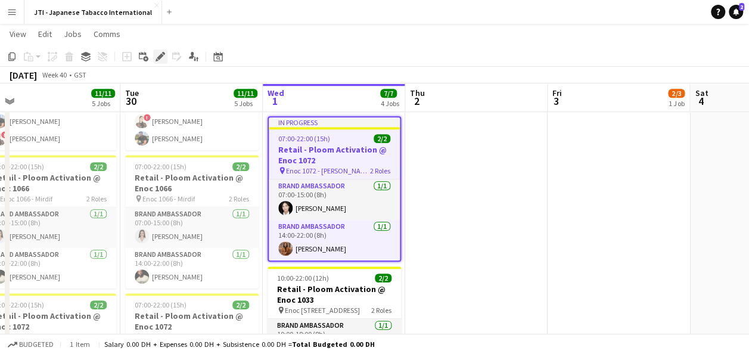
click at [163, 58] on icon "Edit" at bounding box center [160, 57] width 10 height 10
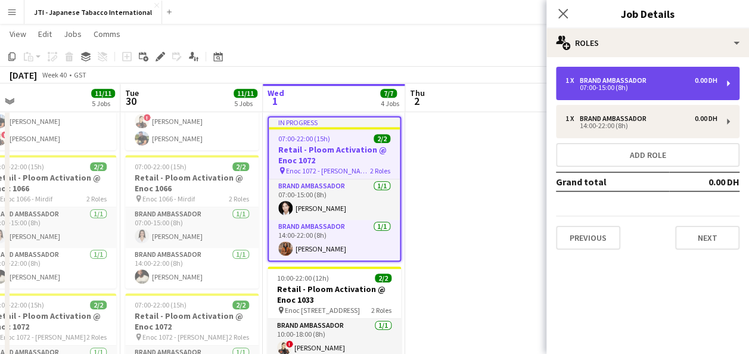
click at [629, 87] on div "07:00-15:00 (8h)" at bounding box center [641, 88] width 152 height 6
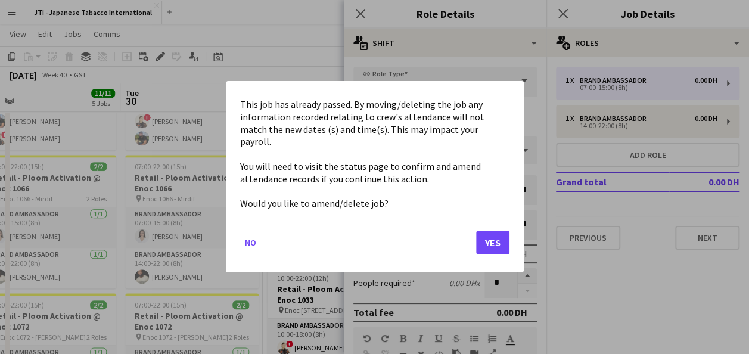
click at [372, 116] on body "Menu Boards Boards Boards All jobs Status Workforce Workforce My Workforce Recr…" at bounding box center [374, 41] width 749 height 1255
click at [490, 234] on button "Yes" at bounding box center [492, 243] width 33 height 24
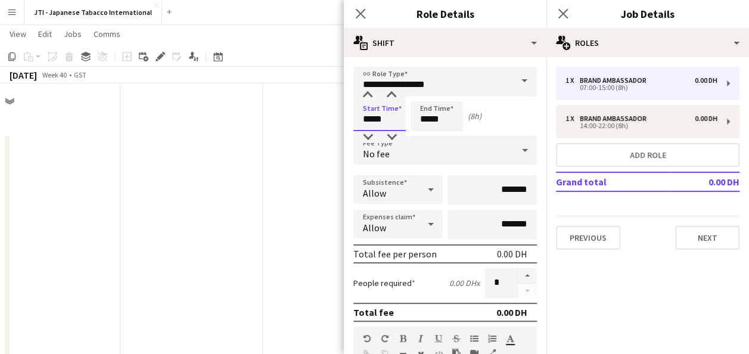
scroll to position [586, 0]
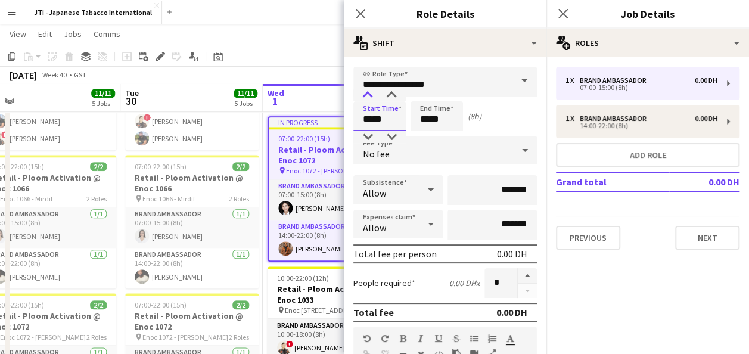
click at [367, 93] on div at bounding box center [368, 95] width 24 height 12
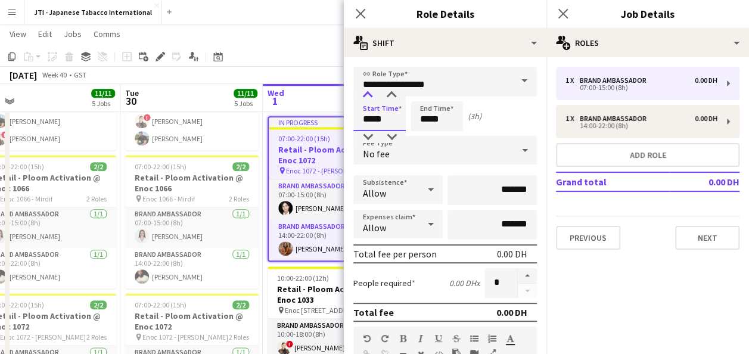
type input "*****"
click at [367, 93] on div at bounding box center [368, 95] width 24 height 12
click at [432, 108] on input "*****" at bounding box center [436, 116] width 52 height 30
click at [425, 91] on div at bounding box center [425, 95] width 24 height 12
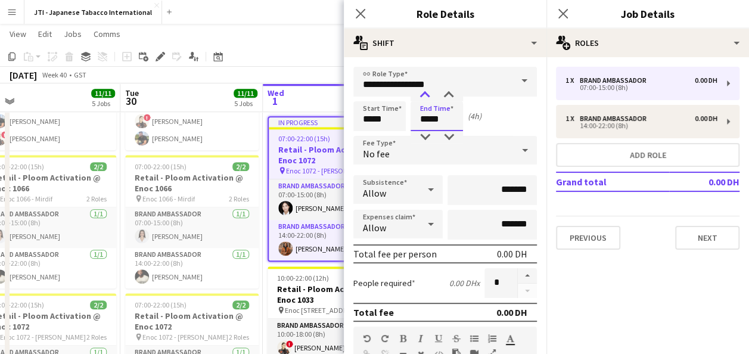
click at [425, 91] on div at bounding box center [425, 95] width 24 height 12
type input "*****"
click at [425, 91] on div at bounding box center [425, 95] width 24 height 12
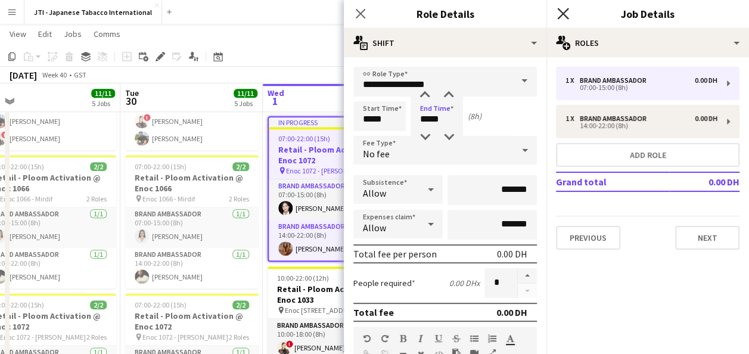
click at [563, 10] on icon "Close pop-in" at bounding box center [562, 13] width 11 height 11
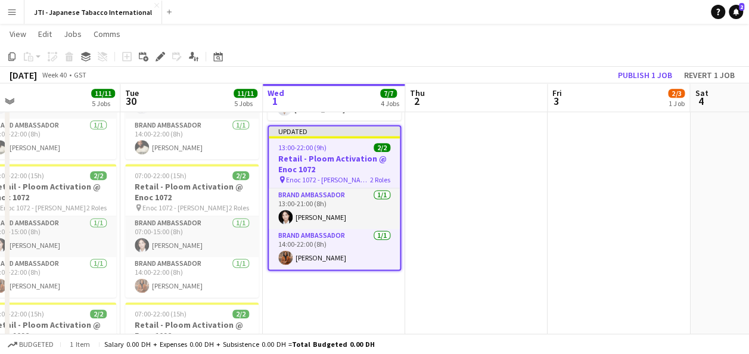
scroll to position [716, 0]
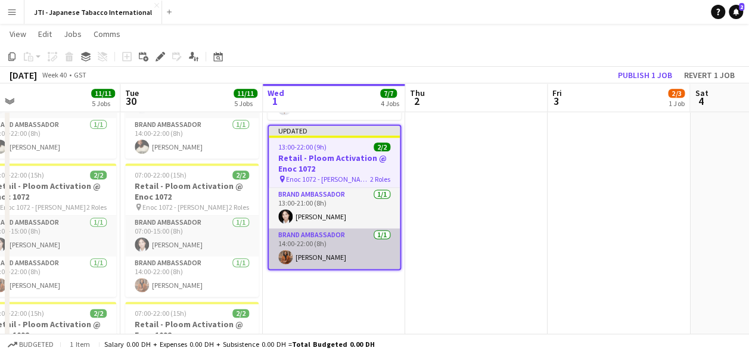
click at [325, 248] on app-card-role "Brand Ambassador [DATE] 14:00-22:00 (8h) [PERSON_NAME]" at bounding box center [334, 248] width 131 height 41
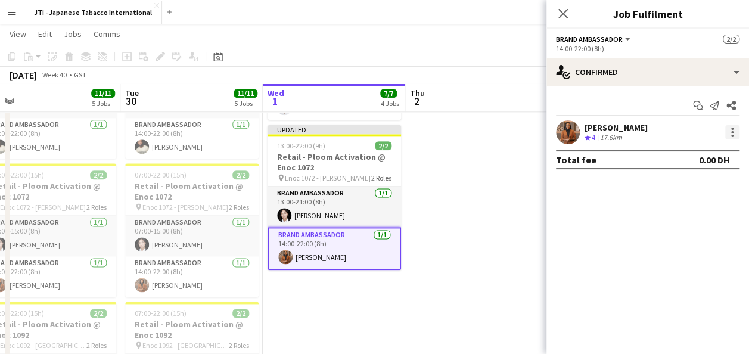
click at [733, 129] on div at bounding box center [732, 128] width 2 height 2
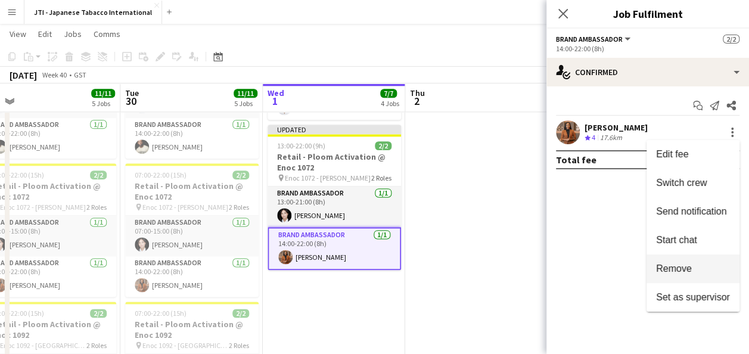
click at [689, 267] on span "Remove" at bounding box center [674, 268] width 36 height 10
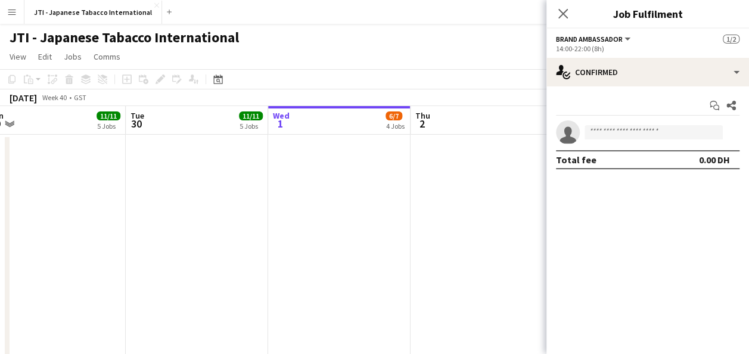
scroll to position [0, 440]
click at [567, 11] on icon at bounding box center [562, 13] width 11 height 11
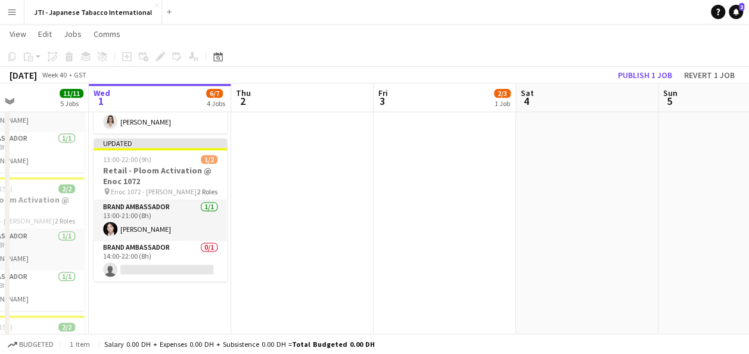
scroll to position [704, 0]
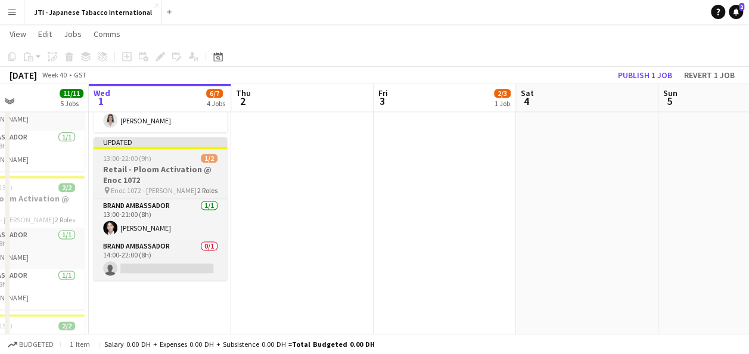
click at [166, 175] on h3 "Retail - Ploom Activation @ Enoc 1072" at bounding box center [160, 174] width 133 height 21
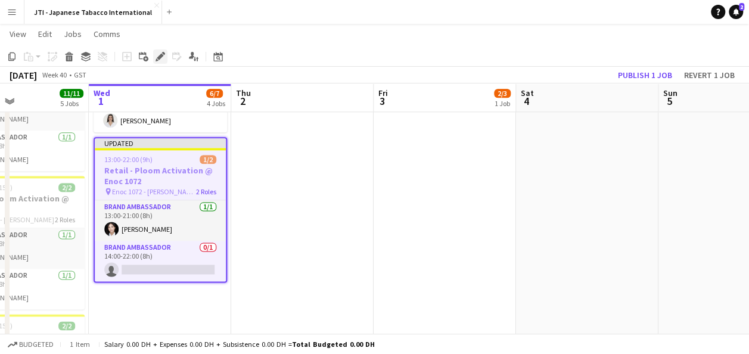
click at [161, 53] on icon "Edit" at bounding box center [160, 57] width 10 height 10
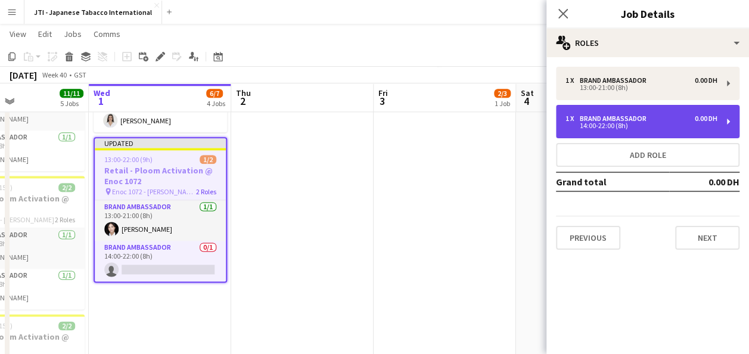
click at [627, 119] on div "Brand Ambassador" at bounding box center [615, 118] width 71 height 8
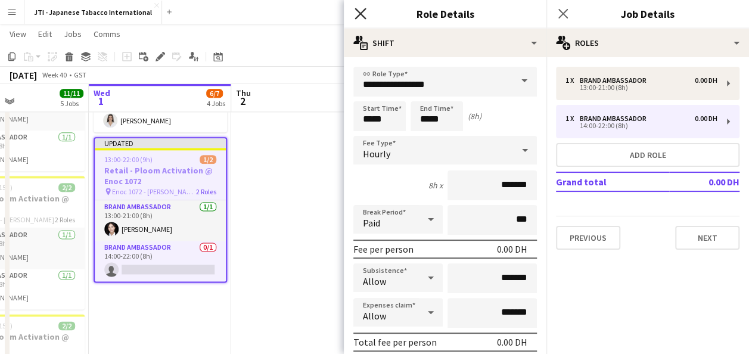
click at [359, 15] on icon at bounding box center [359, 13] width 11 height 11
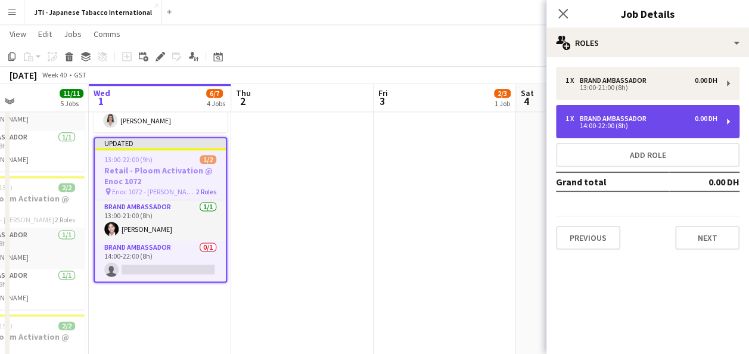
click at [720, 125] on div "1 x Brand Ambassador 0.00 DH 14:00-22:00 (8h)" at bounding box center [647, 121] width 183 height 33
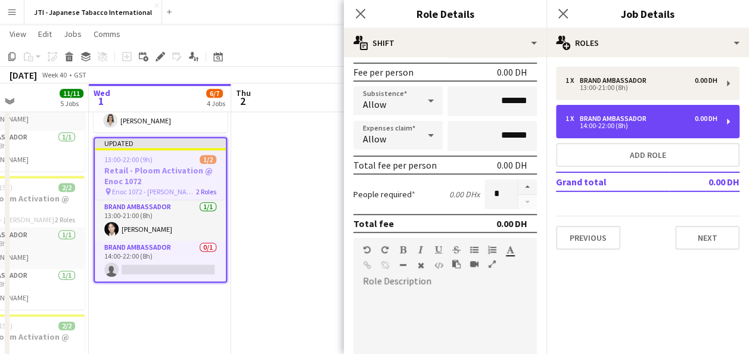
scroll to position [186, 0]
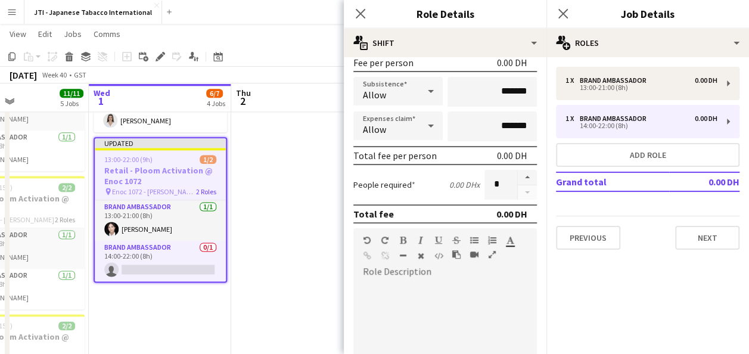
click at [521, 195] on div at bounding box center [527, 185] width 20 height 30
click at [290, 248] on app-date-cell at bounding box center [302, 107] width 142 height 737
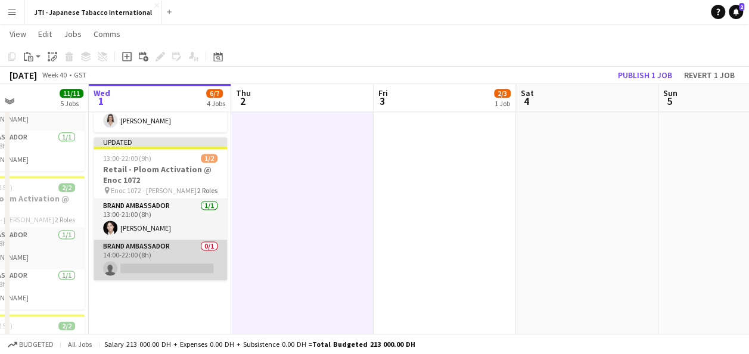
click at [156, 259] on app-card-role "Brand Ambassador 0/1 14:00-22:00 (8h) single-neutral-actions" at bounding box center [160, 259] width 133 height 41
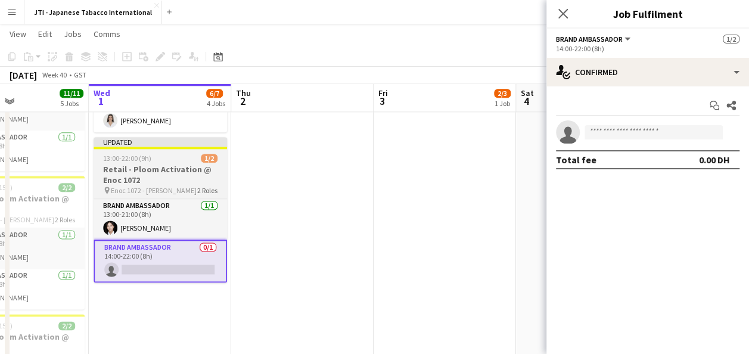
click at [170, 168] on h3 "Retail - Ploom Activation @ Enoc 1072" at bounding box center [160, 174] width 133 height 21
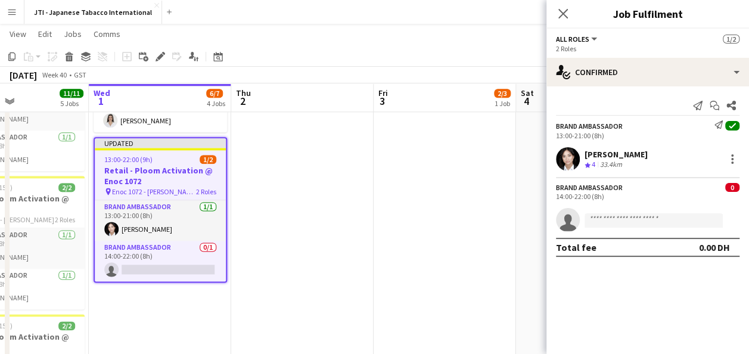
click at [150, 171] on h3 "Retail - Ploom Activation @ Enoc 1072" at bounding box center [160, 175] width 131 height 21
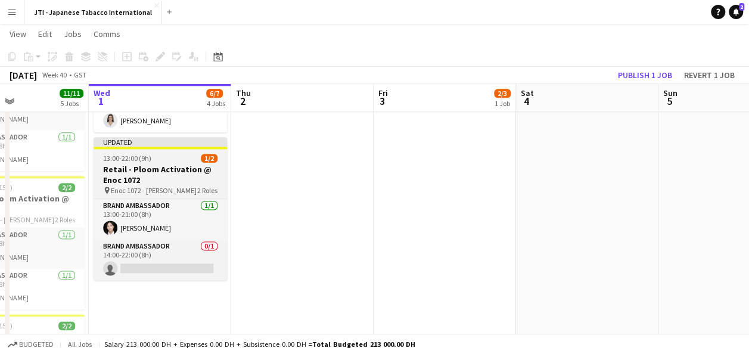
click at [150, 171] on h3 "Retail - Ploom Activation @ Enoc 1072" at bounding box center [160, 174] width 133 height 21
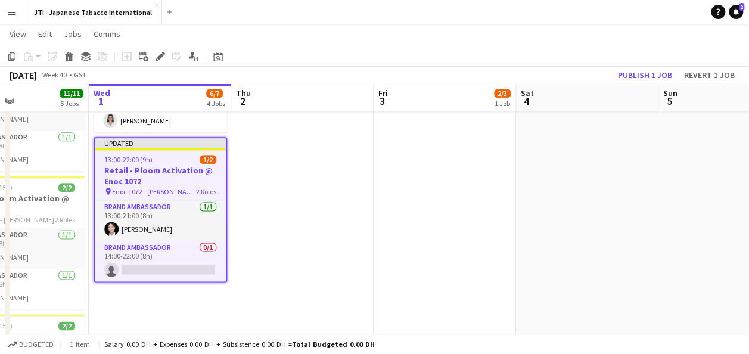
click at [150, 171] on h3 "Retail - Ploom Activation @ Enoc 1072" at bounding box center [160, 175] width 131 height 21
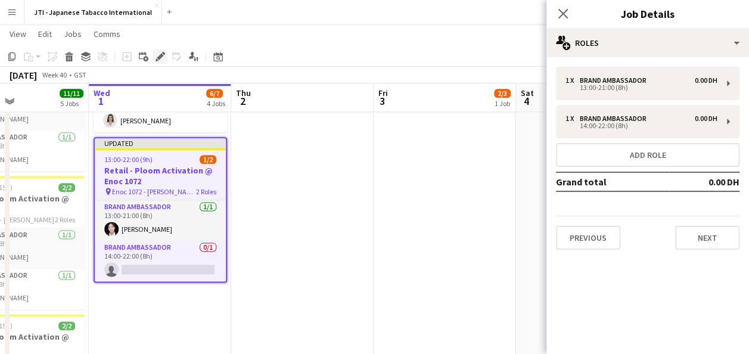
click at [158, 53] on icon "Edit" at bounding box center [160, 57] width 10 height 10
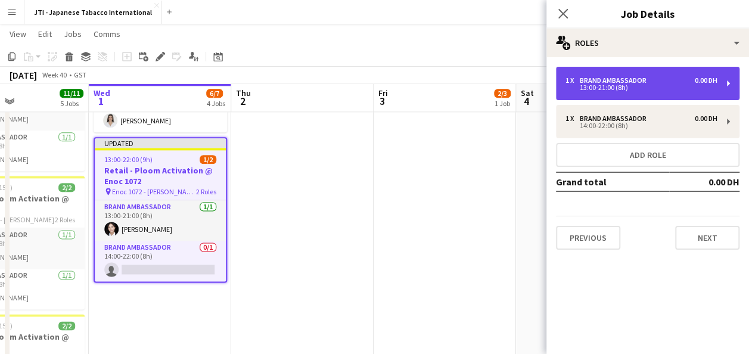
click at [642, 92] on div "1 x Brand Ambassador 0.00 DH 13:00-21:00 (8h)" at bounding box center [647, 83] width 183 height 33
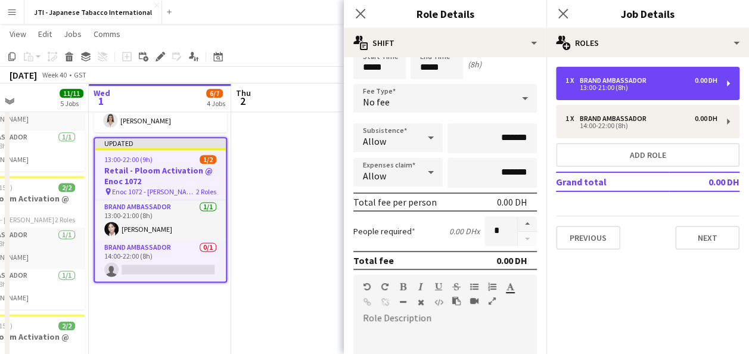
scroll to position [37, 0]
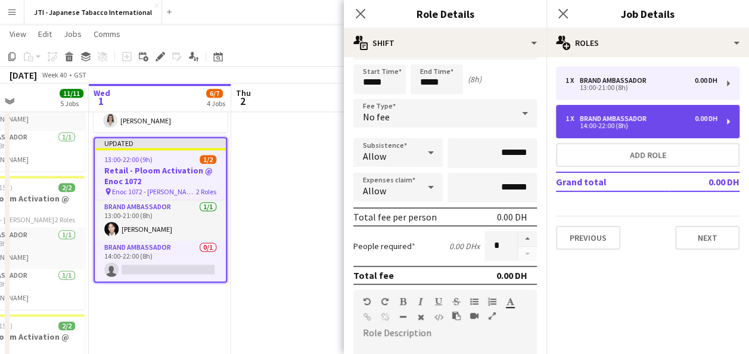
click at [623, 124] on div "14:00-22:00 (8h)" at bounding box center [641, 126] width 152 height 6
type input "*****"
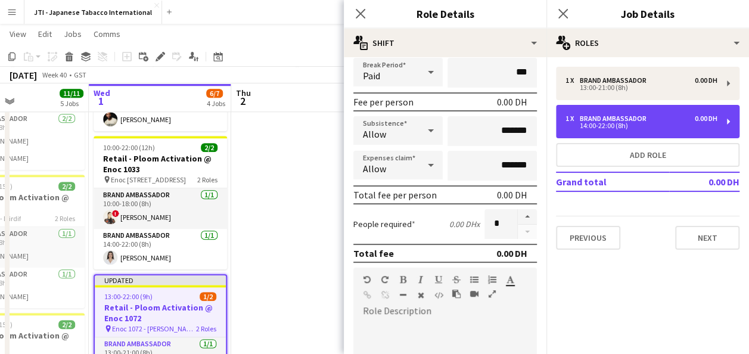
scroll to position [148, 0]
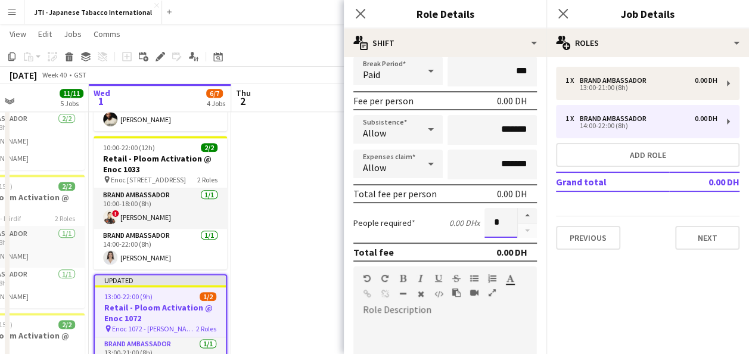
click at [493, 225] on input "*" at bounding box center [500, 223] width 33 height 30
type input "*"
click at [640, 305] on mat-expansion-panel "pencil3 General details 1 x Brand Ambassador 0.00 DH 13:00-21:00 (8h) 1 x Brand…" at bounding box center [647, 205] width 203 height 297
click at [361, 13] on icon at bounding box center [359, 13] width 11 height 11
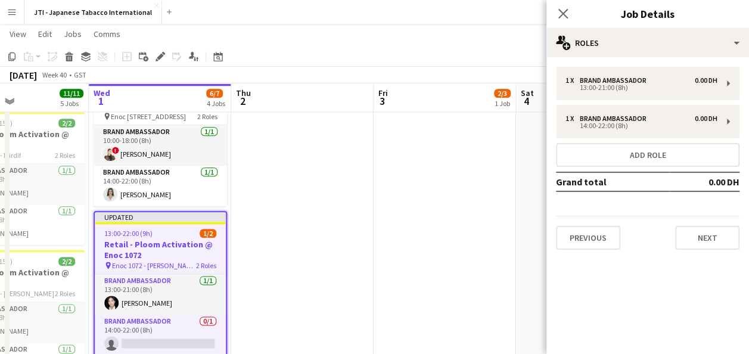
scroll to position [630, 0]
drag, startPoint x: 565, startPoint y: 13, endPoint x: 501, endPoint y: 14, distance: 63.8
click at [501, 14] on app-navbar "Menu Boards Boards Boards All jobs Status Workforce Workforce My Workforce Recr…" at bounding box center [374, 12] width 749 height 24
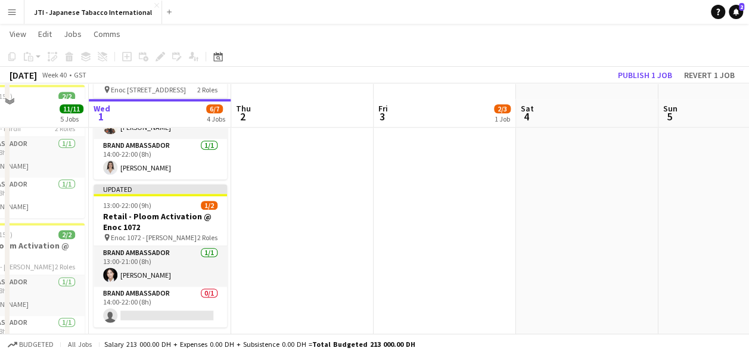
scroll to position [721, 0]
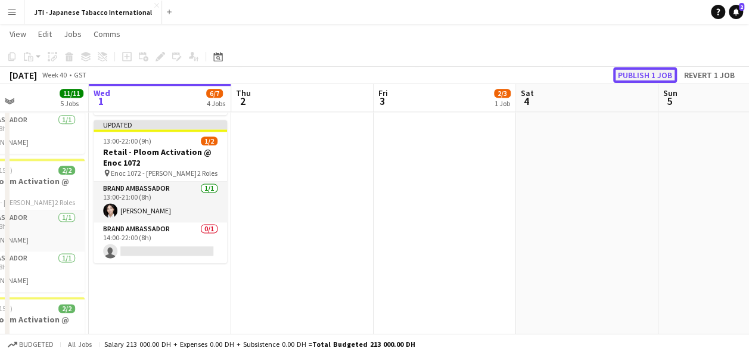
click at [630, 74] on button "Publish 1 job" at bounding box center [645, 74] width 64 height 15
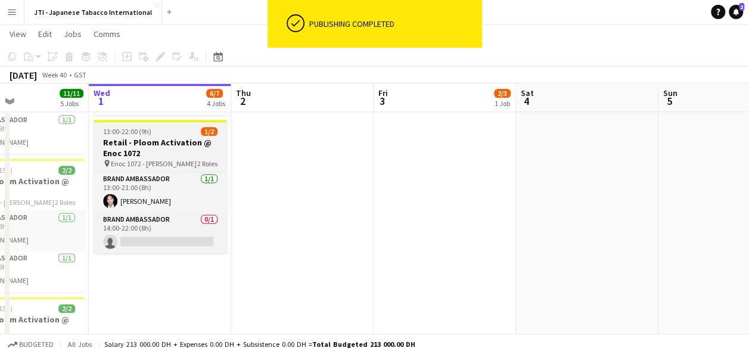
click at [167, 135] on app-job-card "13:00-22:00 (9h) 1/2 Retail - Ploom Activation @ Enoc 1072 pin Enoc 1072 - [PER…" at bounding box center [160, 186] width 133 height 133
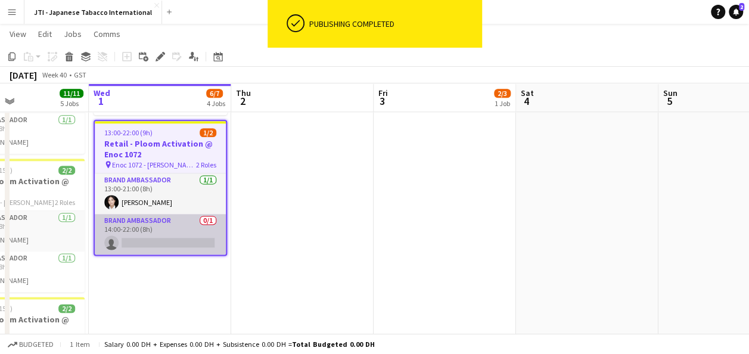
click at [145, 220] on app-card-role "Brand Ambassador 0/1 14:00-22:00 (8h) single-neutral-actions" at bounding box center [160, 234] width 131 height 41
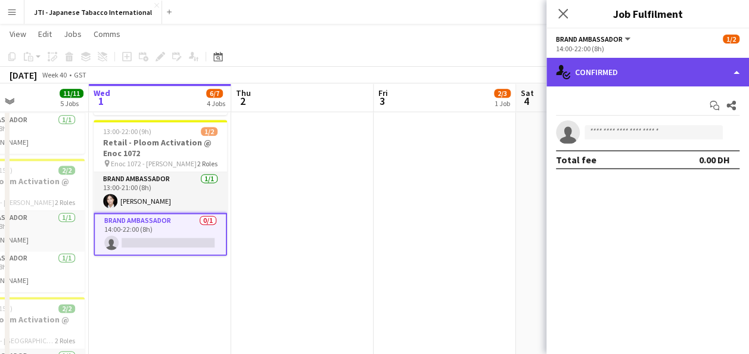
click at [598, 79] on div "single-neutral-actions-check-2 Confirmed" at bounding box center [647, 72] width 203 height 29
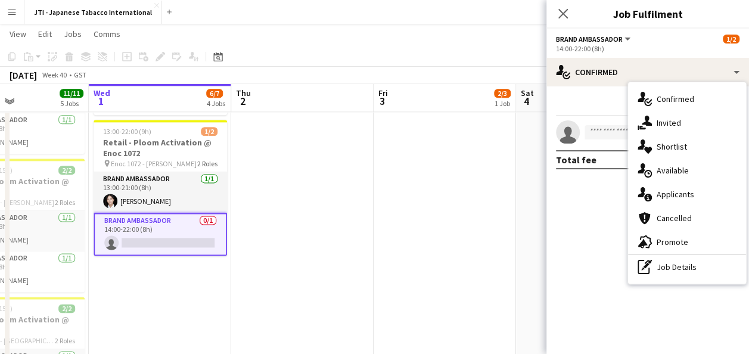
click at [521, 237] on app-date-cell at bounding box center [587, 90] width 142 height 737
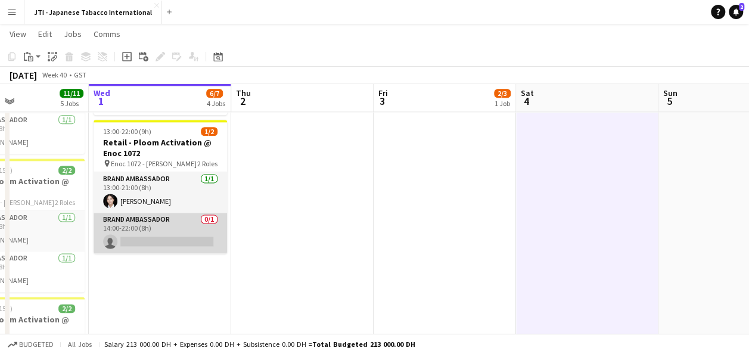
click at [133, 223] on app-card-role "Brand Ambassador 0/1 14:00-22:00 (8h) single-neutral-actions" at bounding box center [160, 233] width 133 height 41
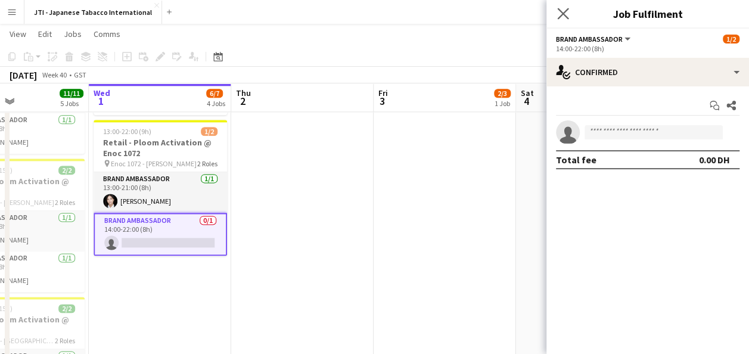
click at [555, 13] on app-icon "Close pop-in" at bounding box center [563, 13] width 17 height 17
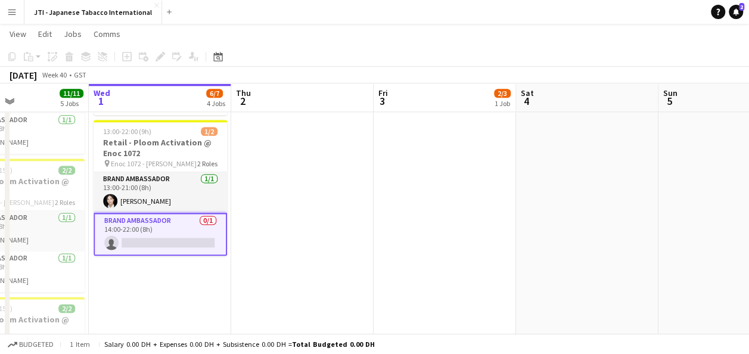
click at [149, 320] on app-date-cell "In progress 07:00-15:00 (8h) 1/1 Retail - Ploom Activation @ Enoc 1025 pin Enoc…" at bounding box center [160, 90] width 142 height 737
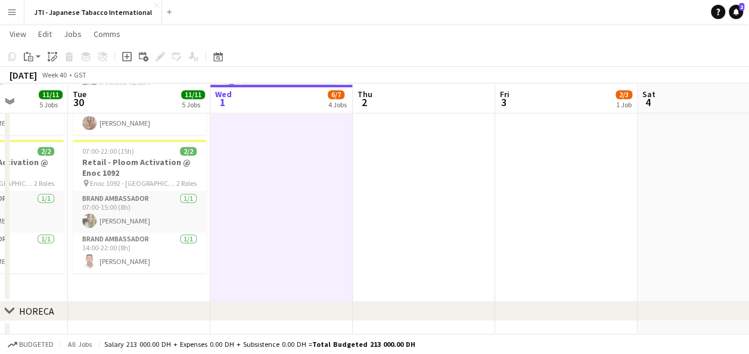
scroll to position [879, 0]
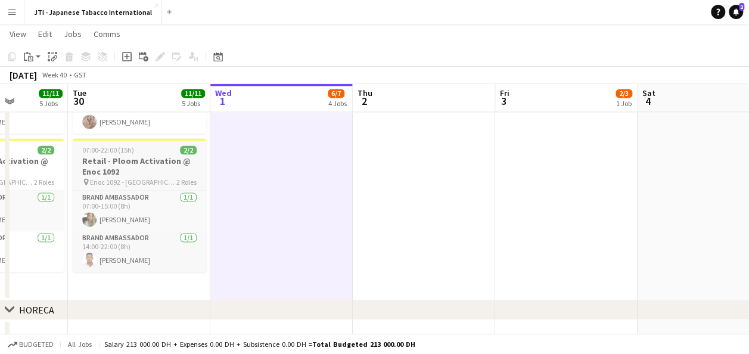
click at [126, 170] on h3 "Retail - Ploom Activation @ Enoc 1092" at bounding box center [139, 165] width 133 height 21
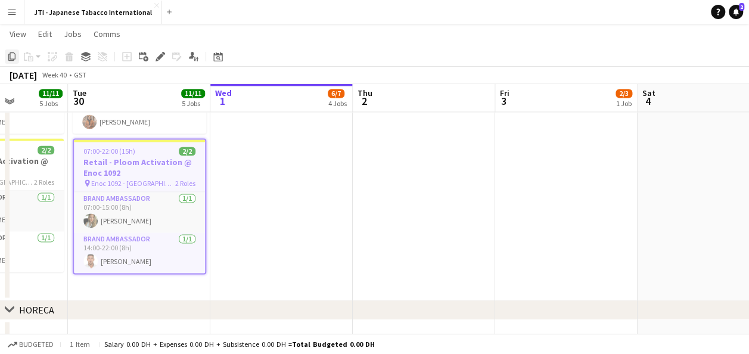
click at [8, 60] on icon "Copy" at bounding box center [12, 57] width 10 height 10
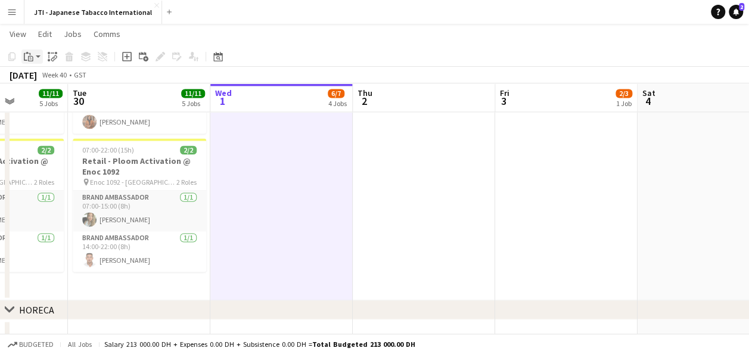
click at [34, 57] on div "Paste" at bounding box center [28, 56] width 14 height 14
click at [45, 79] on link "Paste Ctrl+V" at bounding box center [88, 79] width 112 height 11
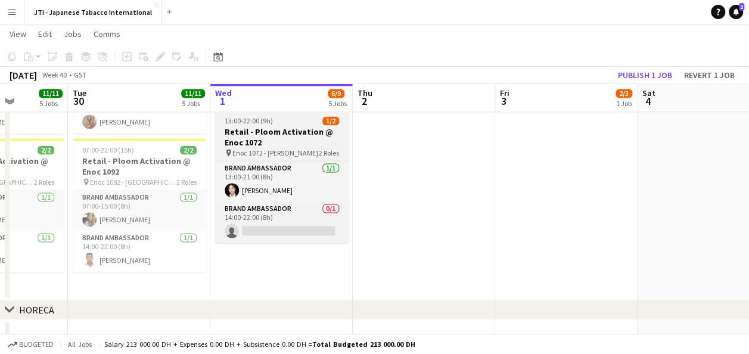
click at [284, 145] on h3 "Retail - Ploom Activation @ Enoc 1072" at bounding box center [281, 136] width 133 height 21
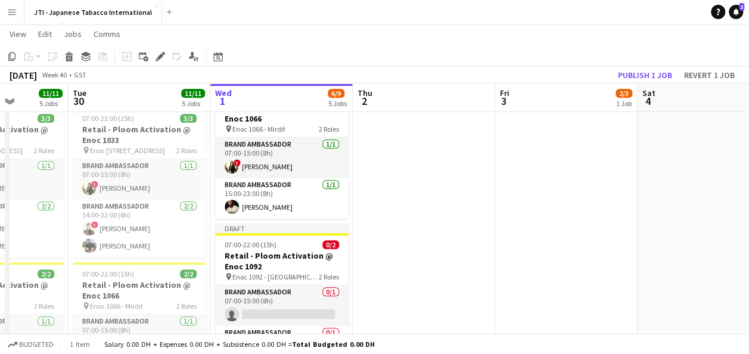
scroll to position [478, 0]
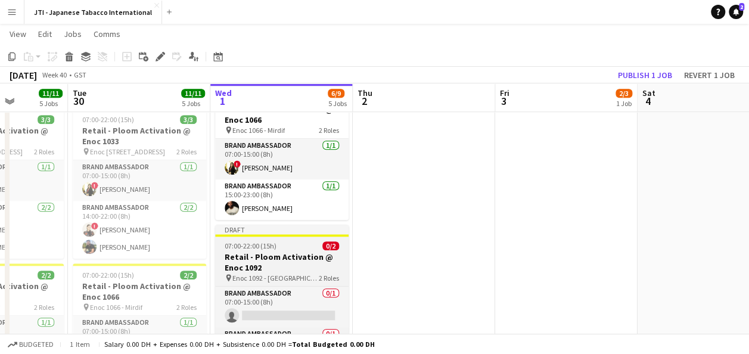
click at [262, 260] on h3 "Retail - Ploom Activation @ Enoc 1092" at bounding box center [281, 261] width 133 height 21
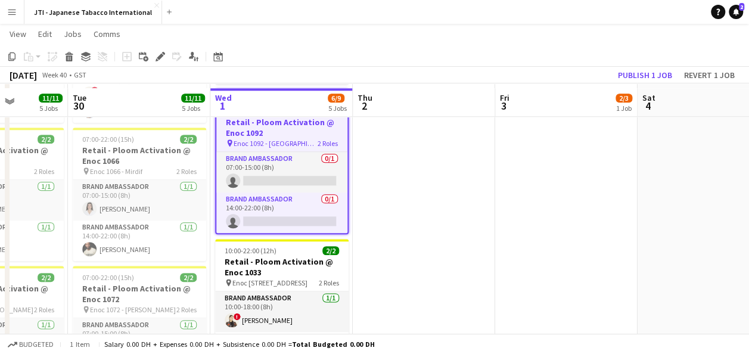
scroll to position [618, 0]
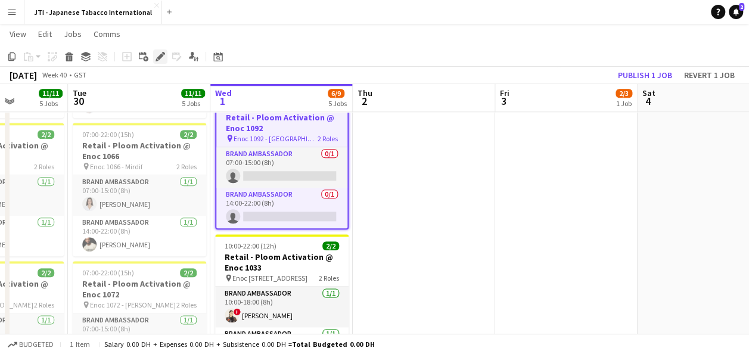
click at [160, 57] on icon at bounding box center [160, 57] width 7 height 7
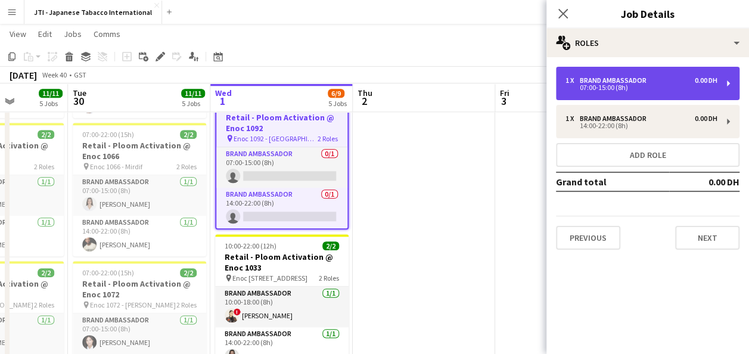
click at [642, 88] on div "07:00-15:00 (8h)" at bounding box center [641, 88] width 152 height 6
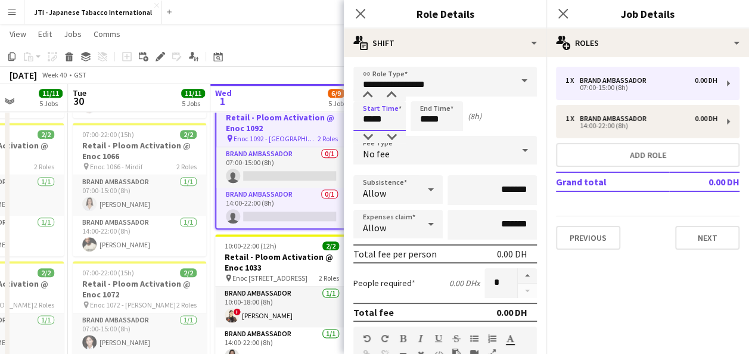
click at [375, 120] on input "*****" at bounding box center [379, 116] width 52 height 30
click at [369, 136] on div at bounding box center [368, 137] width 24 height 12
click at [367, 135] on div at bounding box center [368, 137] width 24 height 12
click at [365, 94] on div at bounding box center [368, 95] width 24 height 12
type input "*****"
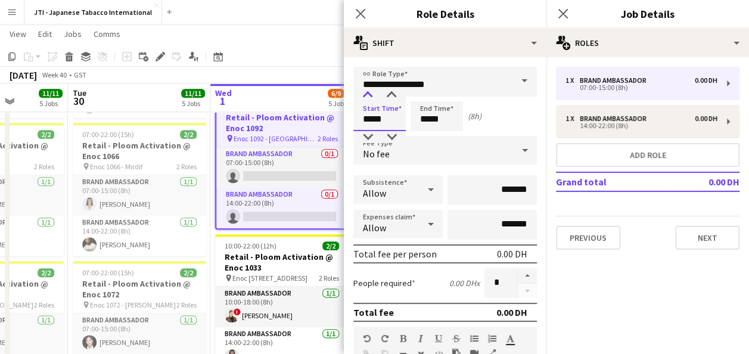
click at [365, 94] on div at bounding box center [368, 95] width 24 height 12
click at [447, 126] on input "*****" at bounding box center [436, 116] width 52 height 30
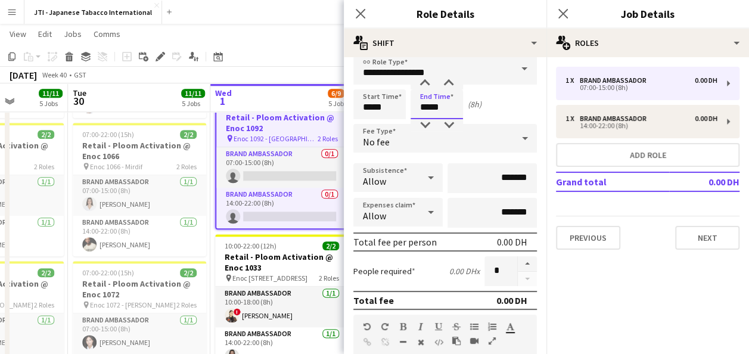
scroll to position [13, 0]
click at [426, 79] on div at bounding box center [425, 83] width 24 height 12
click at [425, 124] on div at bounding box center [425, 125] width 24 height 12
type input "*****"
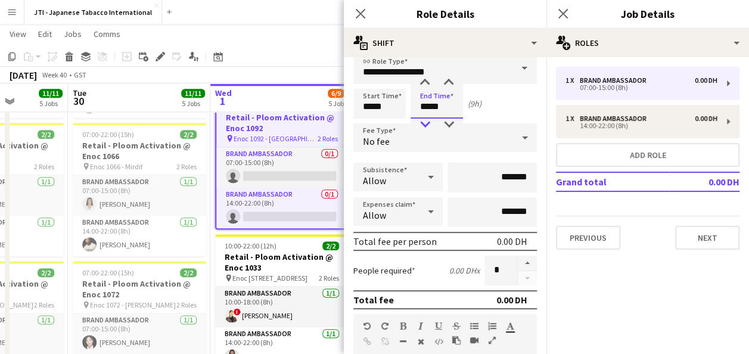
click at [425, 124] on div at bounding box center [425, 125] width 24 height 12
click at [588, 288] on mat-expansion-panel "pencil3 General details 1 x Brand Ambassador 0.00 DH 07:00-15:00 (8h) 1 x Brand…" at bounding box center [647, 205] width 203 height 297
click at [584, 297] on mat-expansion-panel "pencil3 General details 1 x Brand Ambassador 0.00 DH 07:00-15:00 (8h) 1 x Brand…" at bounding box center [647, 205] width 203 height 297
click at [560, 10] on icon at bounding box center [562, 13] width 11 height 11
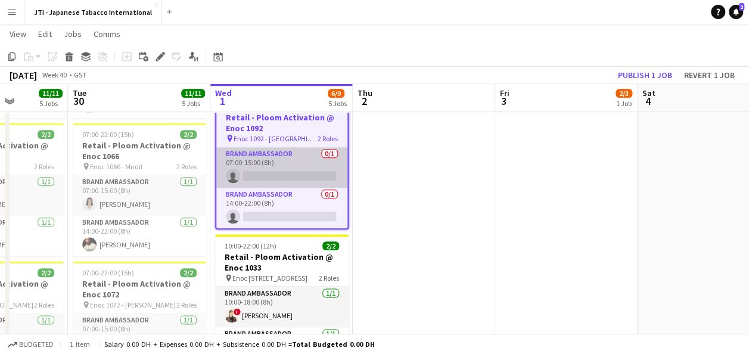
click at [270, 154] on app-card-role "Brand Ambassador 0/1 07:00-15:00 (8h) single-neutral-actions" at bounding box center [281, 167] width 131 height 41
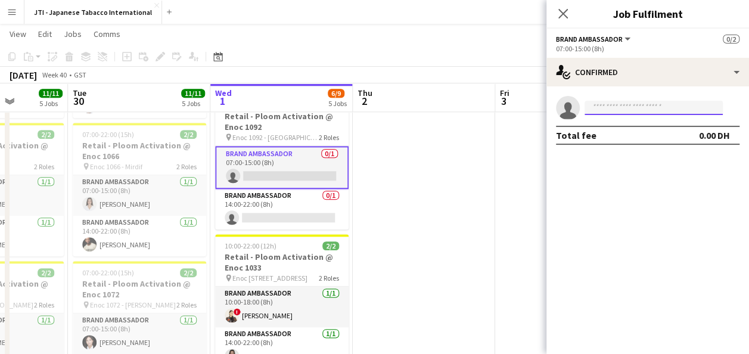
click at [640, 104] on input at bounding box center [653, 108] width 138 height 14
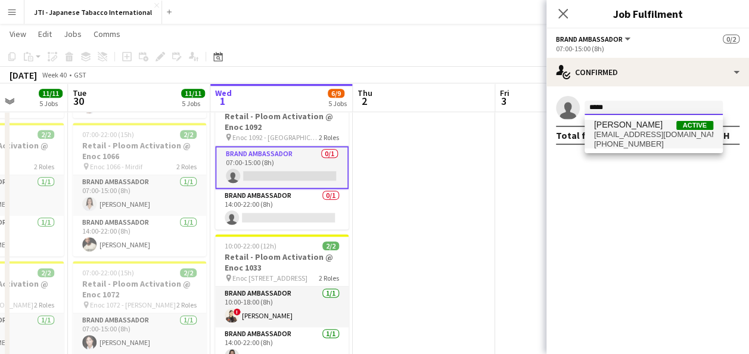
type input "*****"
click at [628, 129] on span "[PERSON_NAME]" at bounding box center [628, 125] width 69 height 10
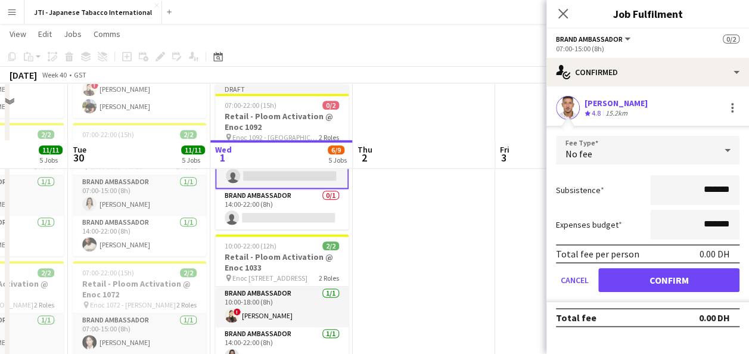
scroll to position [683, 0]
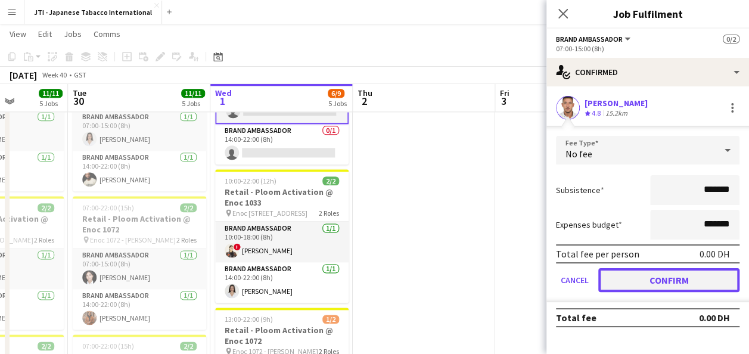
click at [673, 280] on button "Confirm" at bounding box center [668, 280] width 141 height 24
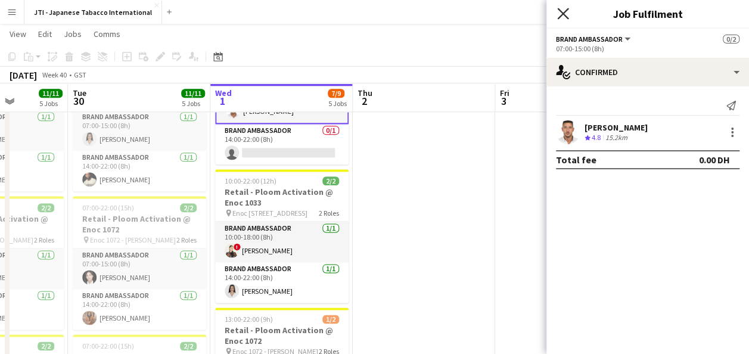
click at [565, 15] on icon at bounding box center [562, 13] width 11 height 11
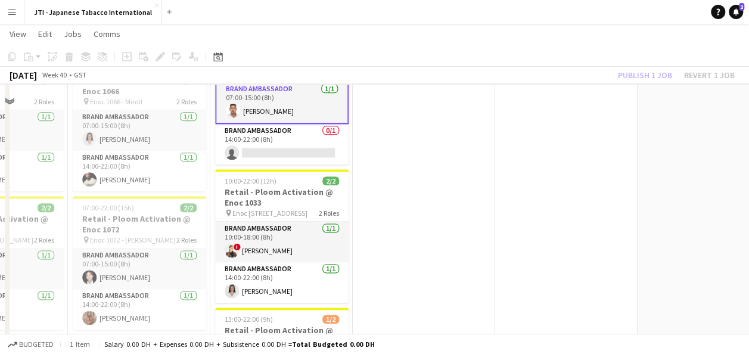
scroll to position [654, 0]
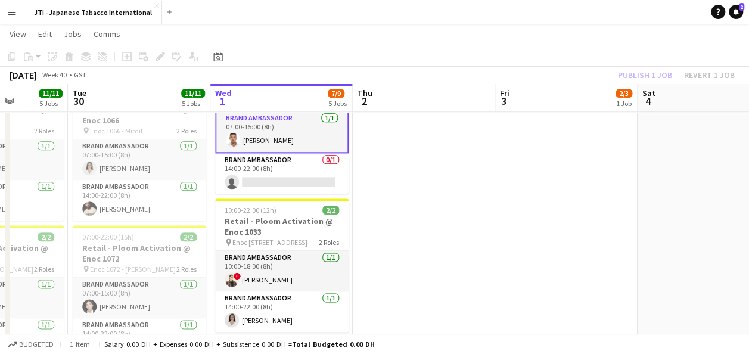
click at [388, 197] on app-date-cell at bounding box center [424, 157] width 142 height 737
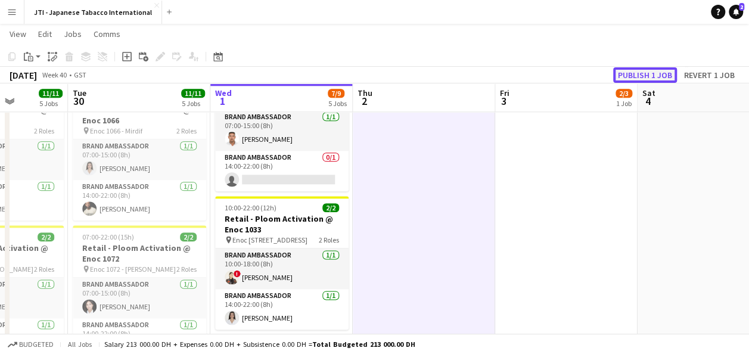
click at [655, 70] on button "Publish 1 job" at bounding box center [645, 74] width 64 height 15
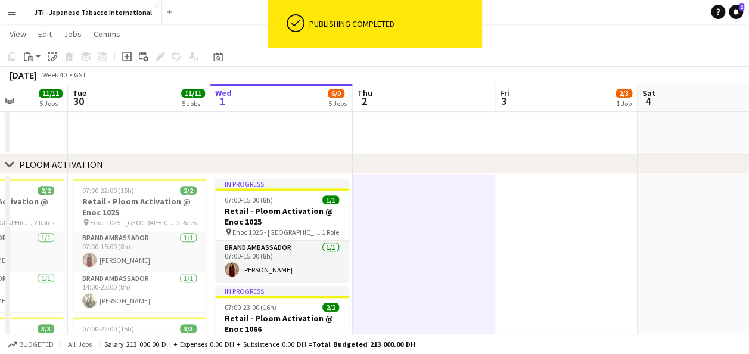
scroll to position [268, 0]
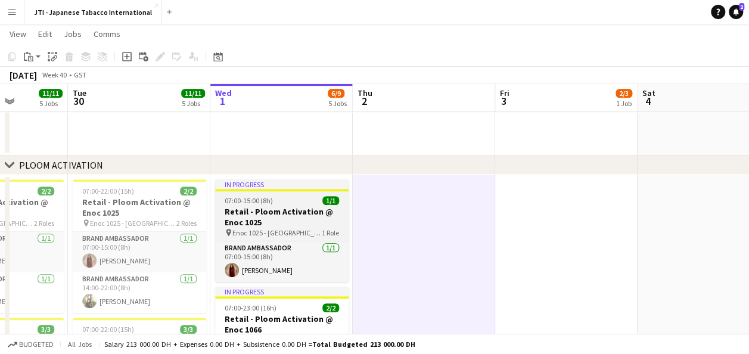
click at [291, 218] on h3 "Retail - Ploom Activation @ Enoc 1025" at bounding box center [281, 216] width 133 height 21
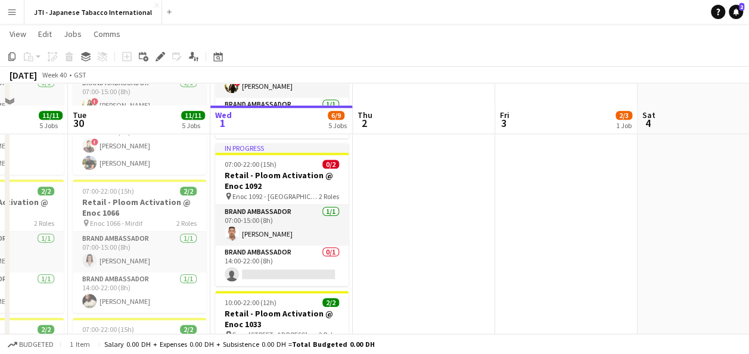
scroll to position [559, 0]
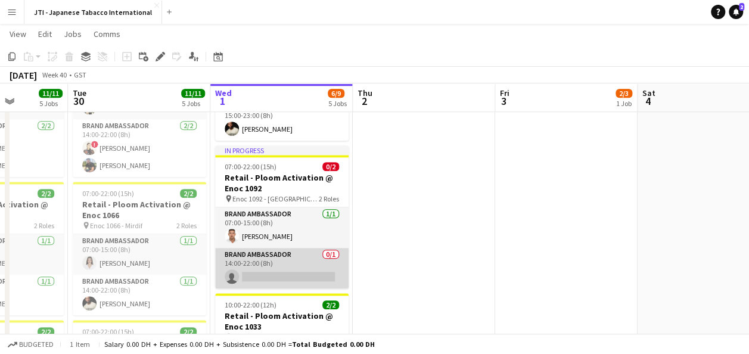
click at [304, 252] on app-card-role "Brand Ambassador 0/1 14:00-22:00 (8h) single-neutral-actions" at bounding box center [281, 268] width 133 height 41
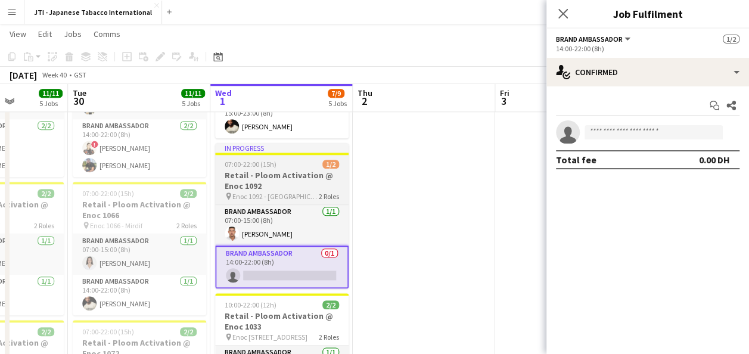
click at [284, 181] on h3 "Retail - Ploom Activation @ Enoc 1092" at bounding box center [281, 180] width 133 height 21
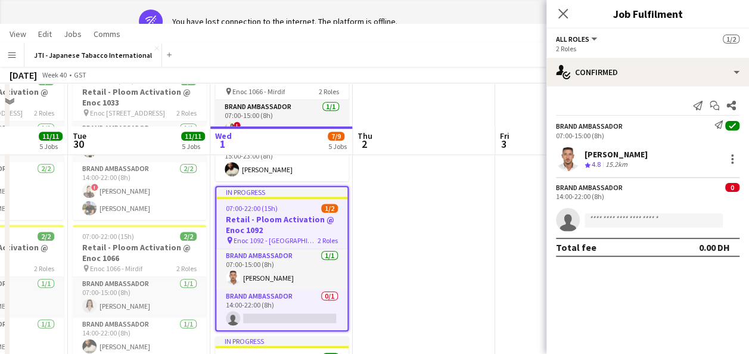
click at [424, 249] on app-date-cell at bounding box center [424, 294] width 142 height 737
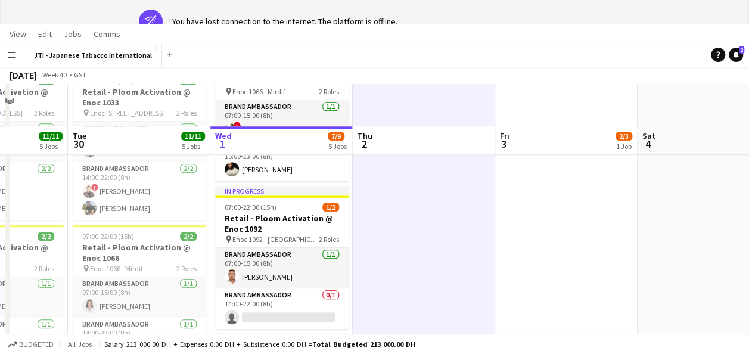
scroll to position [0, 0]
